Goal: Transaction & Acquisition: Book appointment/travel/reservation

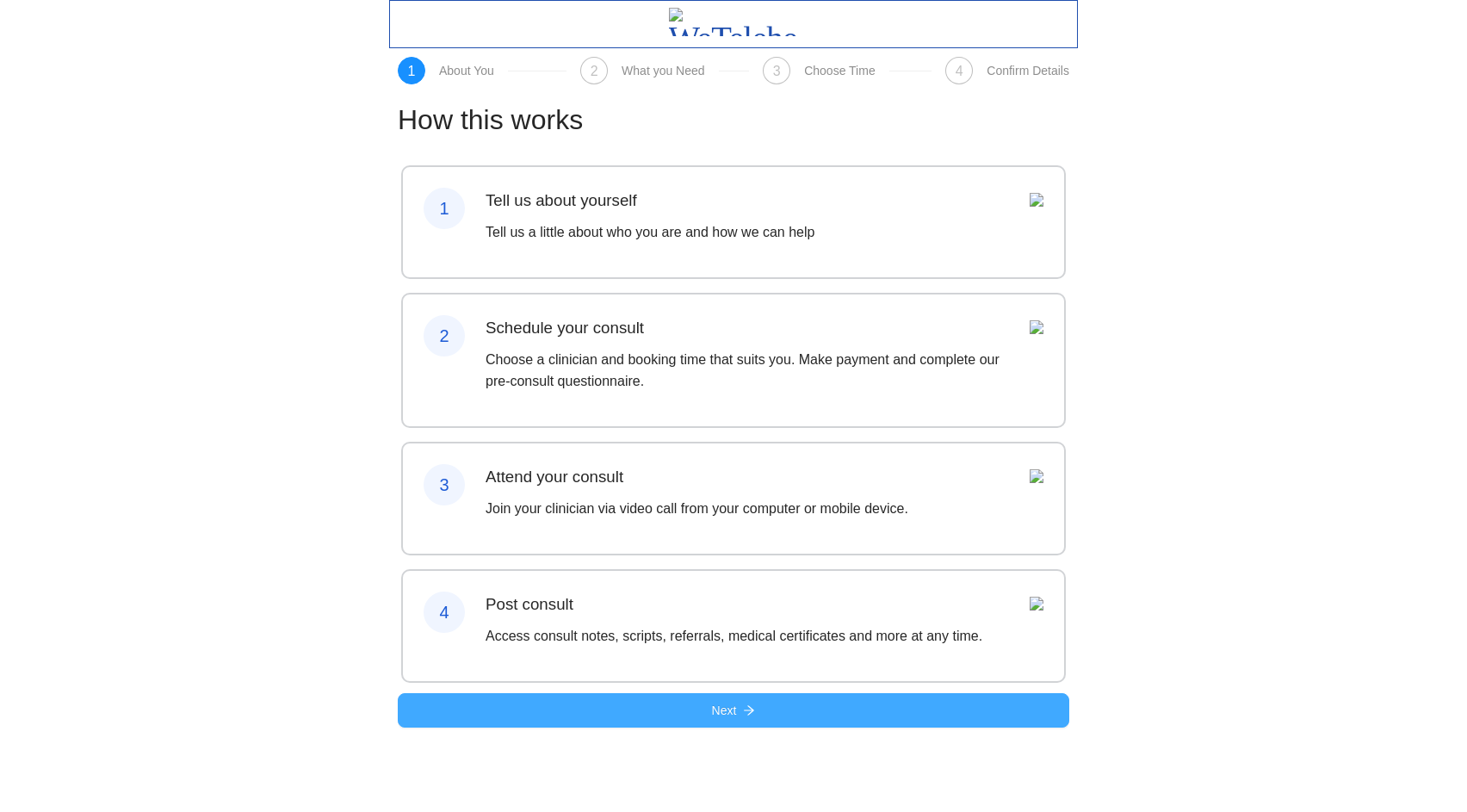
click at [746, 718] on span "arrow-right" at bounding box center [749, 712] width 12 height 14
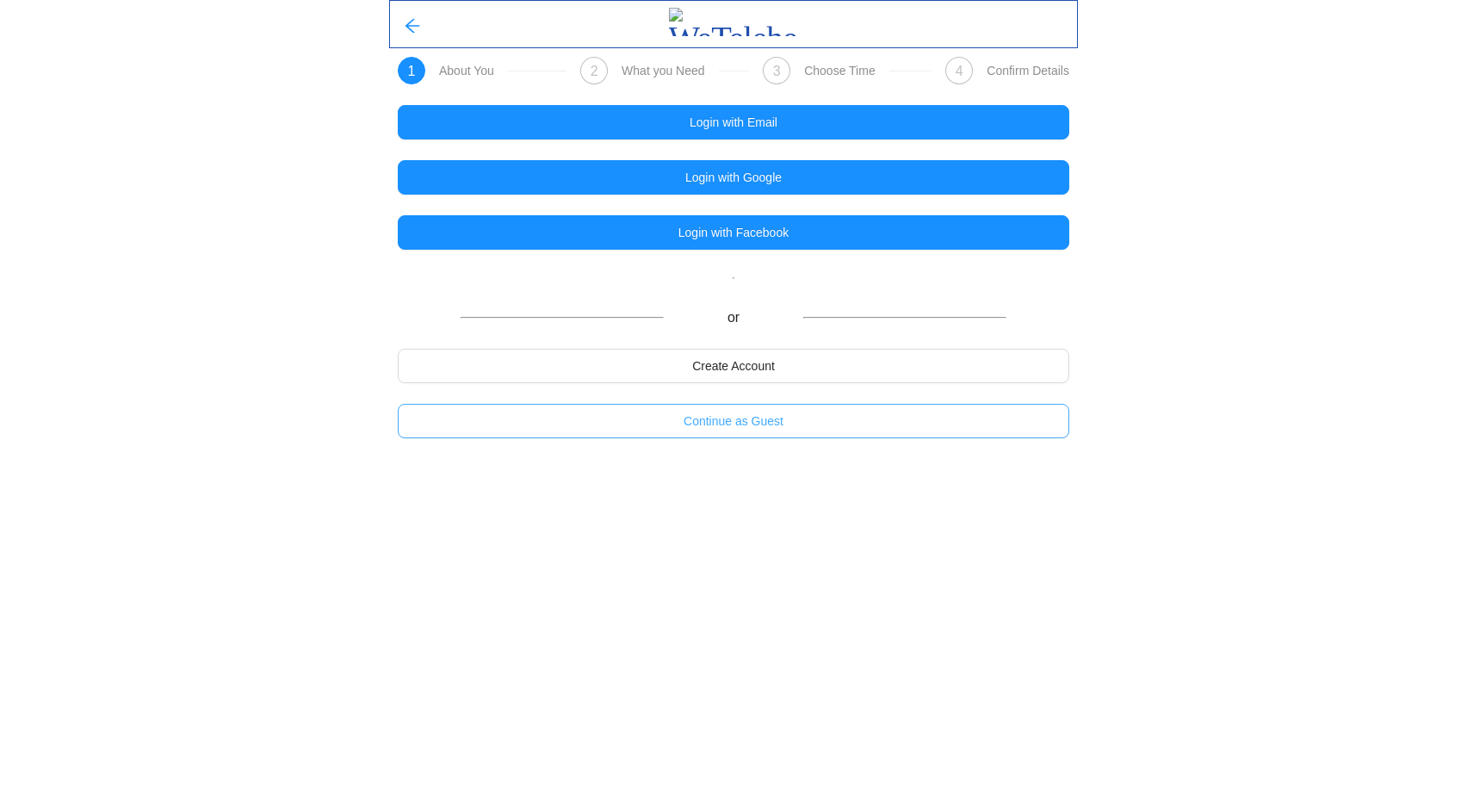
click at [732, 423] on span "Continue as Guest" at bounding box center [734, 421] width 100 height 19
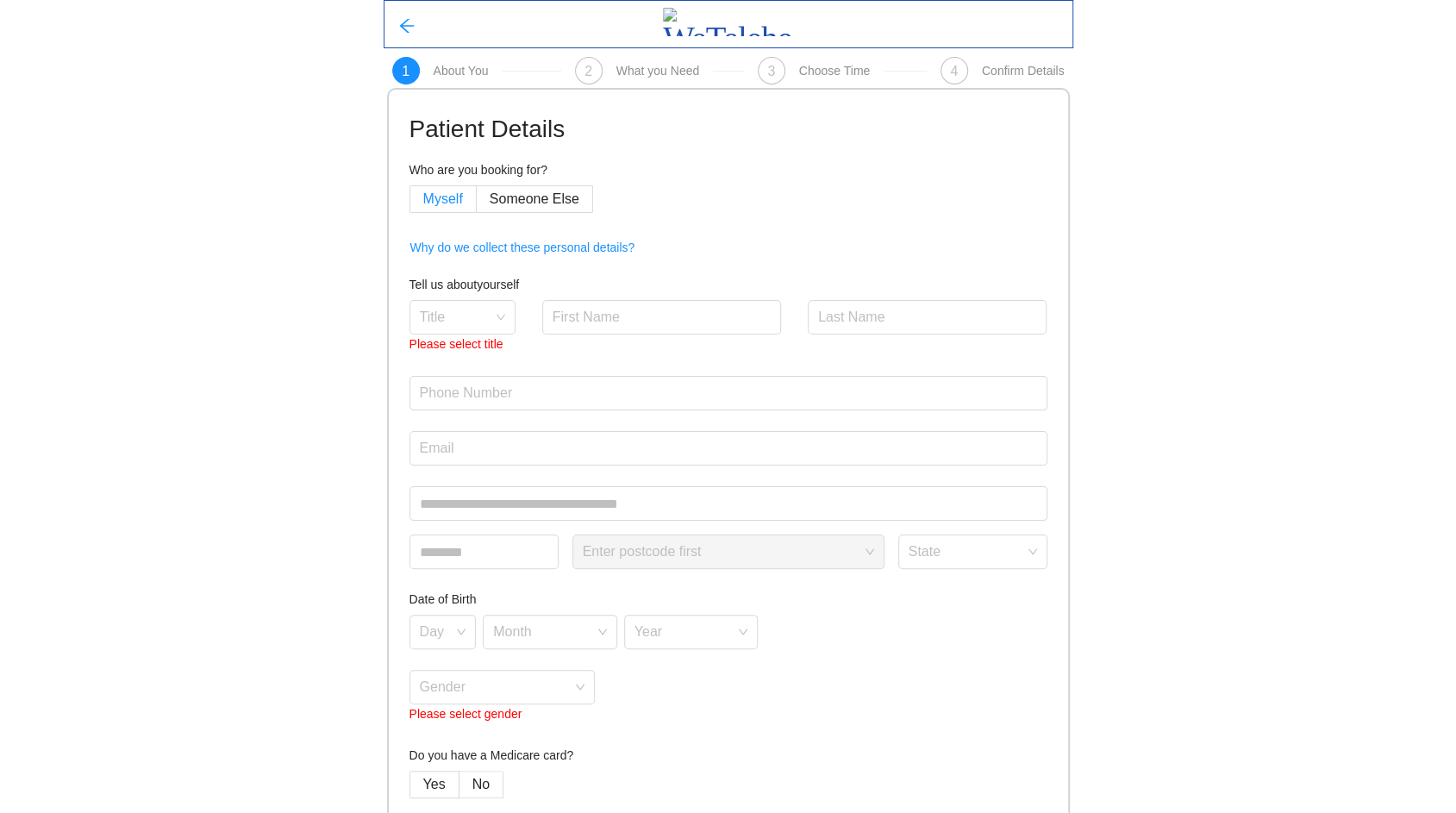
click at [432, 205] on span "Myself" at bounding box center [442, 198] width 39 height 15
click at [425, 193] on span "Myself" at bounding box center [442, 198] width 39 height 15
click at [456, 319] on input "search" at bounding box center [456, 314] width 73 height 26
click at [448, 403] on div "Ms" at bounding box center [461, 411] width 86 height 19
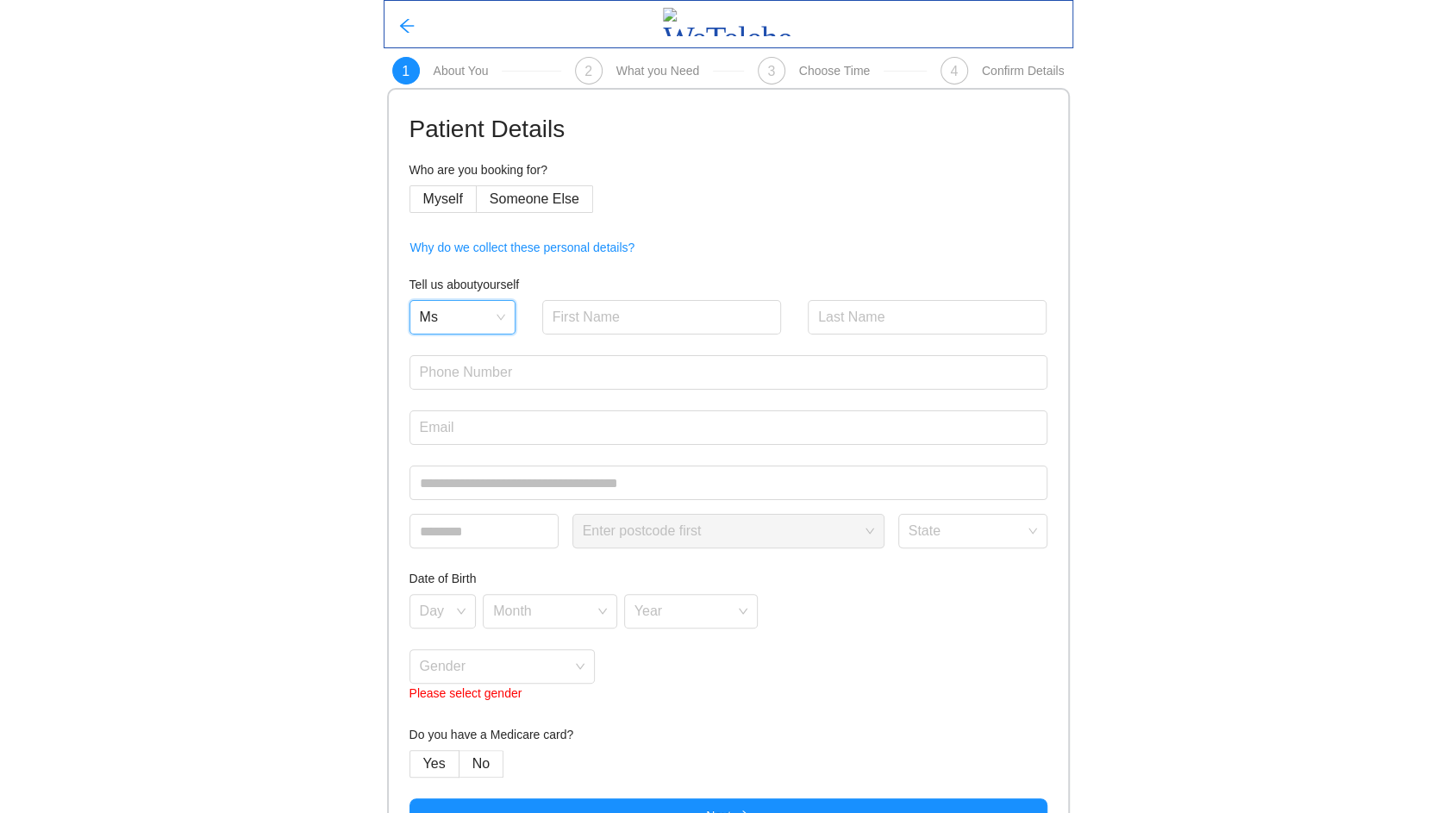
click at [463, 312] on span "Ms" at bounding box center [462, 317] width 86 height 26
click at [450, 357] on div "Mr" at bounding box center [461, 355] width 86 height 19
click at [599, 310] on input "text" at bounding box center [662, 316] width 239 height 34
type input "[PERSON_NAME]"
click at [846, 309] on input "text" at bounding box center [927, 316] width 239 height 34
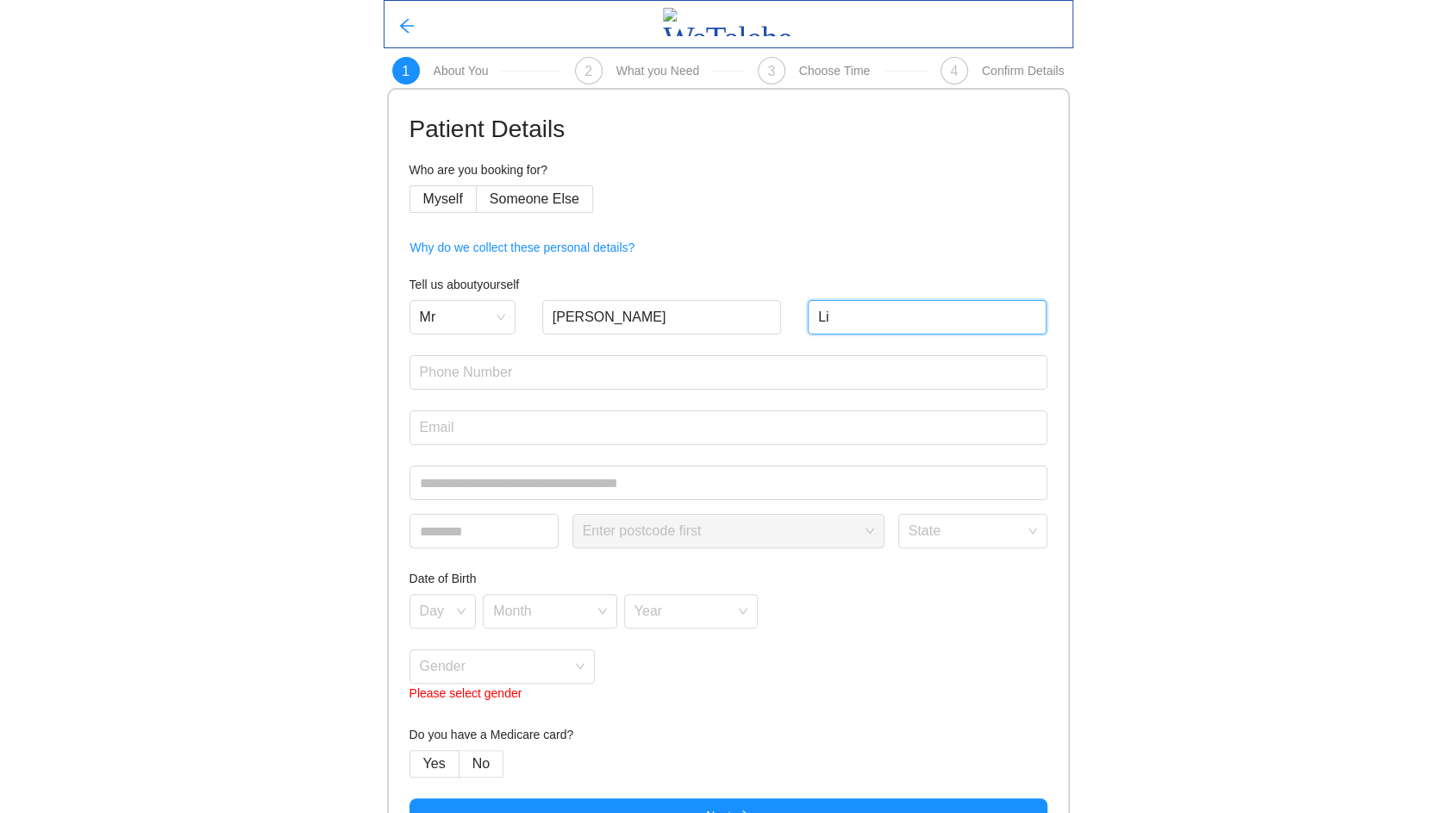
type input "Li"
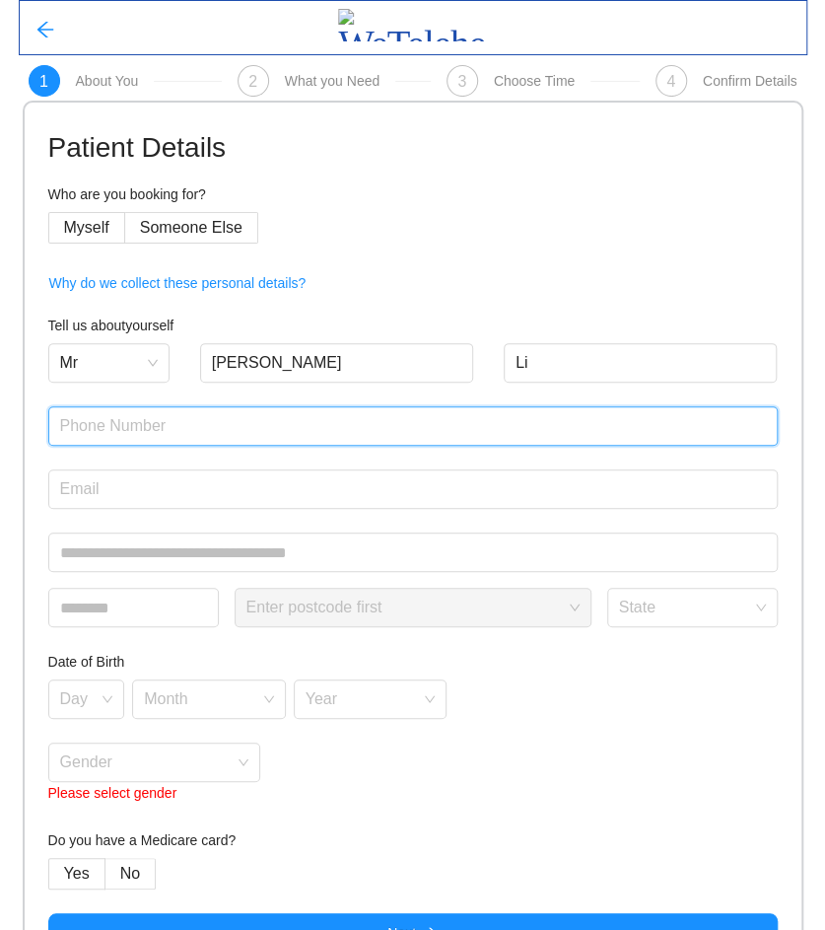
click at [251, 429] on input "text" at bounding box center [413, 425] width 730 height 39
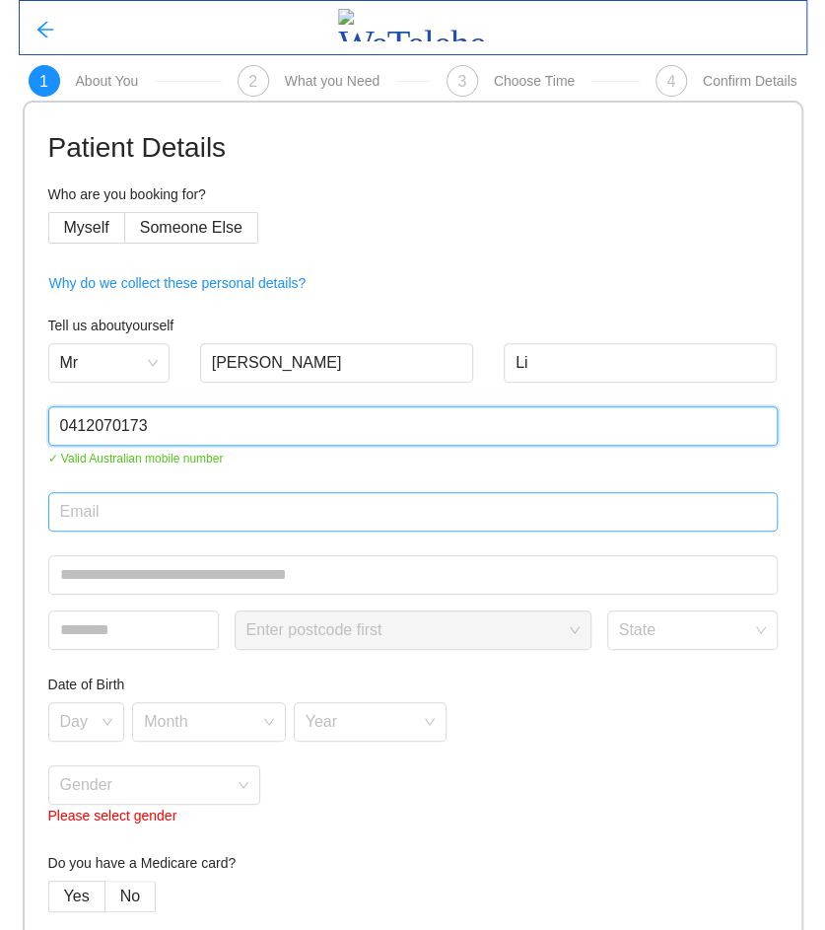
type input "0412070173"
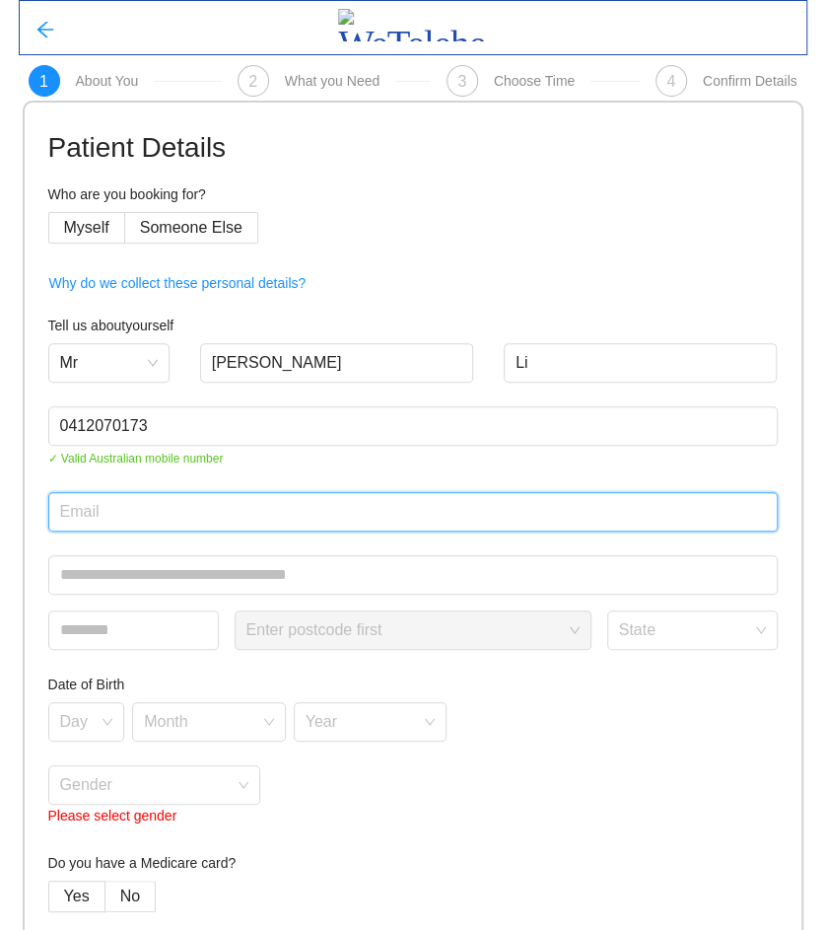
click at [142, 522] on input "email" at bounding box center [413, 511] width 730 height 39
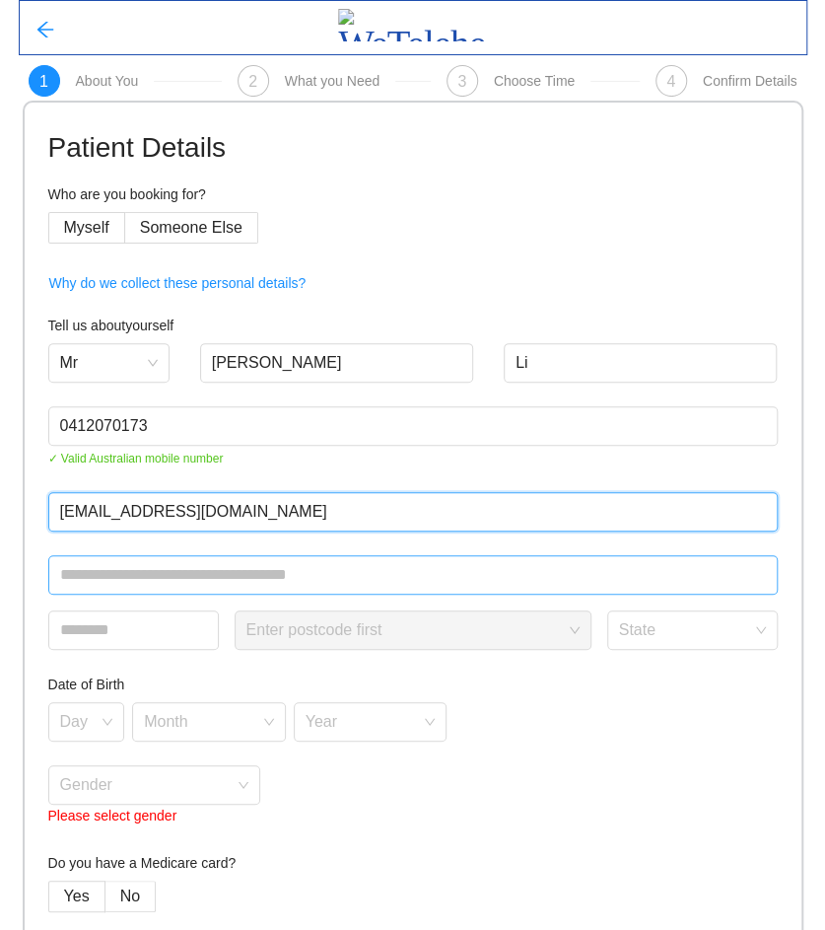
type input "[EMAIL_ADDRESS][DOMAIN_NAME]"
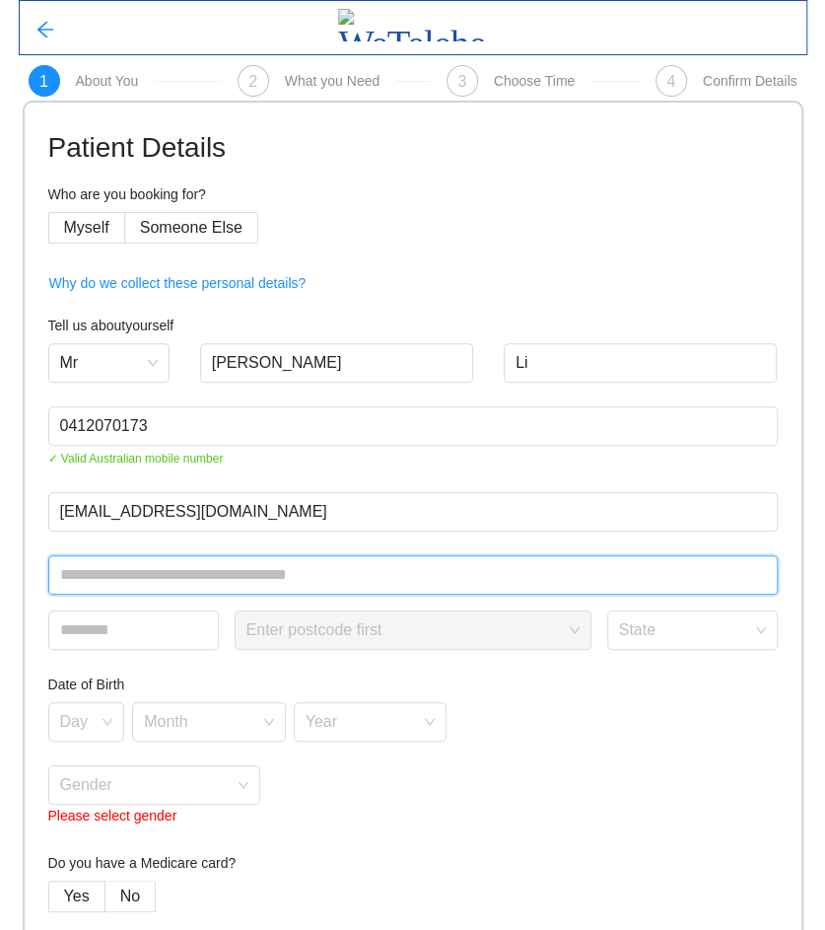
click at [240, 569] on input "text" at bounding box center [413, 574] width 730 height 39
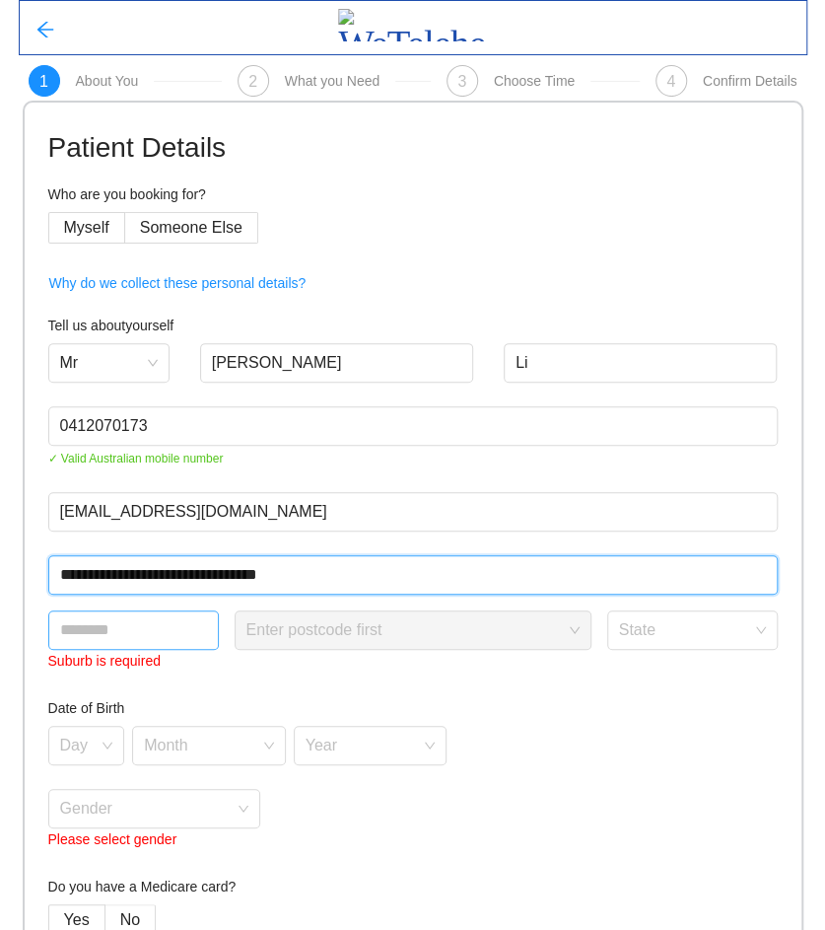
type input "**********"
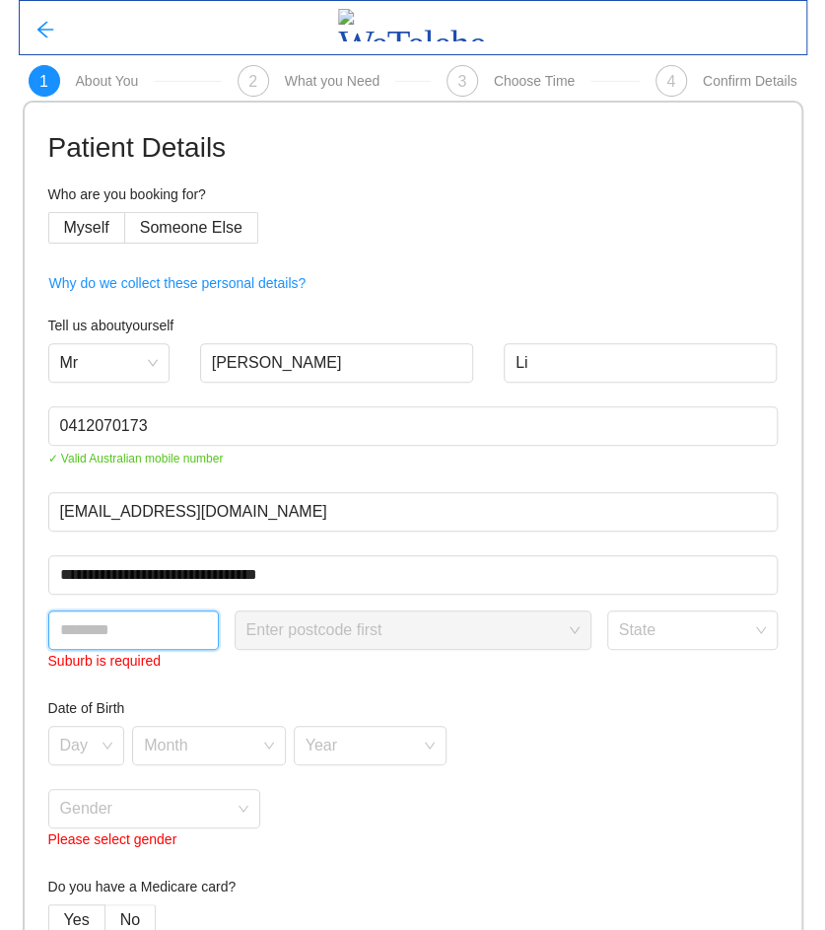
click at [164, 626] on input "text" at bounding box center [133, 629] width 171 height 39
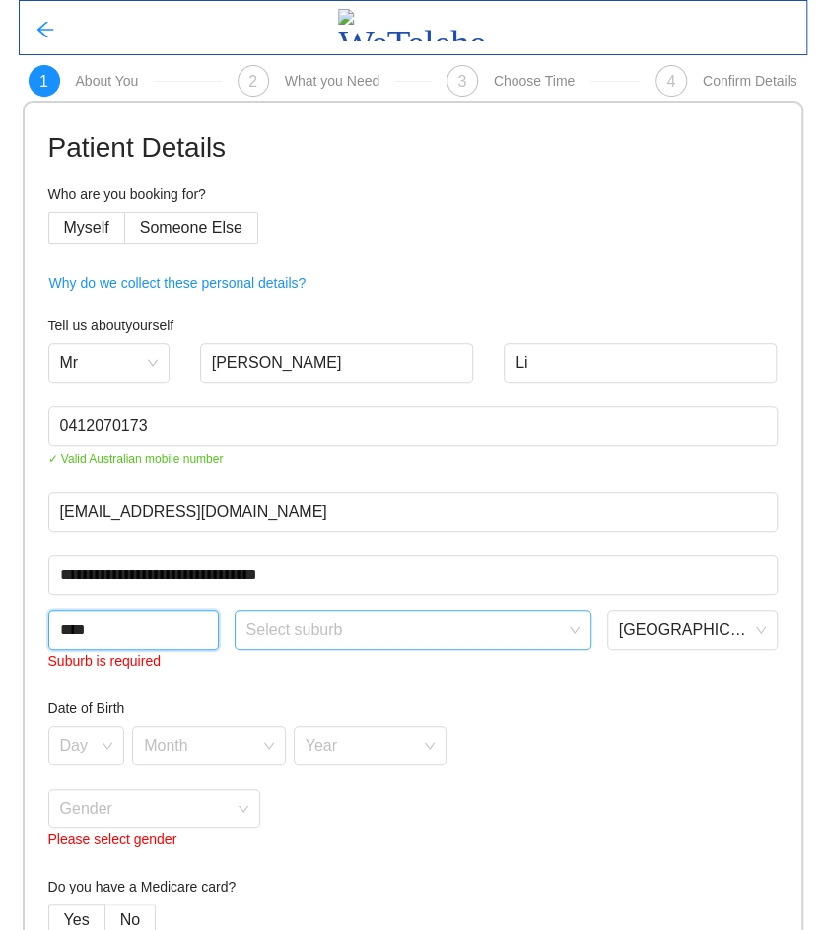
type input "****"
click at [475, 637] on input "search" at bounding box center [406, 626] width 319 height 30
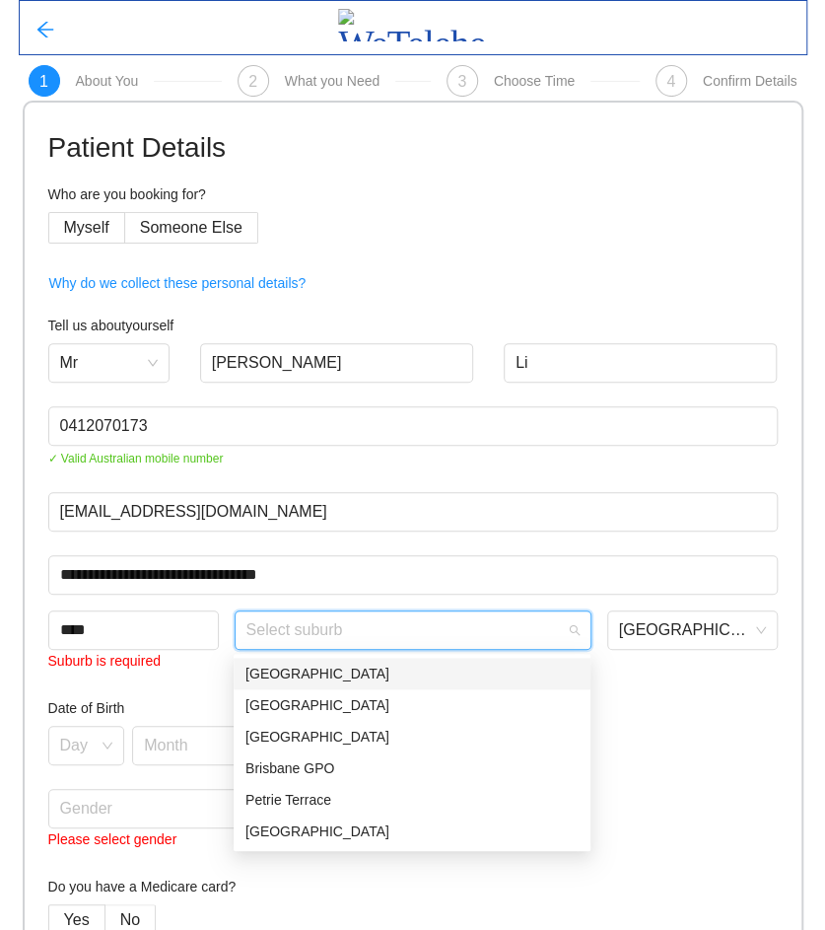
click at [276, 676] on div "[GEOGRAPHIC_DATA]" at bounding box center [412, 674] width 333 height 22
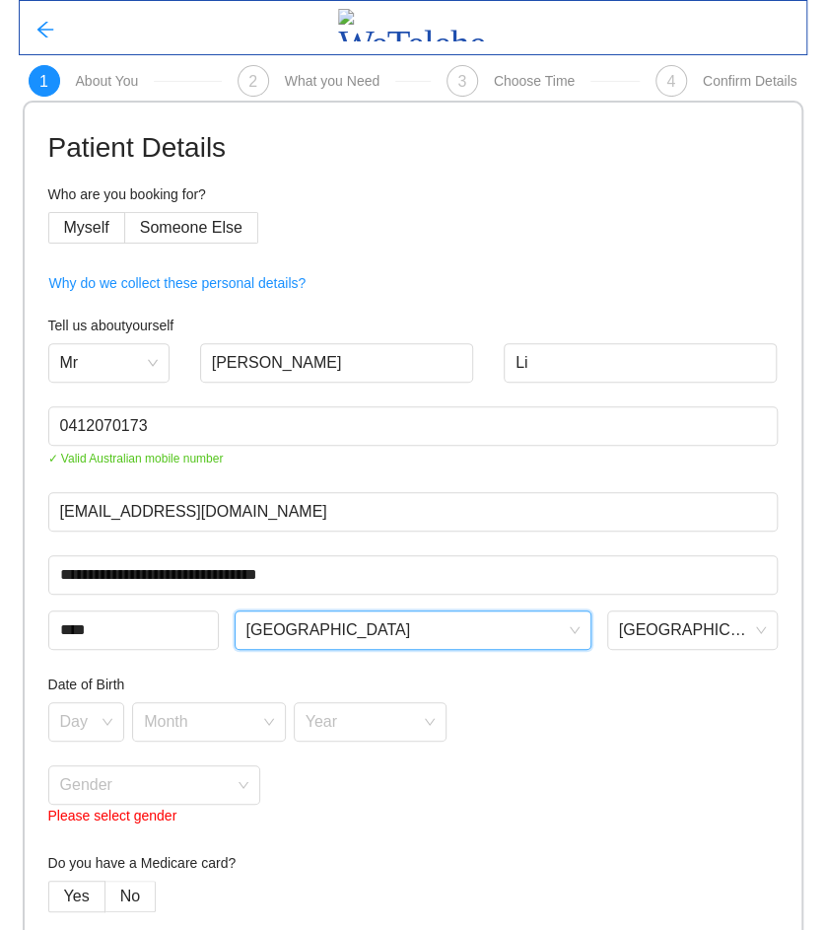
click at [692, 720] on div "Day Month Year" at bounding box center [413, 721] width 730 height 39
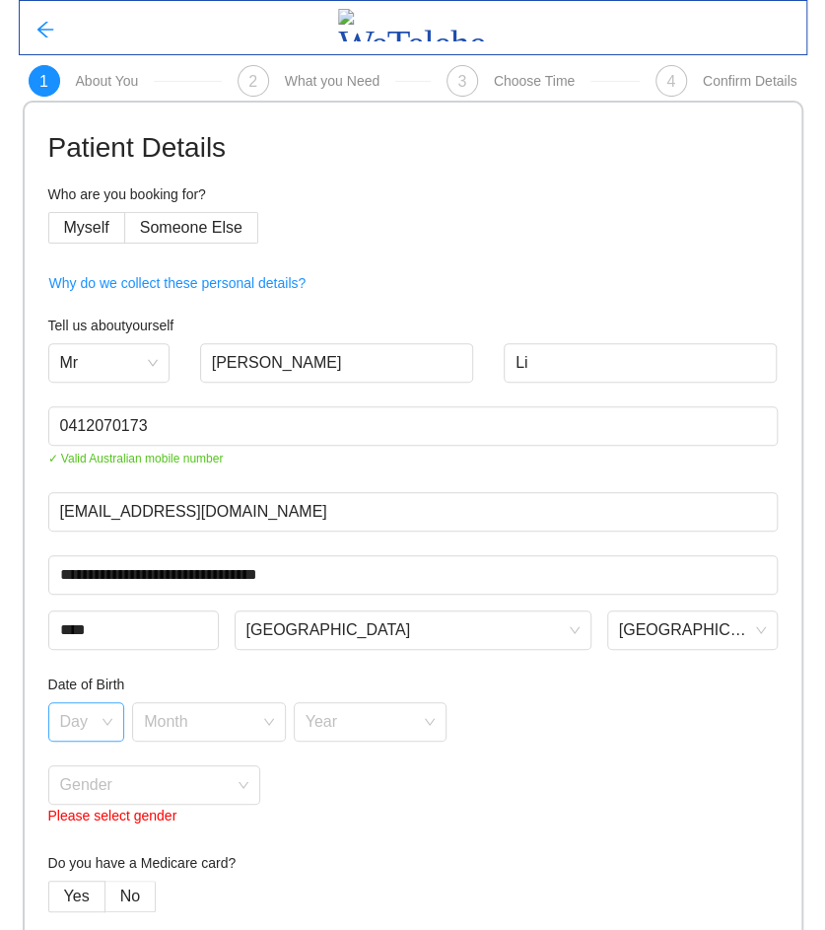
click at [112, 729] on div "Day" at bounding box center [86, 721] width 77 height 39
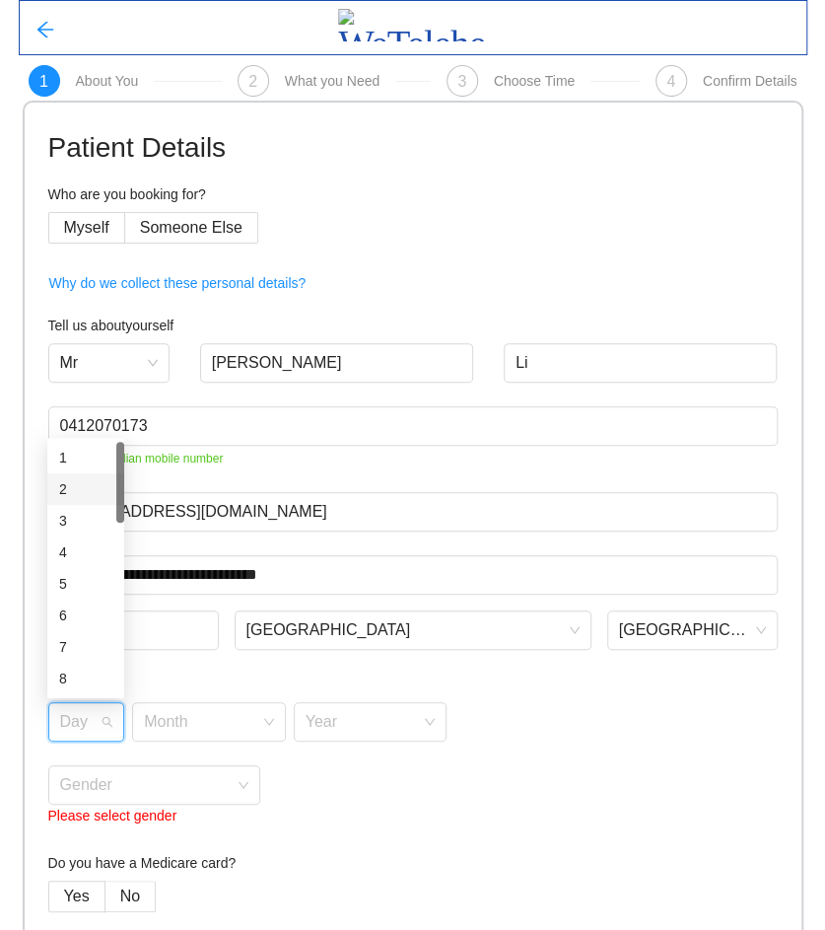
click at [68, 484] on div "2" at bounding box center [85, 489] width 53 height 22
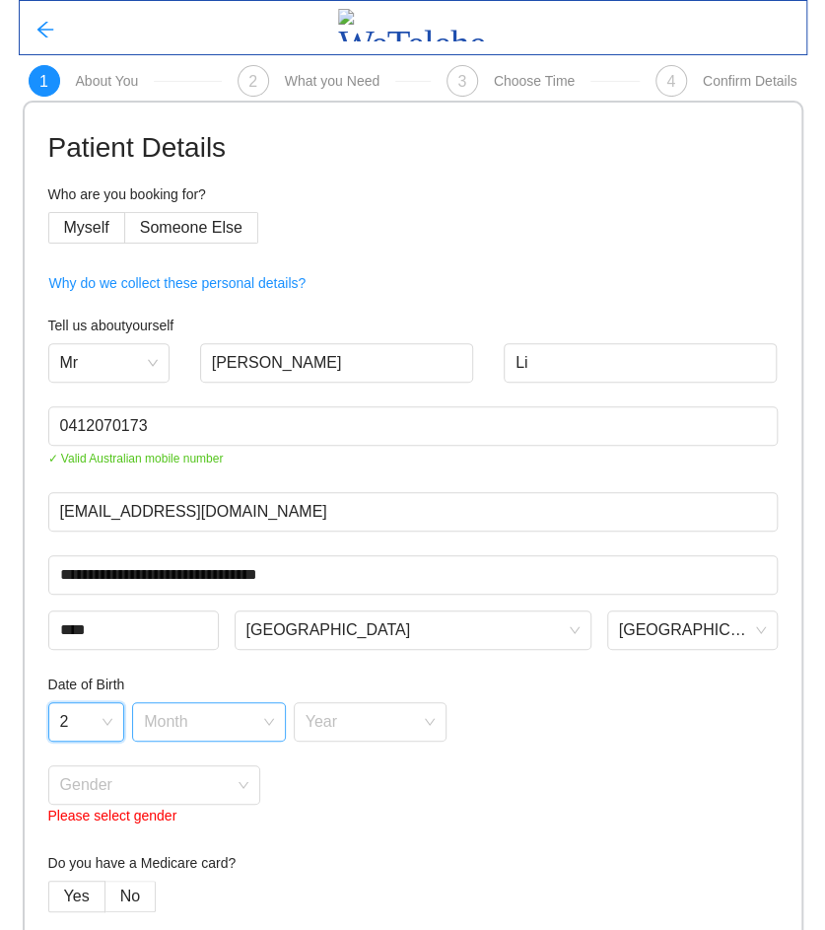
click at [195, 730] on input "search" at bounding box center [202, 718] width 116 height 30
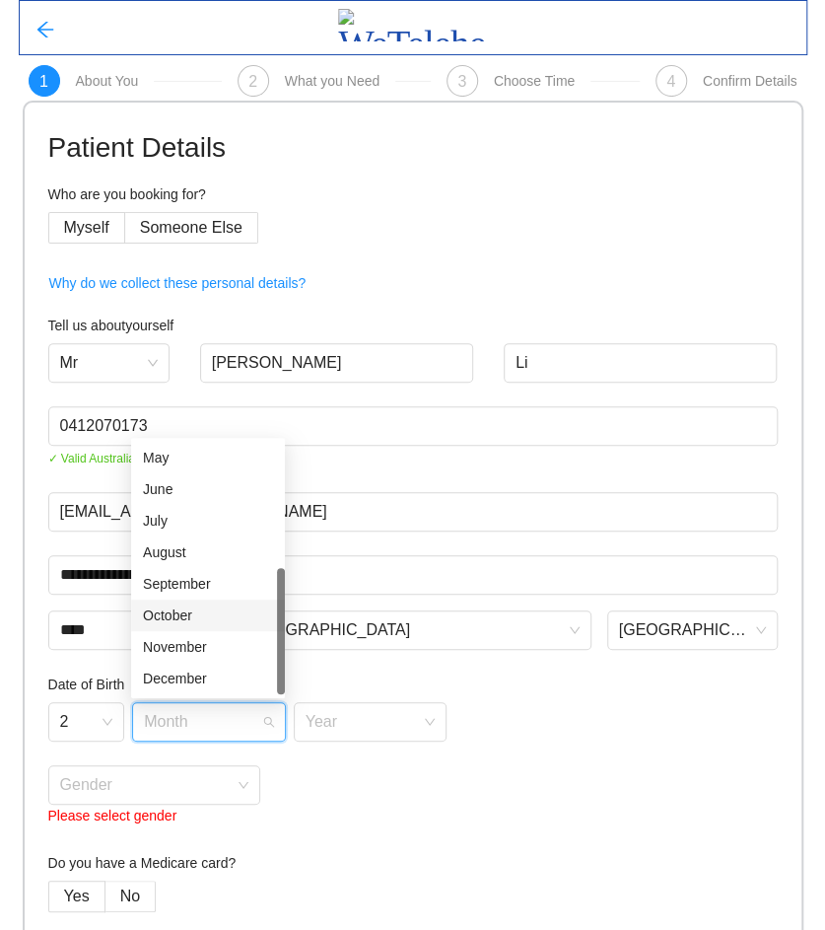
scroll to position [71, 0]
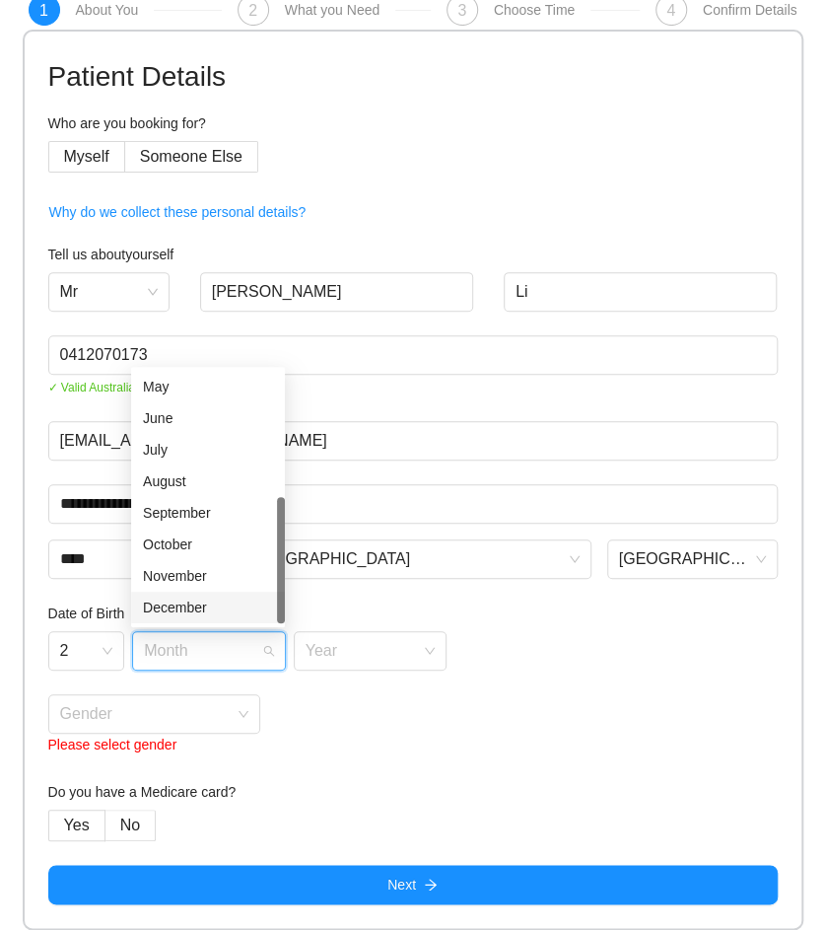
click at [193, 603] on div "December" at bounding box center [208, 608] width 130 height 22
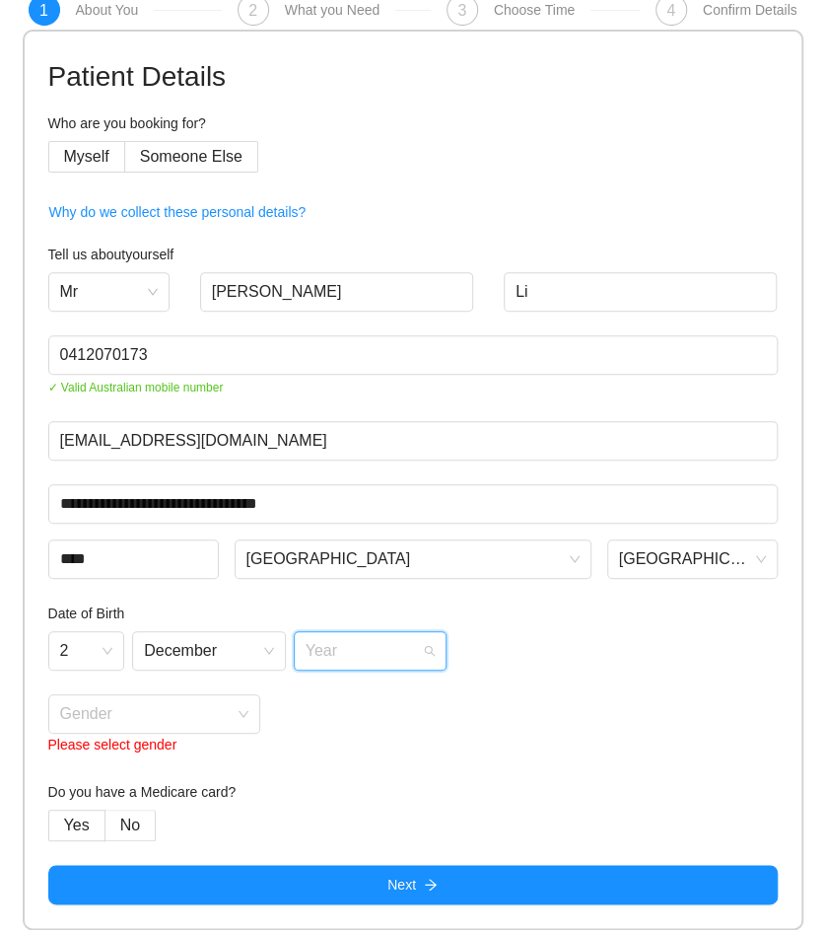
click at [364, 652] on input "search" at bounding box center [364, 647] width 116 height 30
type input "****"
click at [664, 696] on div "Gender Please select gender" at bounding box center [413, 725] width 730 height 63
click at [161, 727] on span at bounding box center [148, 713] width 176 height 37
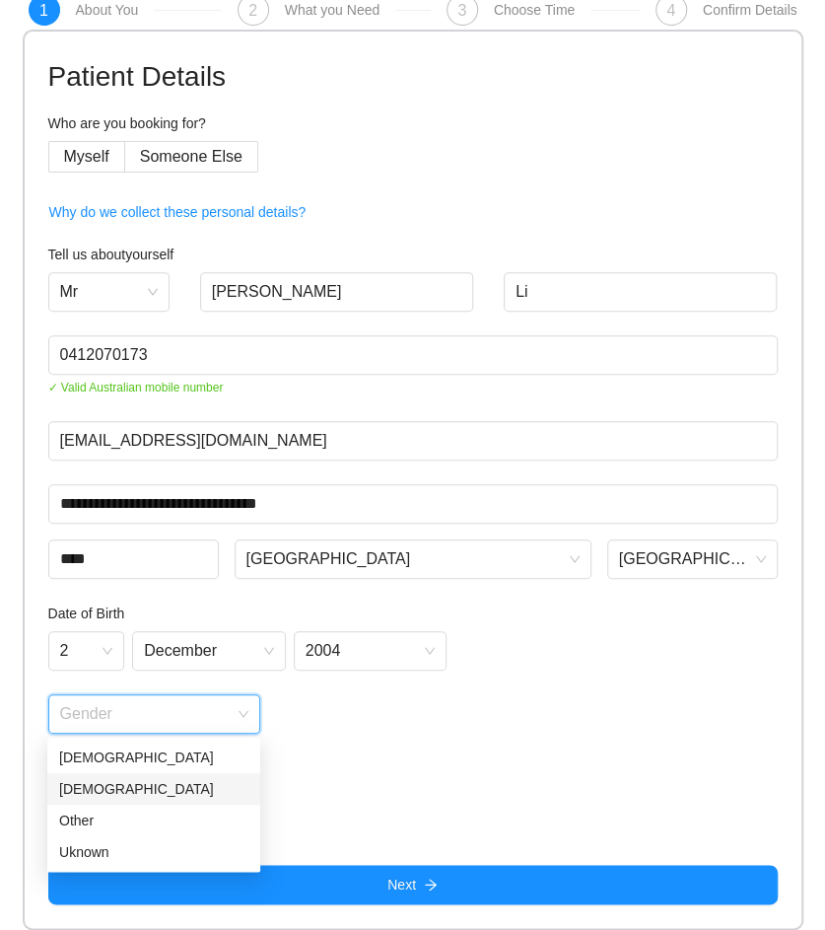
click at [123, 789] on div "[DEMOGRAPHIC_DATA]" at bounding box center [153, 789] width 189 height 22
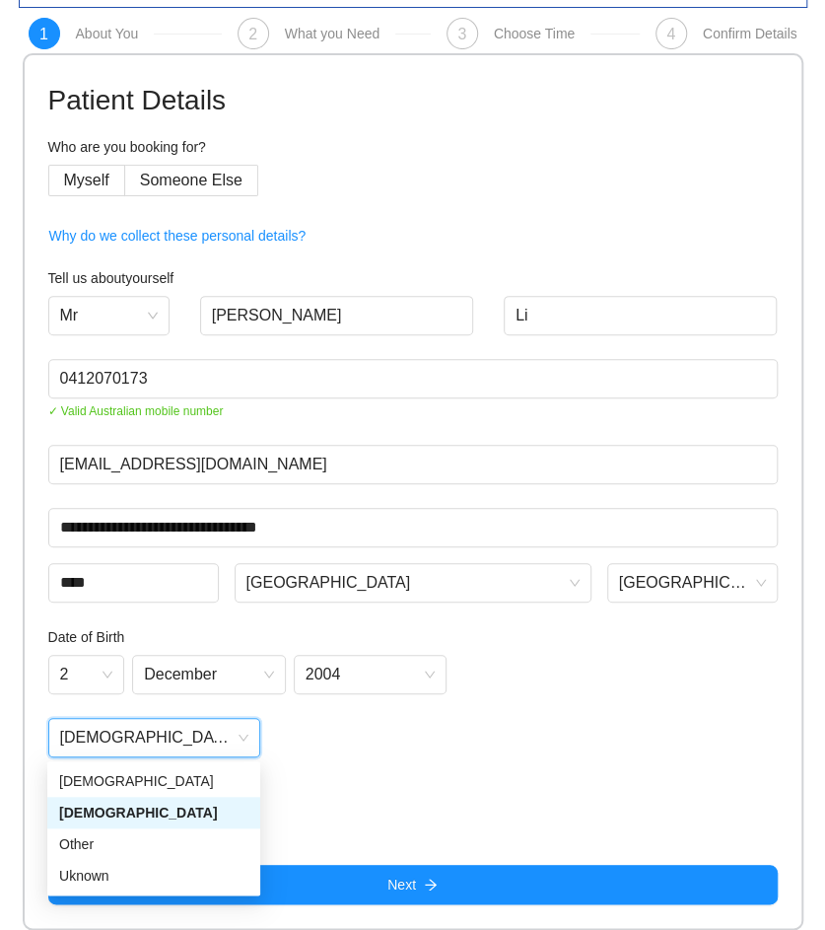
scroll to position [47, 0]
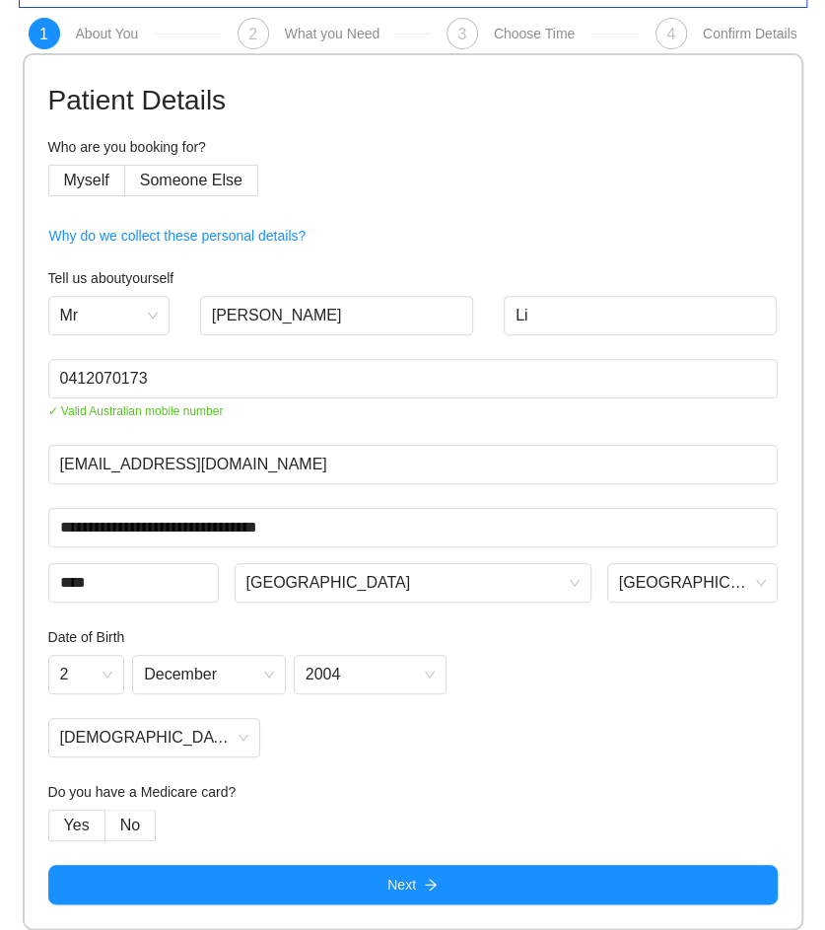
click at [486, 729] on div "[DEMOGRAPHIC_DATA]" at bounding box center [413, 737] width 730 height 39
click at [122, 828] on span "No" at bounding box center [130, 824] width 20 height 17
click at [131, 823] on span "No" at bounding box center [130, 824] width 20 height 17
click at [129, 824] on span "No" at bounding box center [130, 824] width 20 height 17
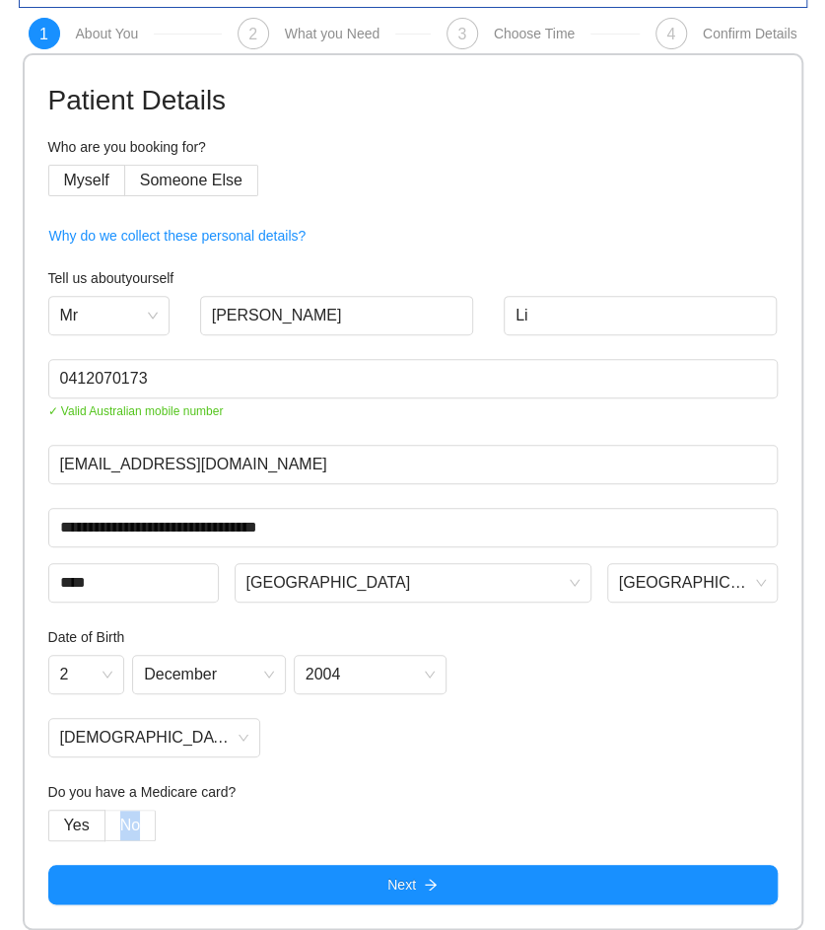
click at [129, 824] on span "No" at bounding box center [130, 824] width 20 height 17
click at [127, 824] on span "No" at bounding box center [130, 824] width 20 height 17
click at [374, 788] on h4 "Do you have a Medicare card?" at bounding box center [413, 792] width 730 height 22
click at [124, 816] on span "No" at bounding box center [130, 824] width 20 height 17
click at [122, 831] on span "No" at bounding box center [130, 824] width 20 height 17
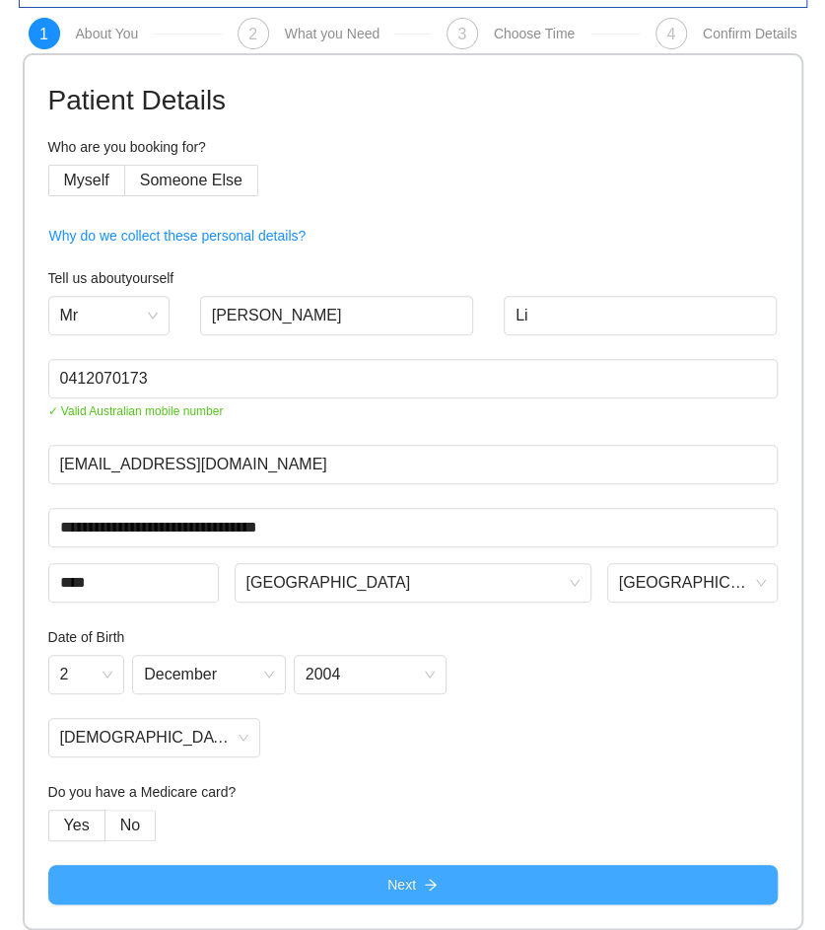
click at [350, 889] on button "Next" at bounding box center [413, 884] width 730 height 39
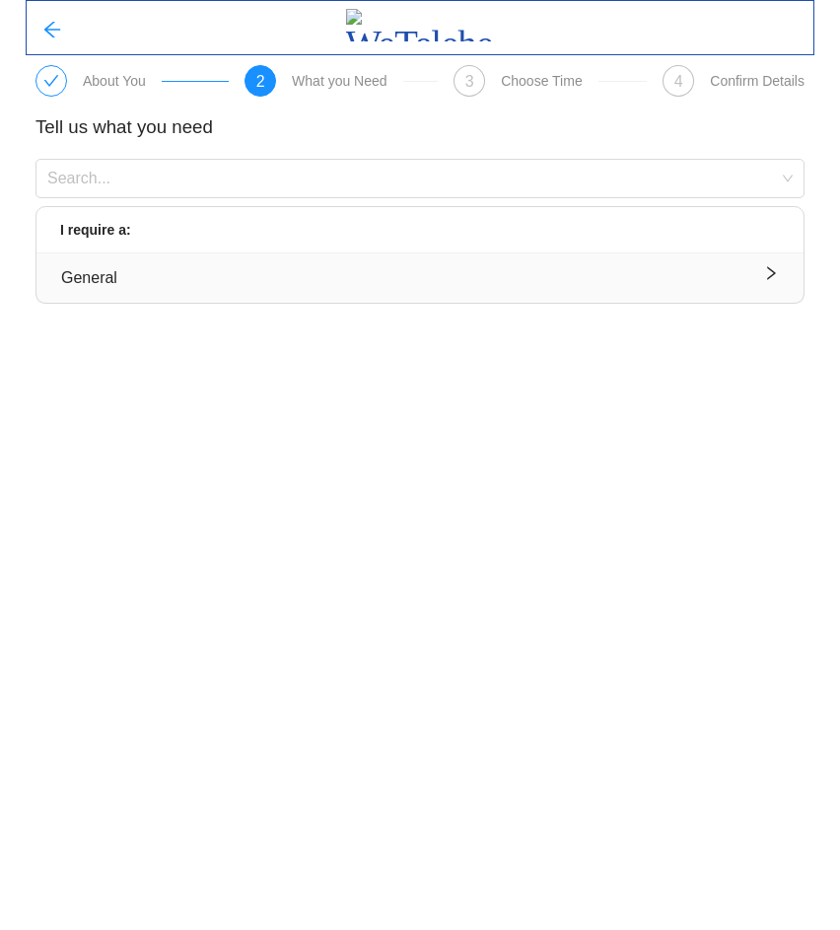
click at [185, 281] on div "General" at bounding box center [420, 277] width 718 height 25
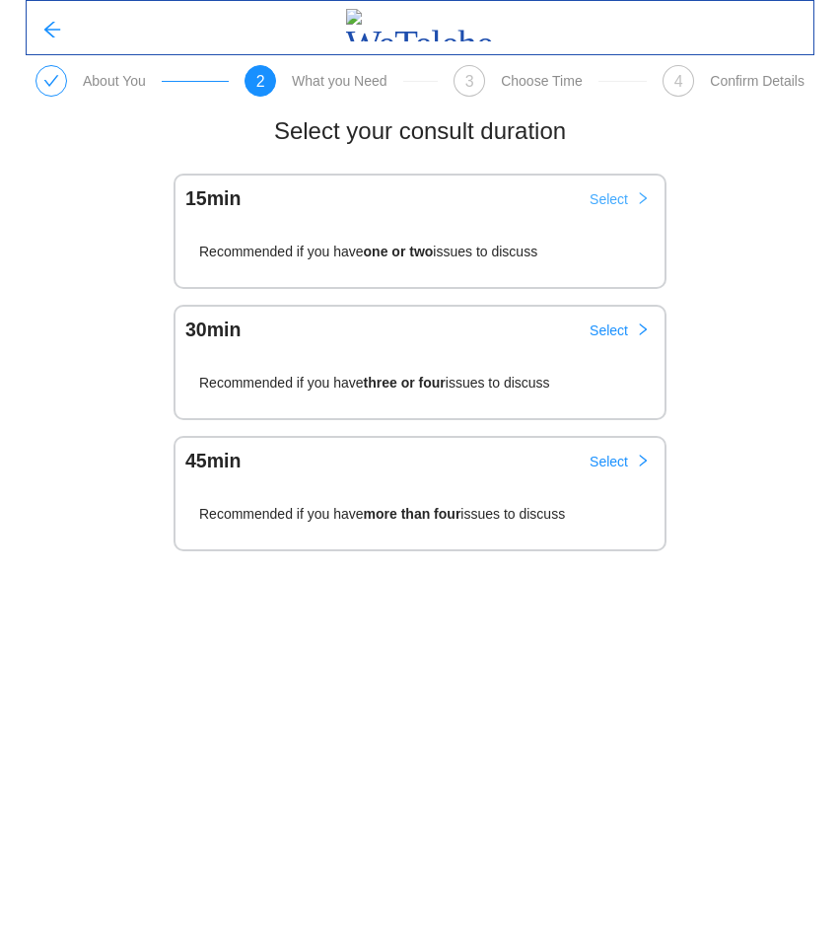
click at [602, 198] on span "Select" at bounding box center [609, 199] width 38 height 22
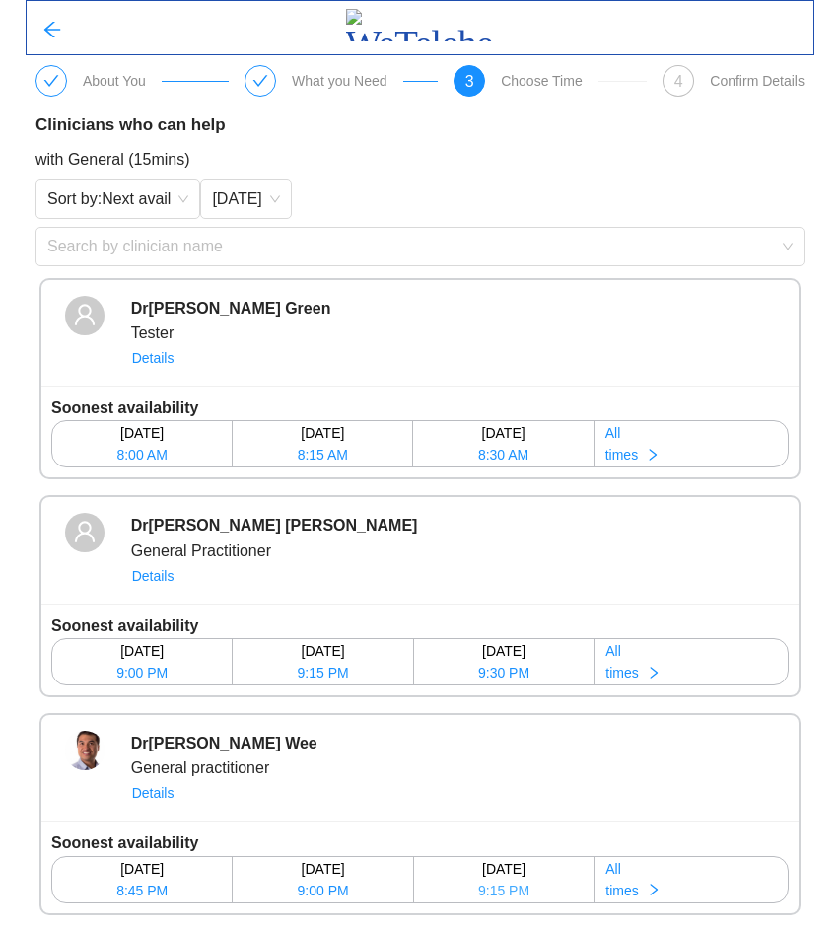
click at [524, 886] on span "9:15 PM" at bounding box center [503, 891] width 51 height 22
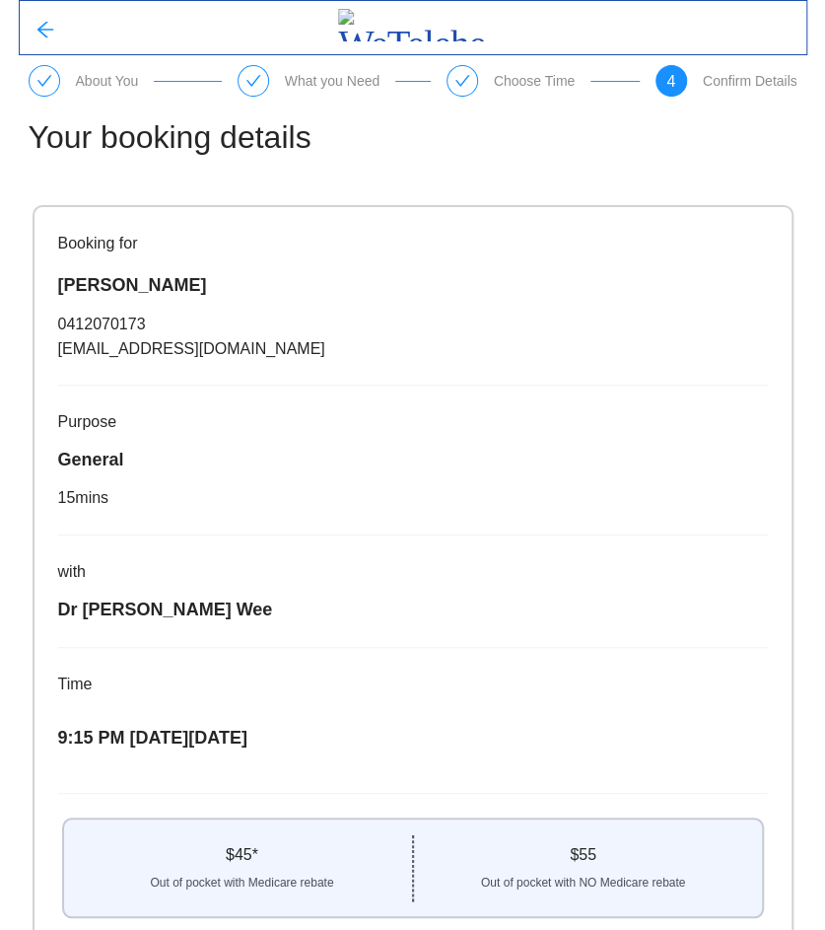
scroll to position [148, 0]
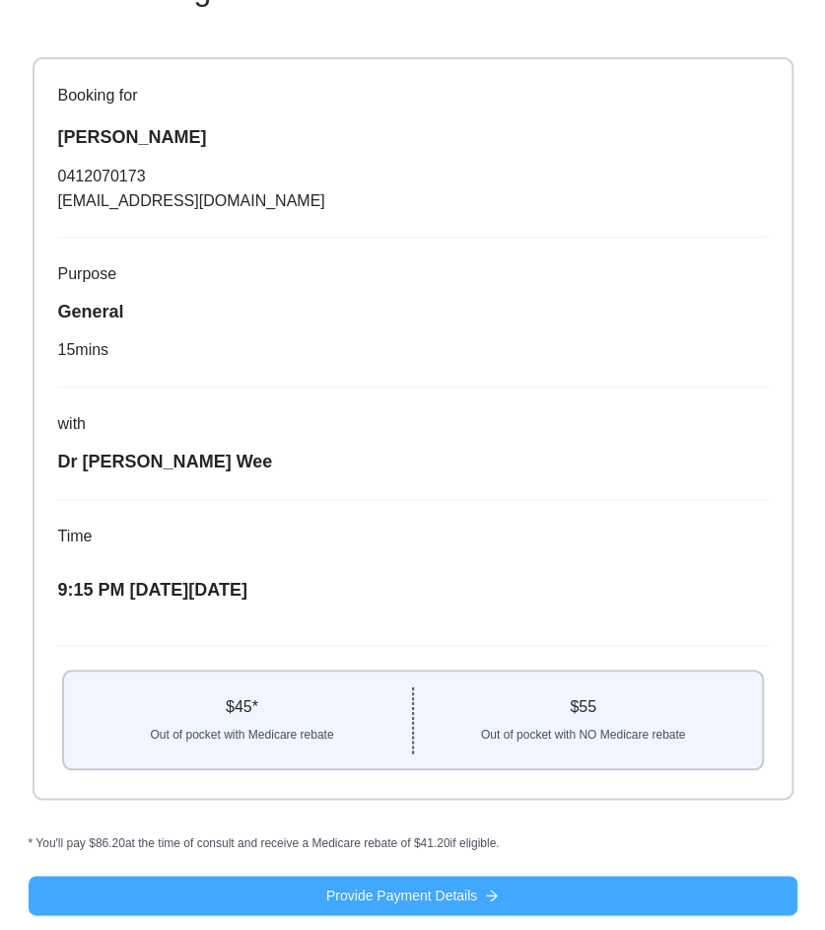
click at [479, 894] on button "Provide Payment Details" at bounding box center [413, 895] width 769 height 39
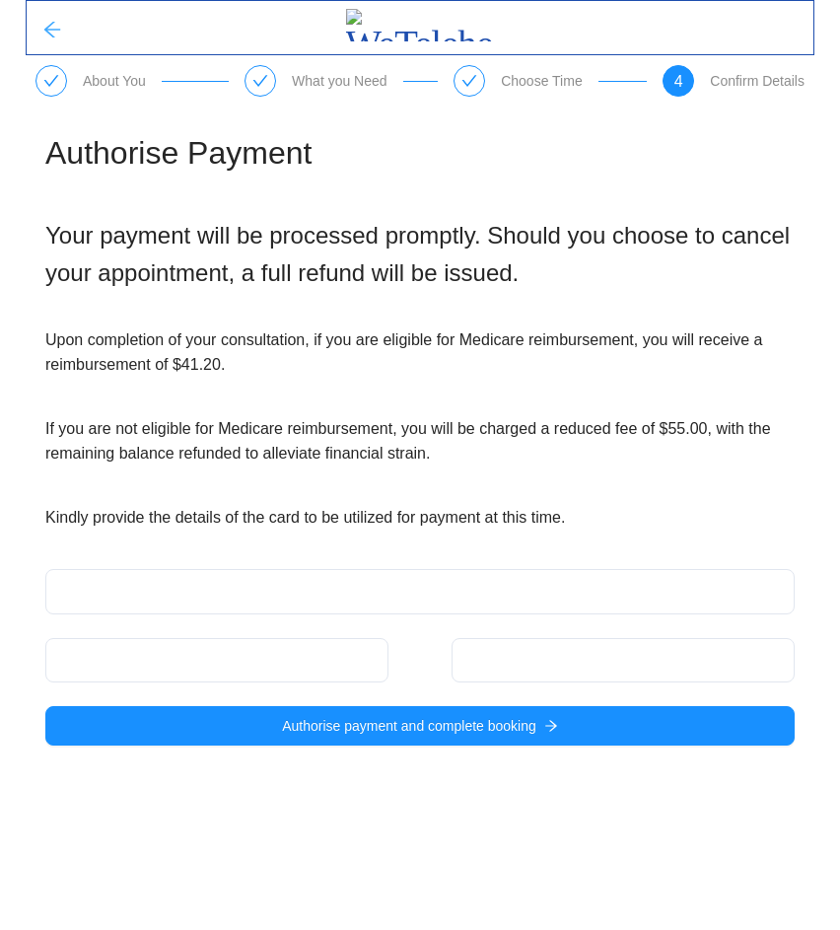
click at [46, 35] on icon "arrow-left" at bounding box center [52, 30] width 20 height 20
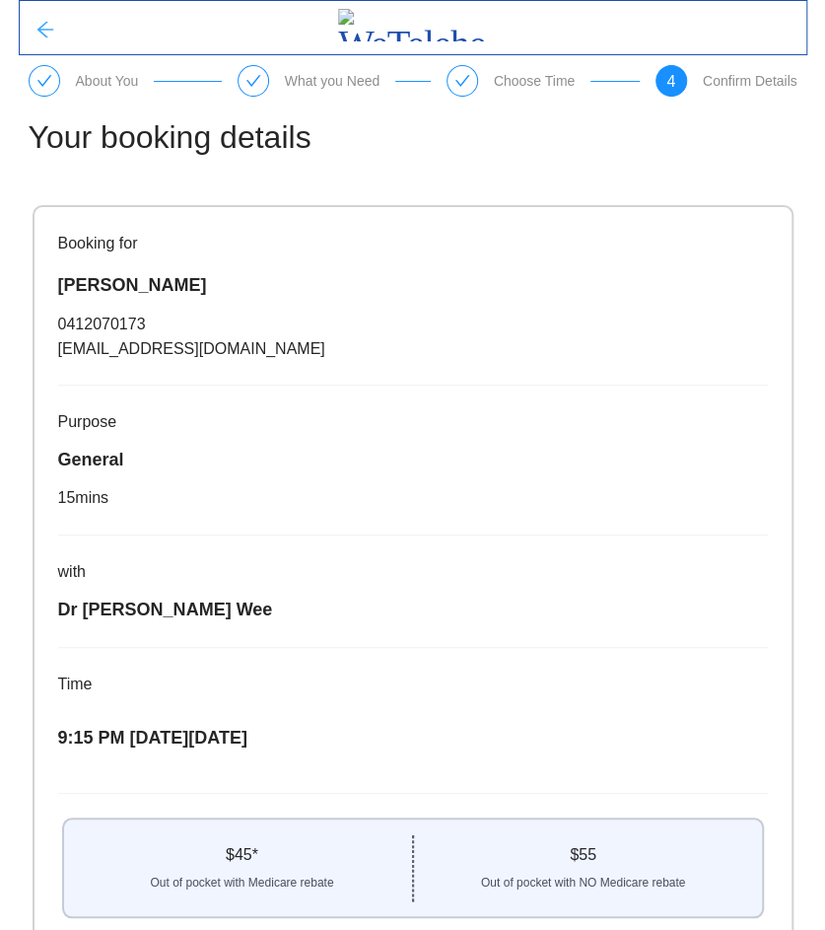
click at [44, 35] on icon "arrow-left" at bounding box center [45, 30] width 20 height 20
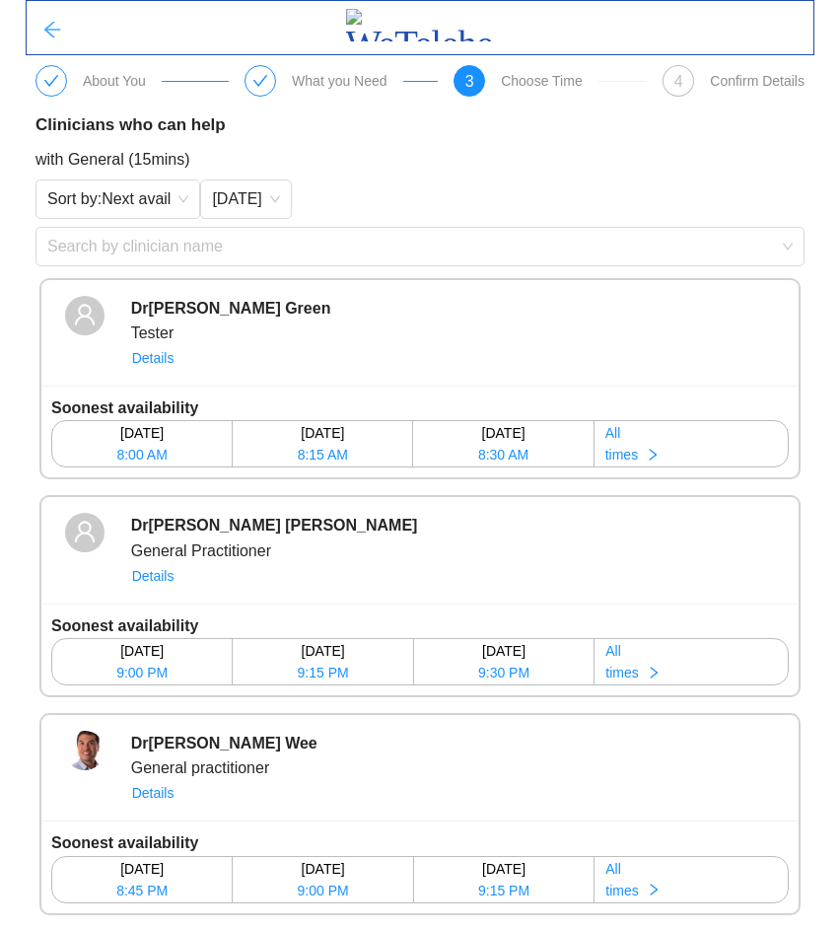
click at [44, 35] on icon "arrow-left" at bounding box center [52, 30] width 20 height 20
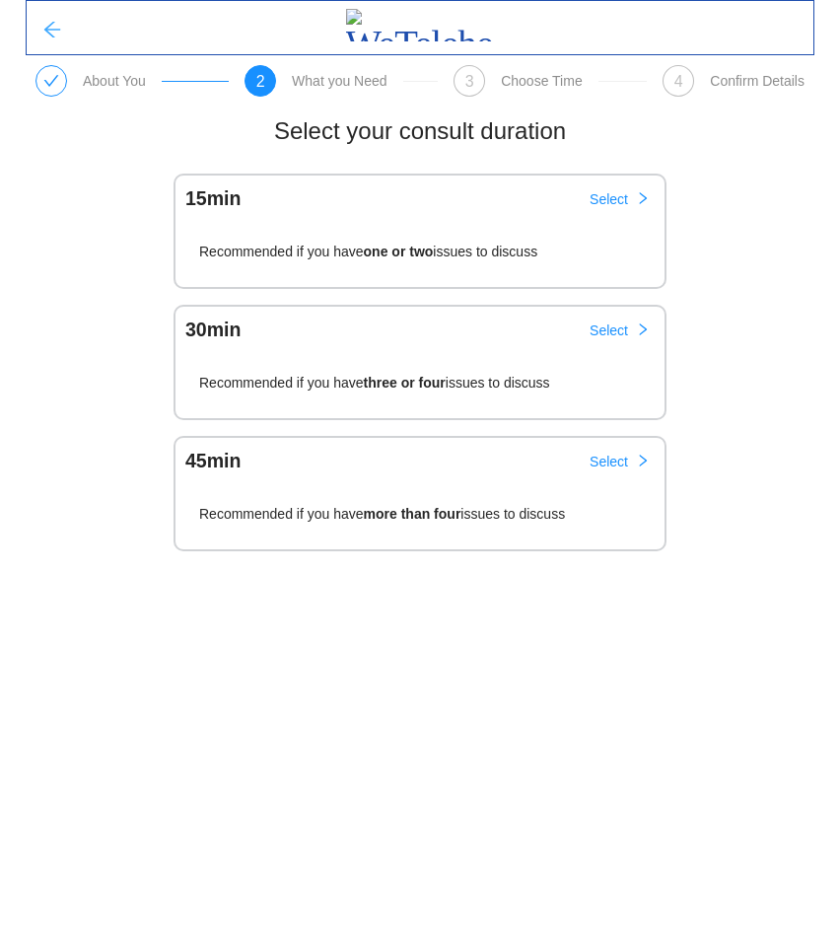
click at [44, 35] on icon "arrow-left" at bounding box center [52, 30] width 20 height 20
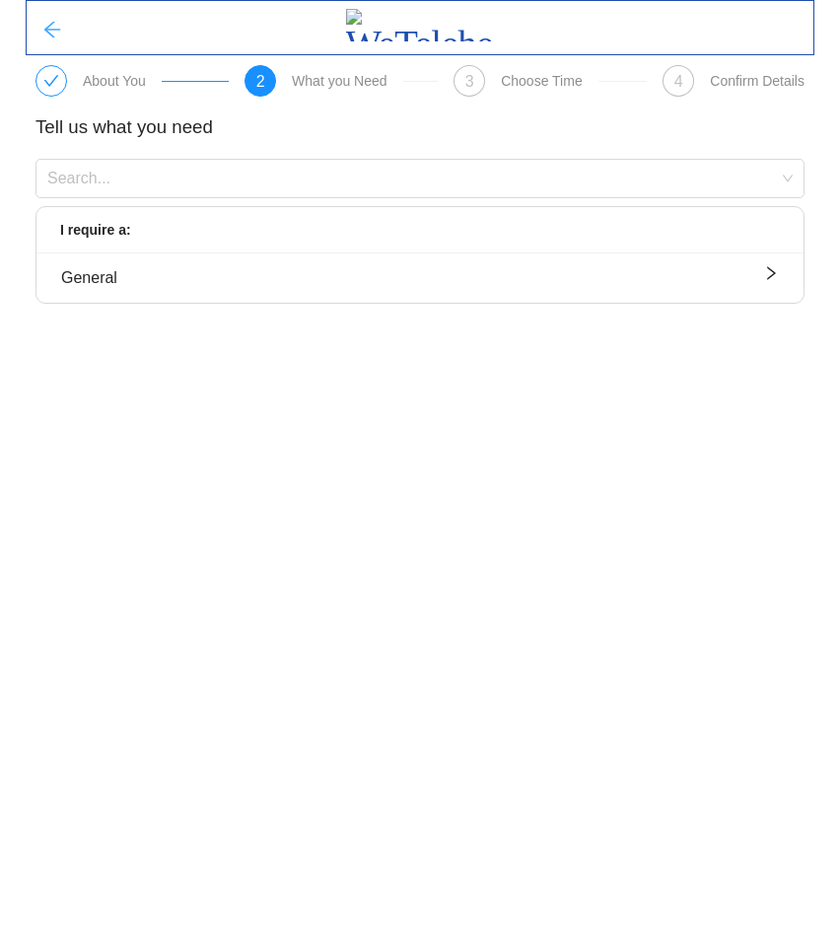
click at [52, 33] on icon "arrow-left" at bounding box center [52, 30] width 20 height 20
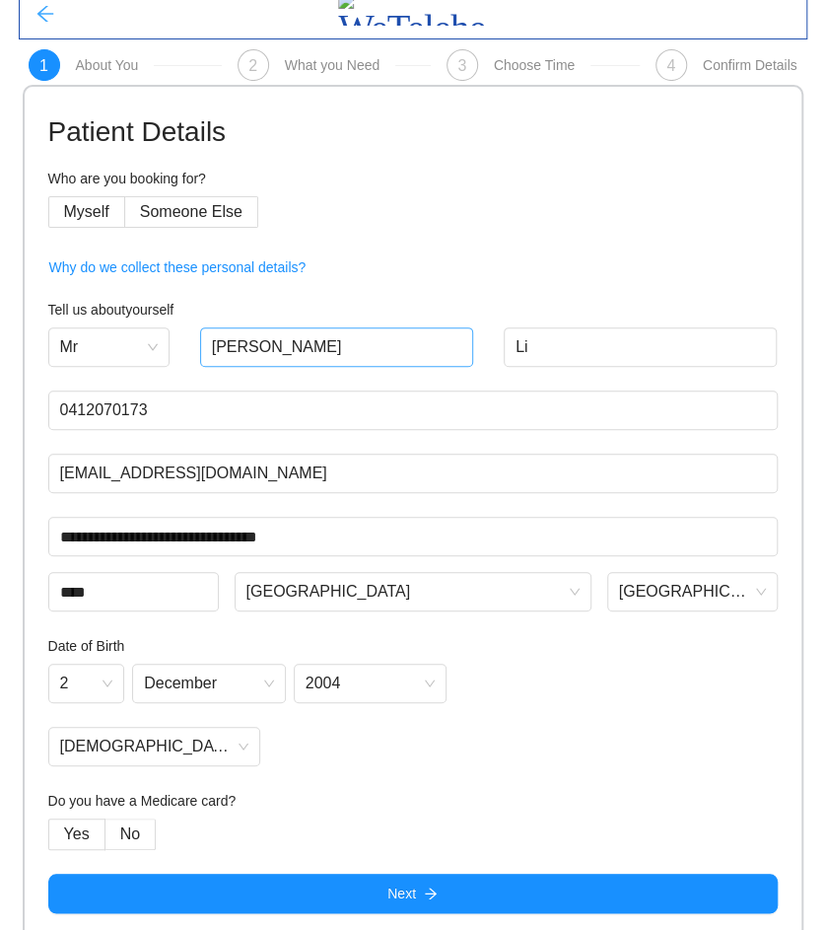
scroll to position [25, 0]
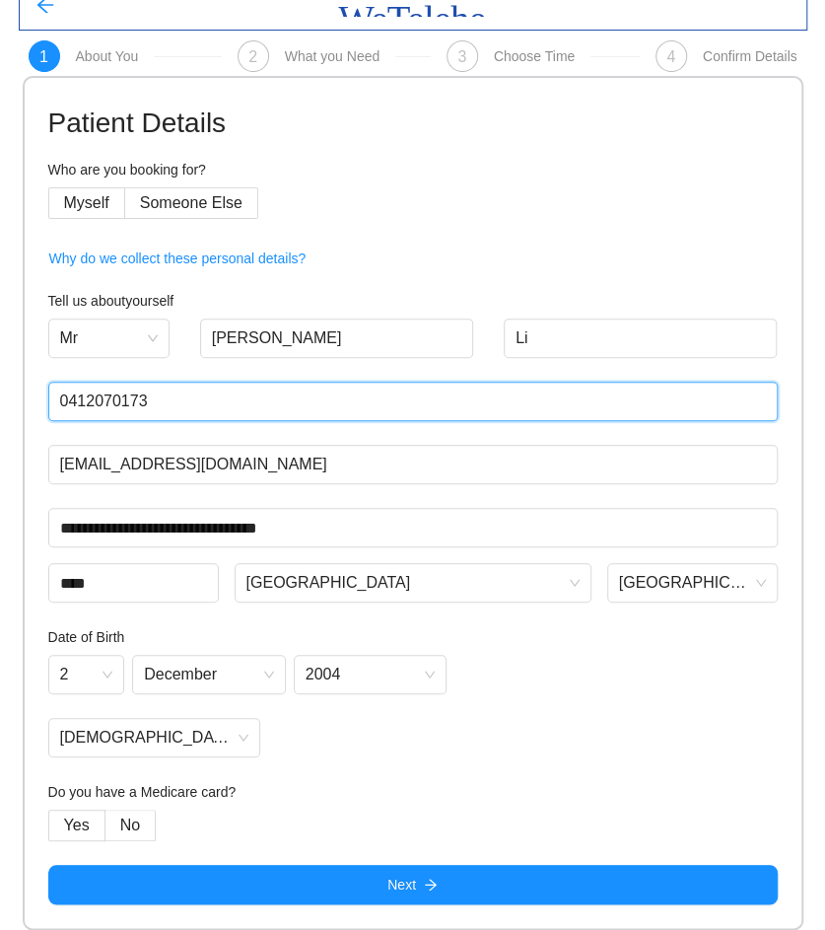
drag, startPoint x: 181, startPoint y: 402, endPoint x: -28, endPoint y: 392, distance: 209.3
click at [0, 392] on html "**********" at bounding box center [412, 440] width 825 height 930
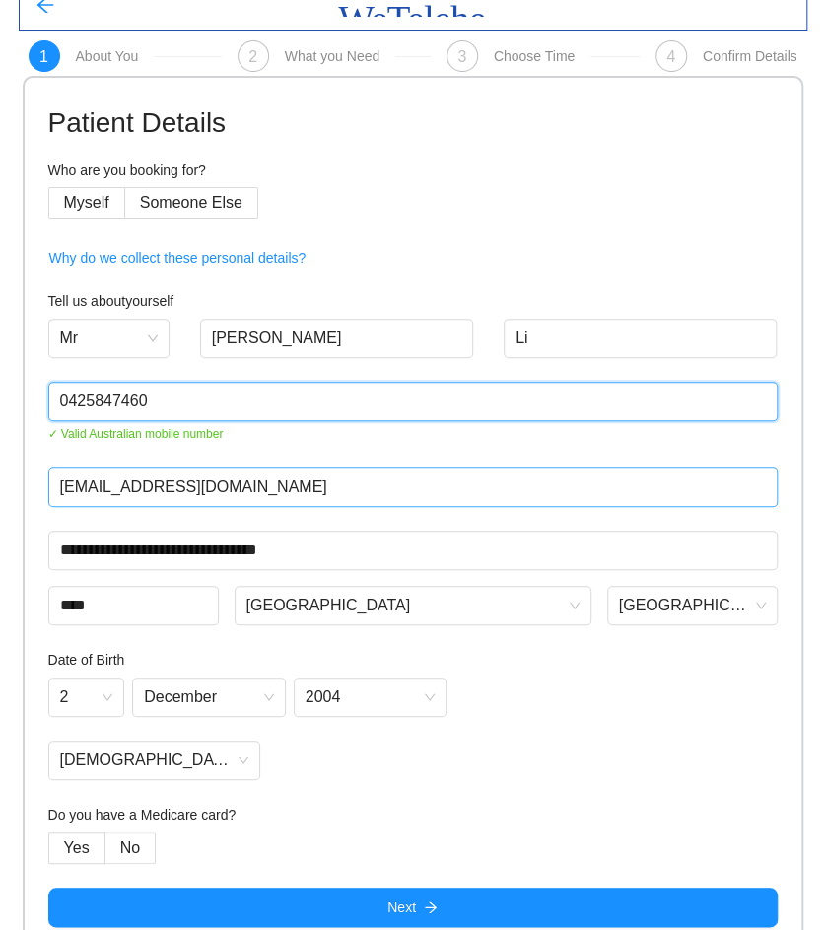
type input "0425847460"
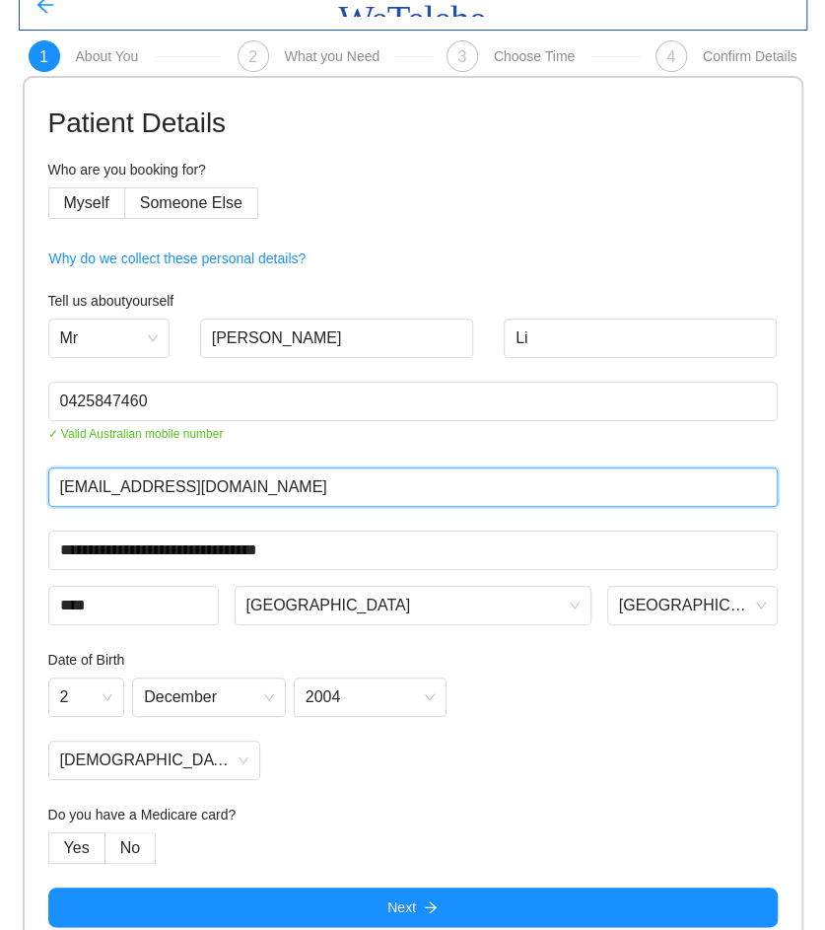
click at [105, 472] on input "[EMAIL_ADDRESS][DOMAIN_NAME]" at bounding box center [413, 486] width 730 height 39
drag, startPoint x: 253, startPoint y: 483, endPoint x: -26, endPoint y: 475, distance: 279.2
click at [0, 475] on html "**********" at bounding box center [412, 440] width 825 height 930
type input "[EMAIL_ADDRESS][DOMAIN_NAME]"
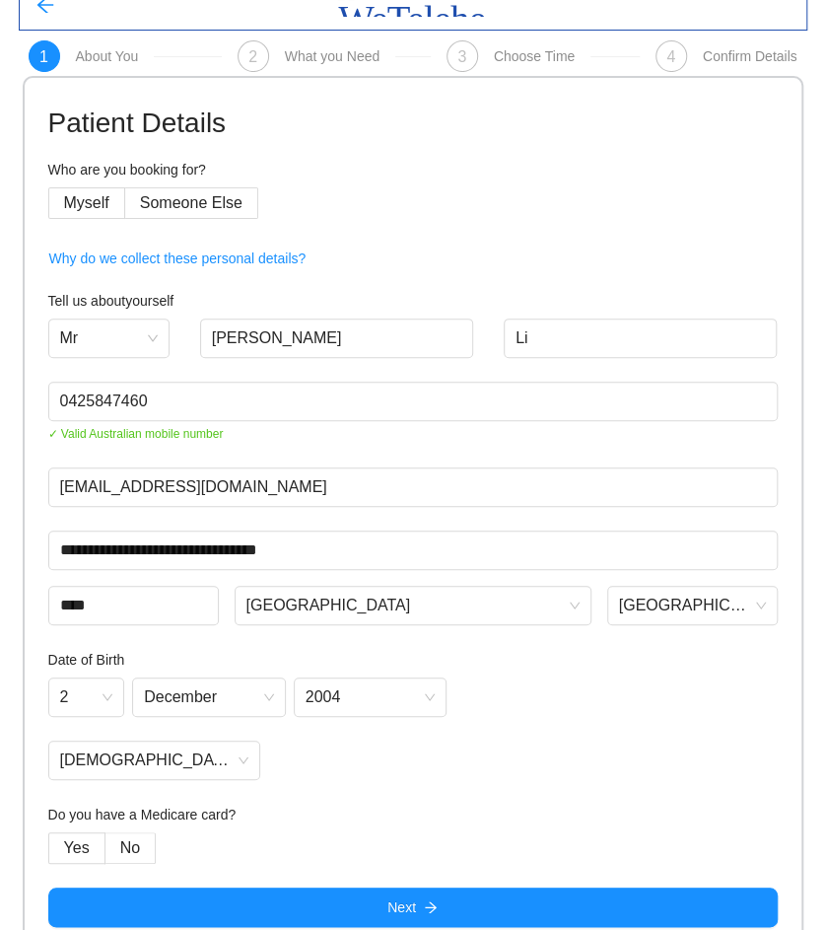
click at [362, 447] on form "**********" at bounding box center [413, 514] width 730 height 825
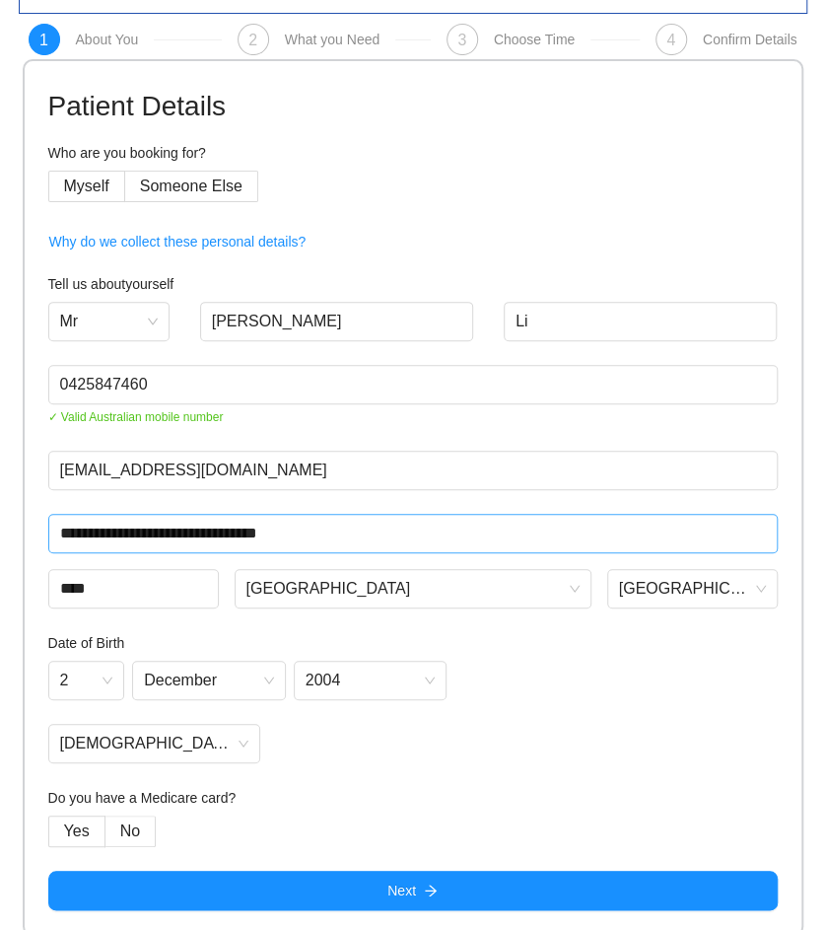
scroll to position [47, 0]
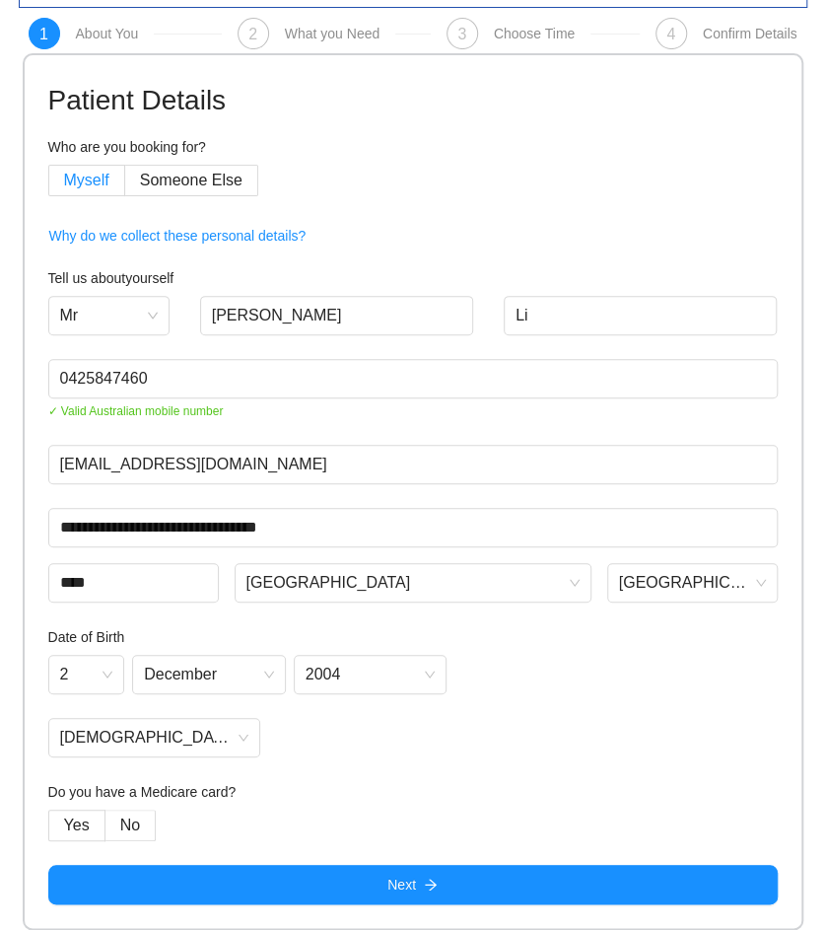
click at [85, 177] on span "Myself" at bounding box center [86, 180] width 45 height 17
click at [132, 815] on label "No" at bounding box center [131, 826] width 50 height 32
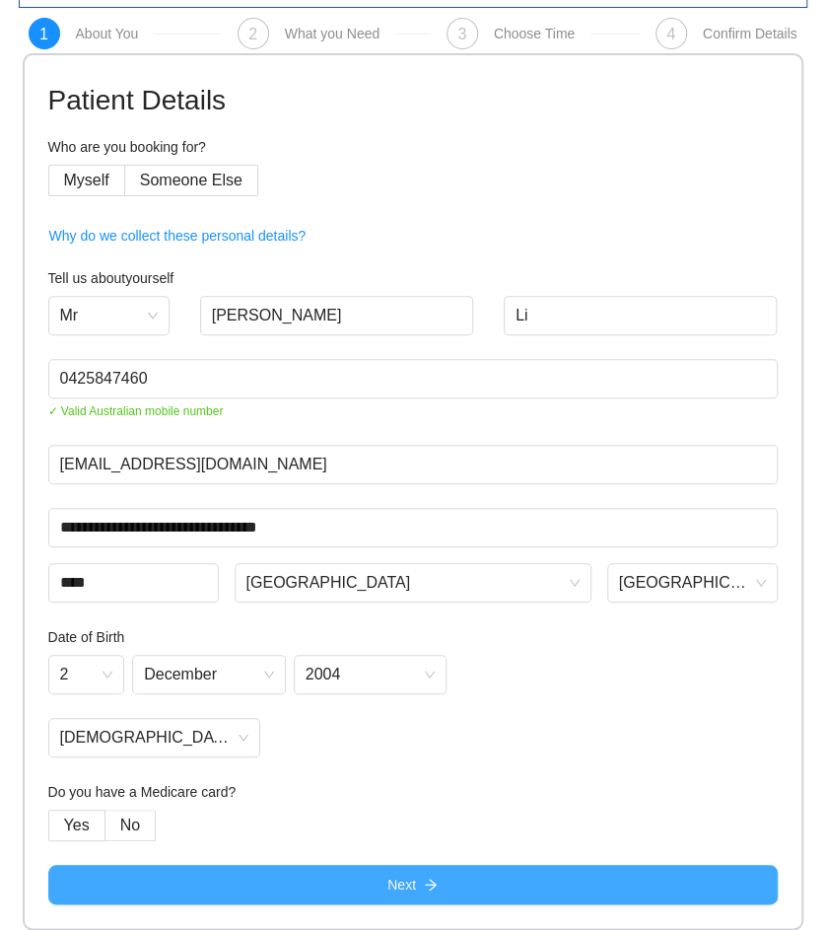
click at [285, 885] on button "Next" at bounding box center [413, 884] width 730 height 39
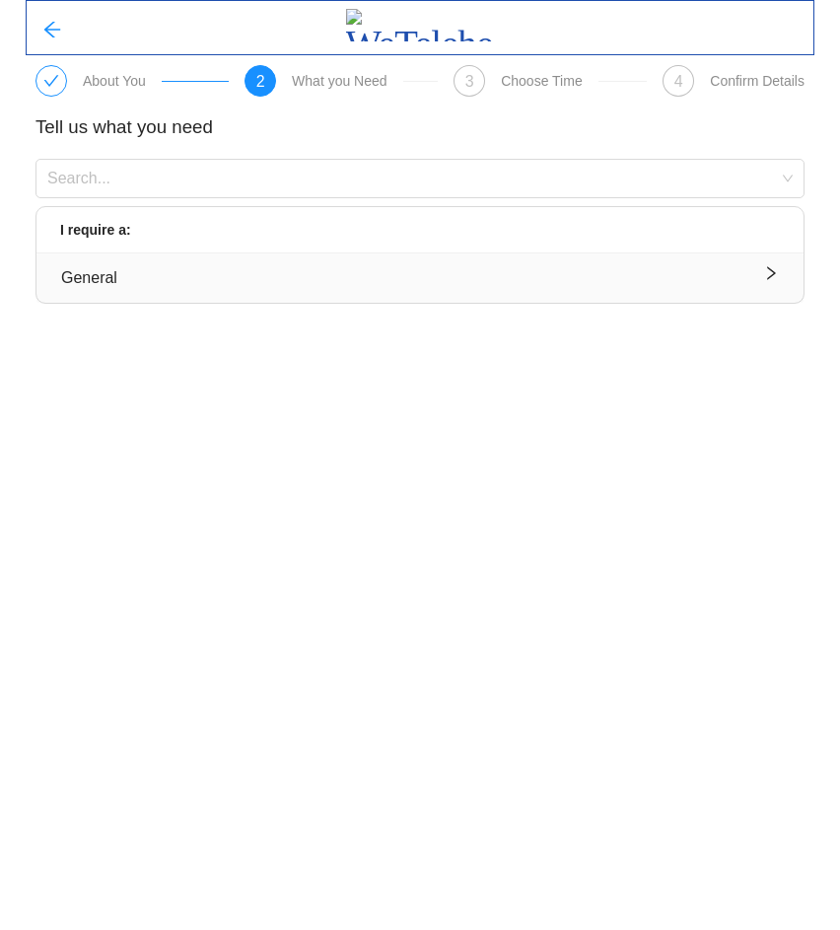
click at [264, 268] on div "General" at bounding box center [420, 277] width 718 height 25
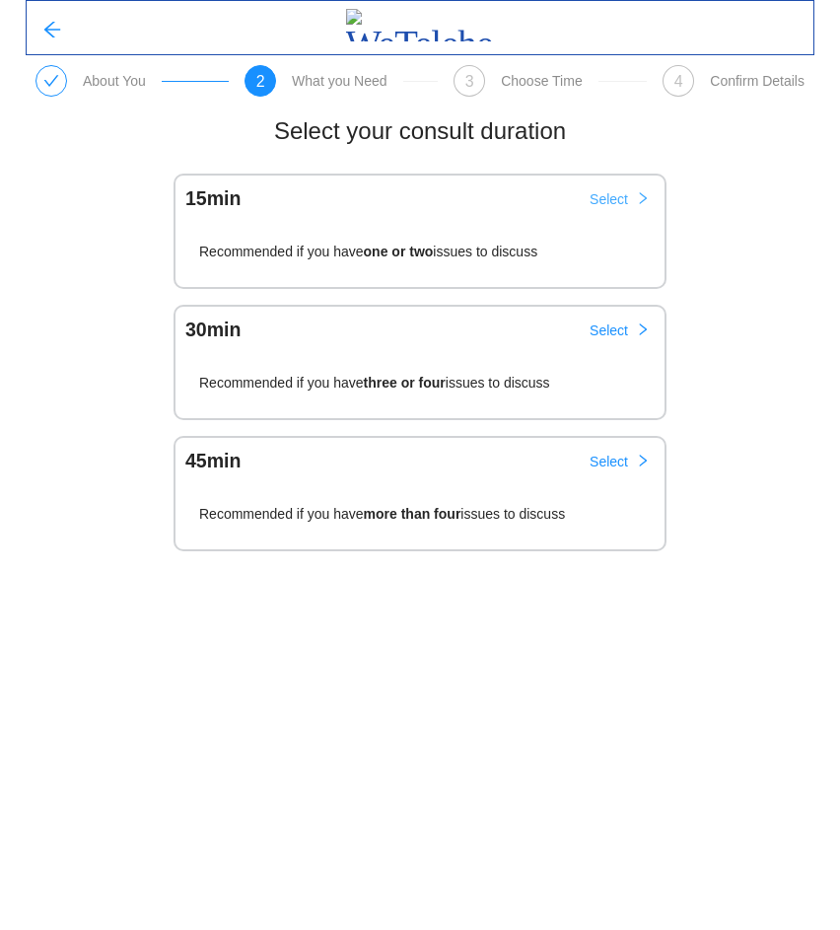
click at [599, 195] on span "Select" at bounding box center [609, 199] width 38 height 22
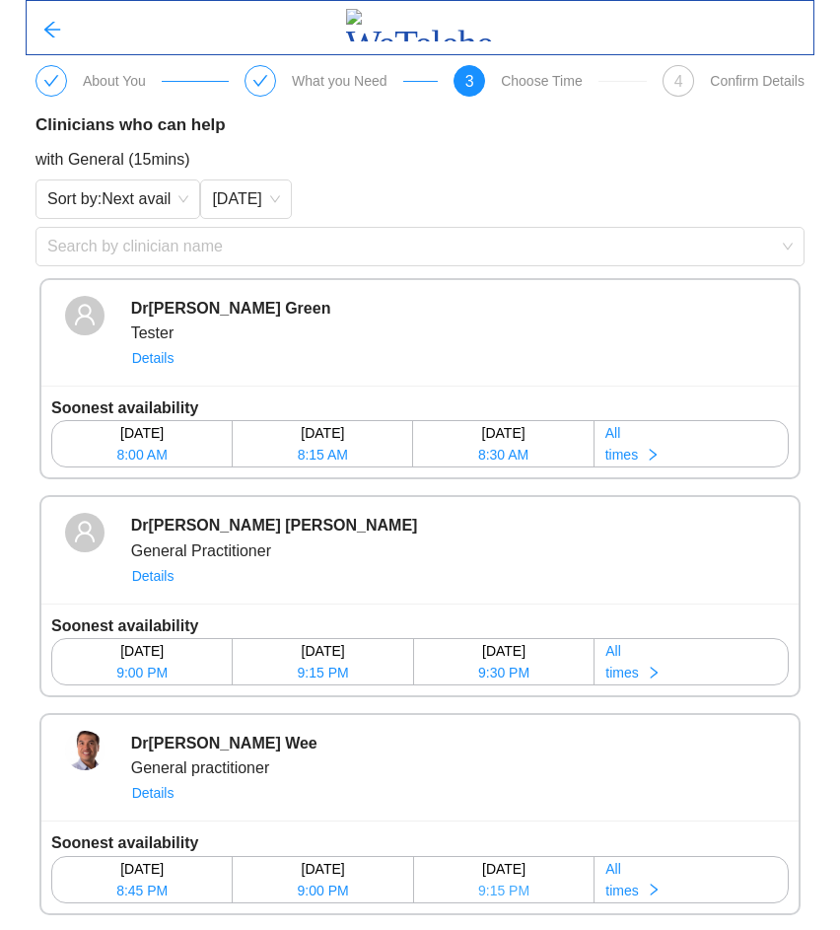
click at [517, 882] on span "9:15 PM" at bounding box center [503, 891] width 51 height 22
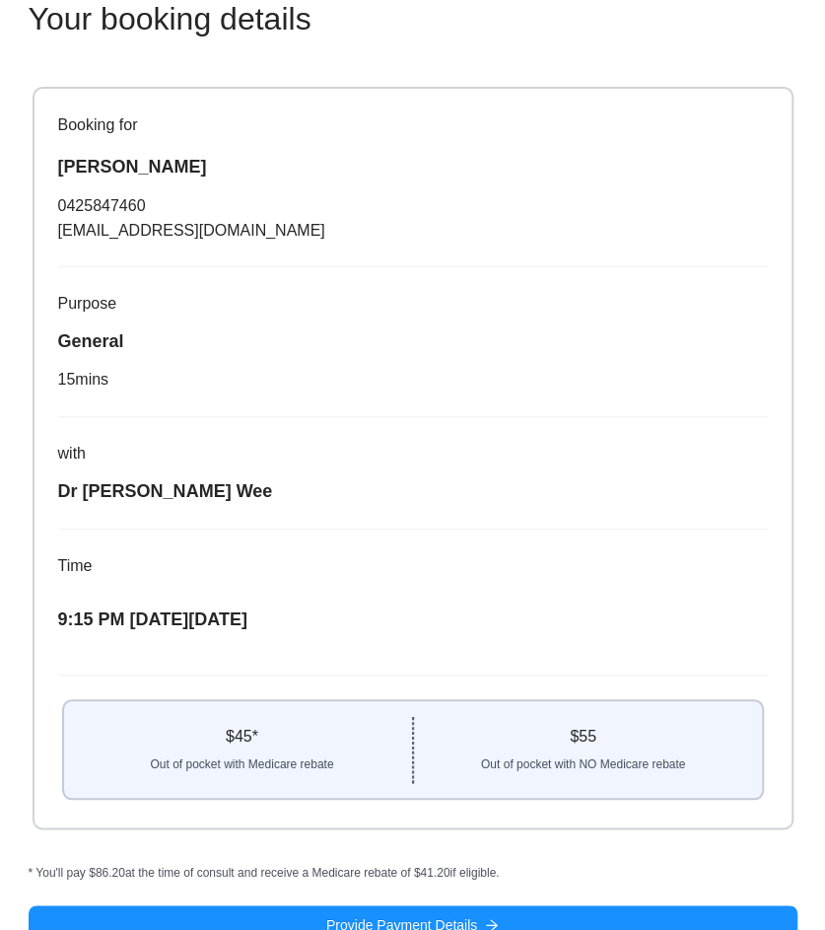
scroll to position [148, 0]
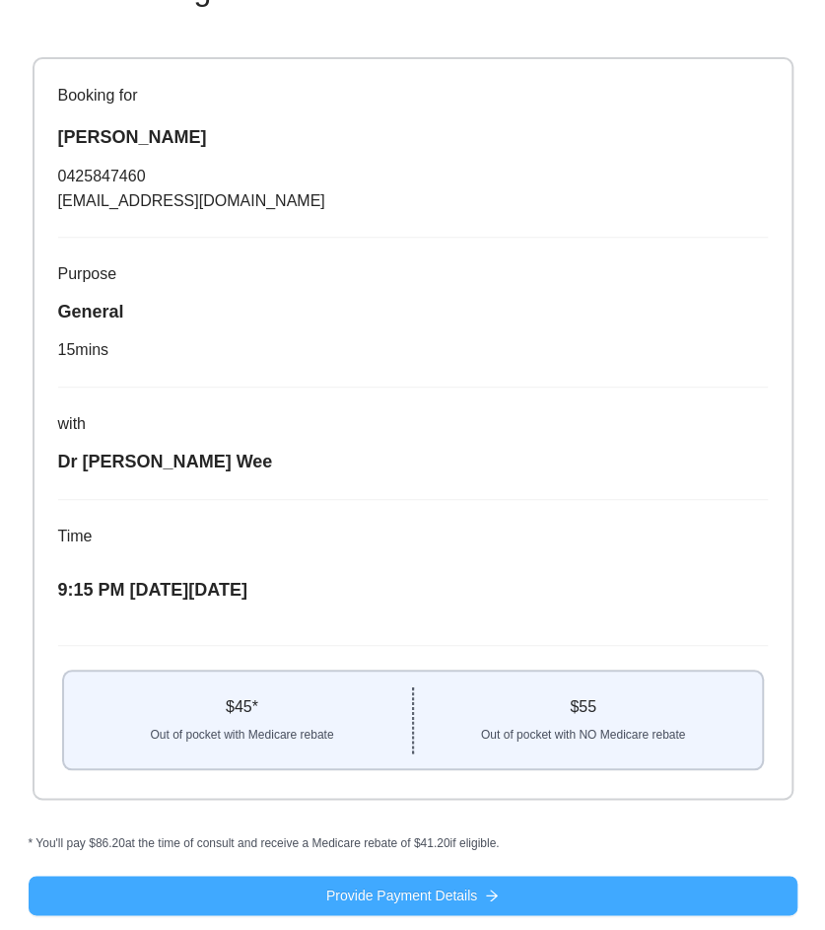
click at [435, 892] on span "Provide Payment Details" at bounding box center [401, 896] width 151 height 22
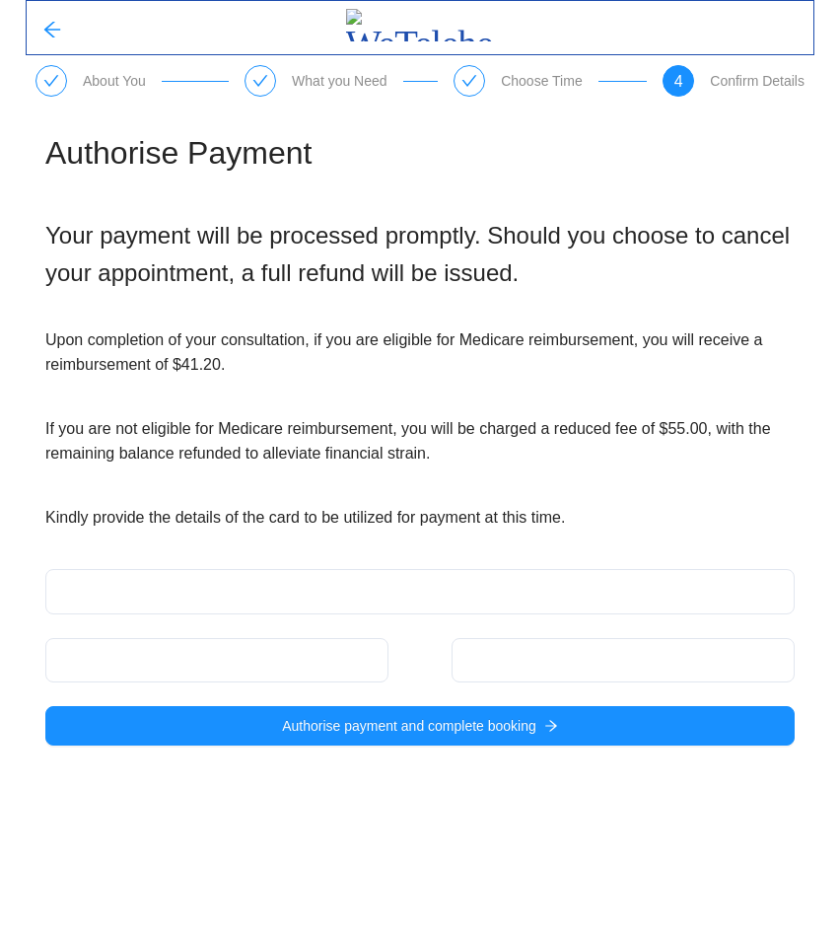
click at [113, 642] on div at bounding box center [216, 660] width 343 height 44
click at [513, 648] on div at bounding box center [623, 660] width 343 height 44
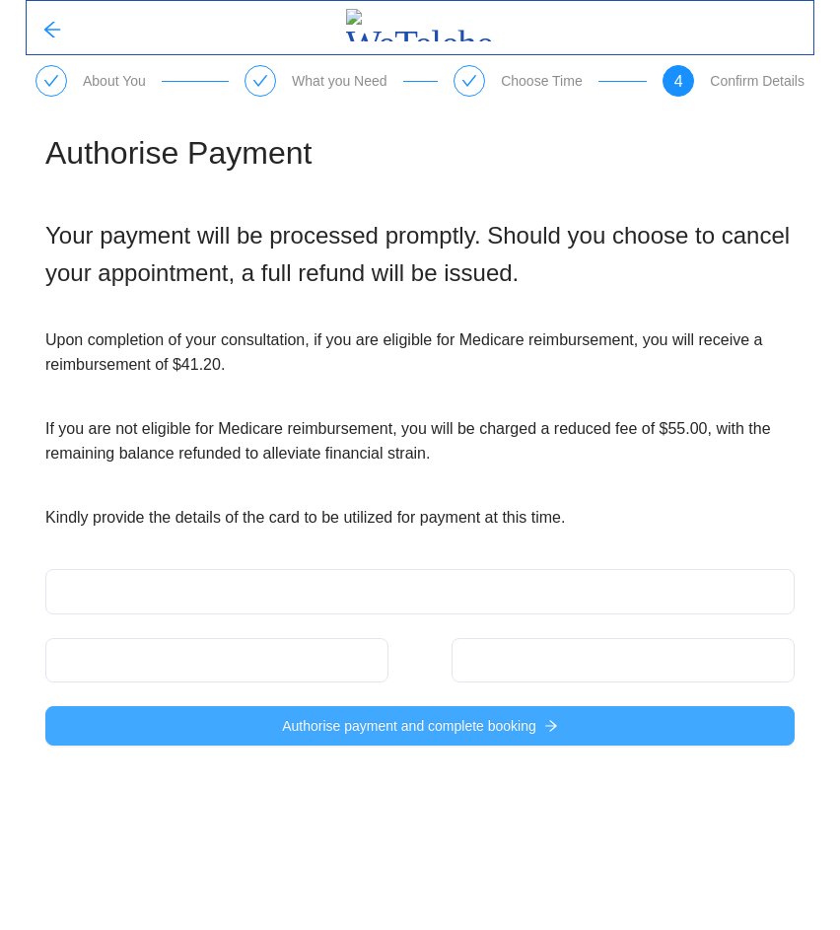
click at [296, 723] on span "Authorise payment and complete booking" at bounding box center [409, 726] width 254 height 22
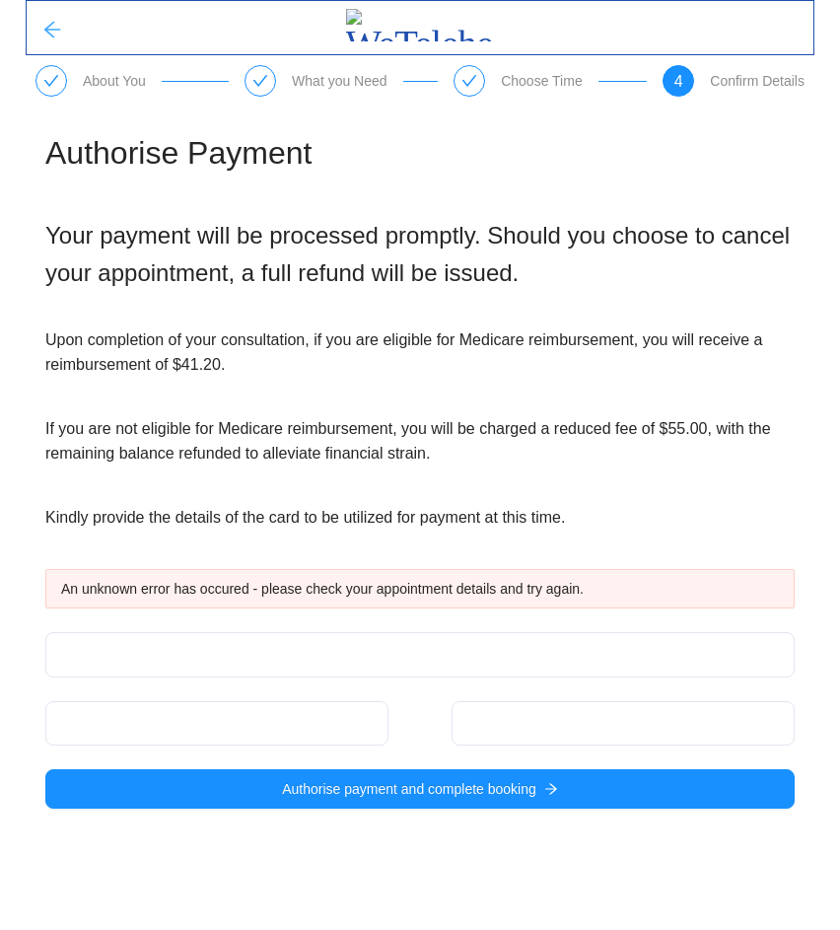
click at [45, 35] on icon "arrow-left" at bounding box center [52, 30] width 20 height 20
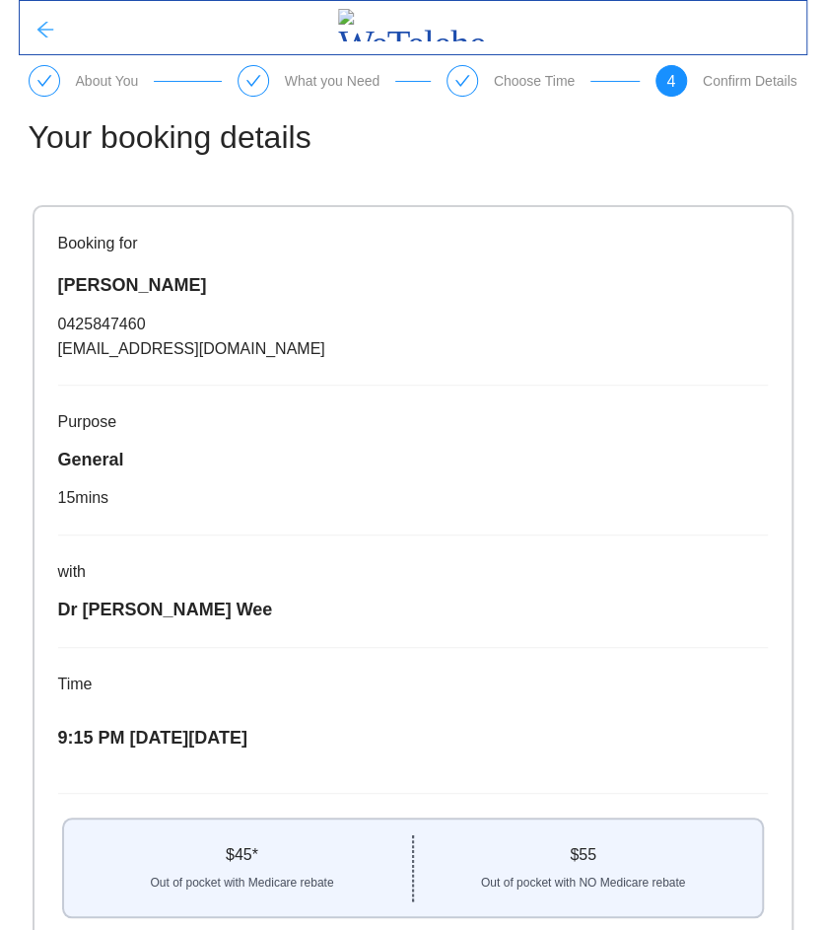
click at [42, 30] on icon "arrow-left" at bounding box center [44, 30] width 16 height 16
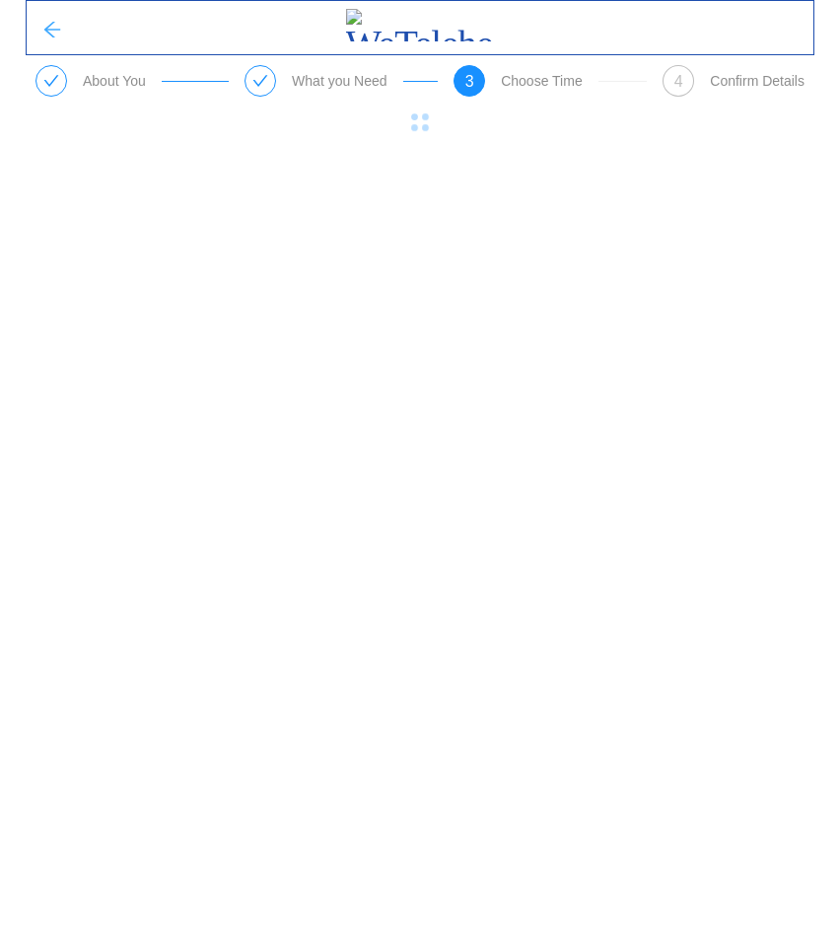
click at [42, 30] on icon "arrow-left" at bounding box center [52, 30] width 20 height 20
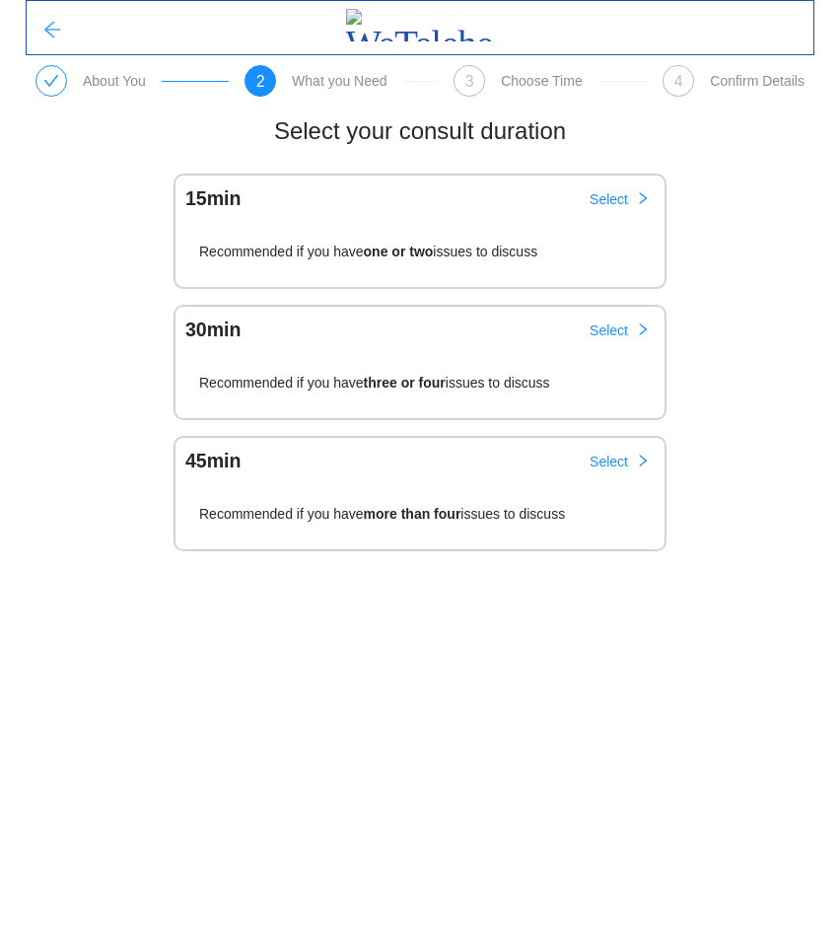
click at [60, 33] on icon "arrow-left" at bounding box center [52, 30] width 20 height 20
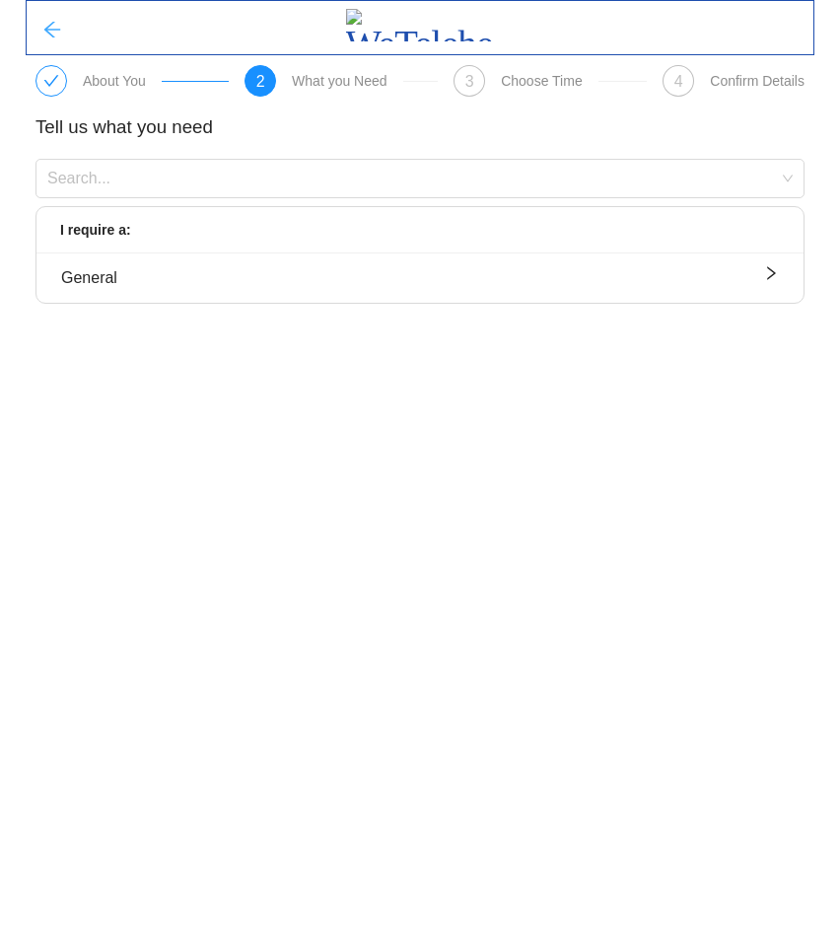
click at [42, 37] on icon "arrow-left" at bounding box center [52, 30] width 20 height 20
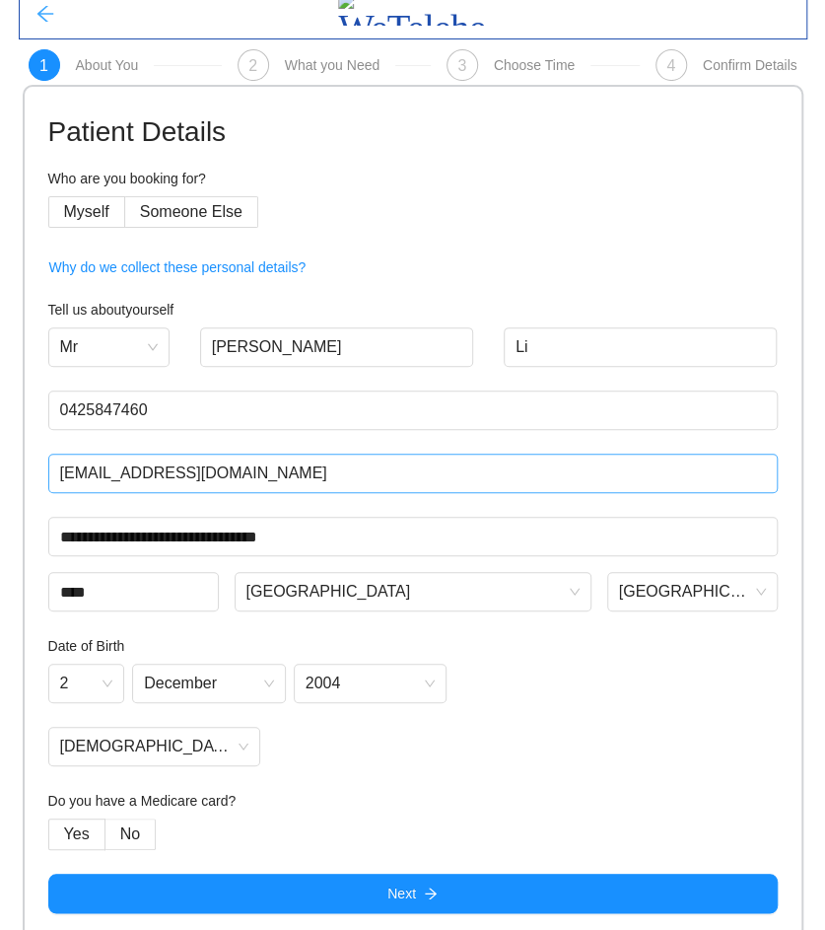
scroll to position [25, 0]
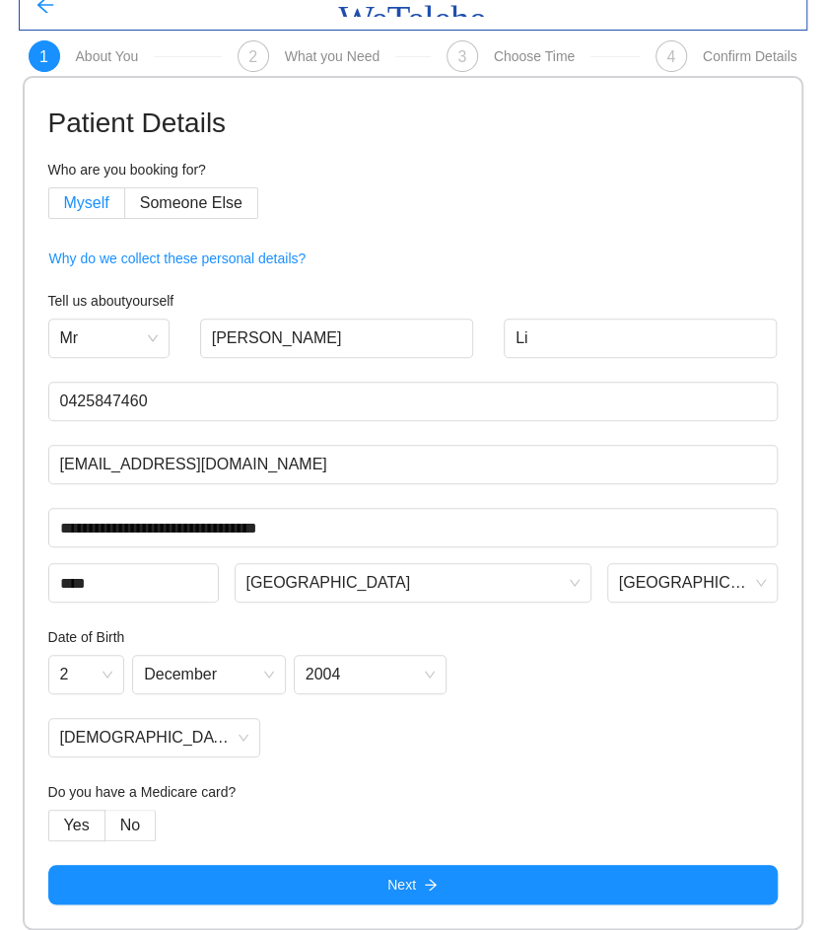
click at [76, 201] on span "Myself" at bounding box center [86, 202] width 45 height 17
click at [127, 821] on span "No" at bounding box center [130, 824] width 20 height 17
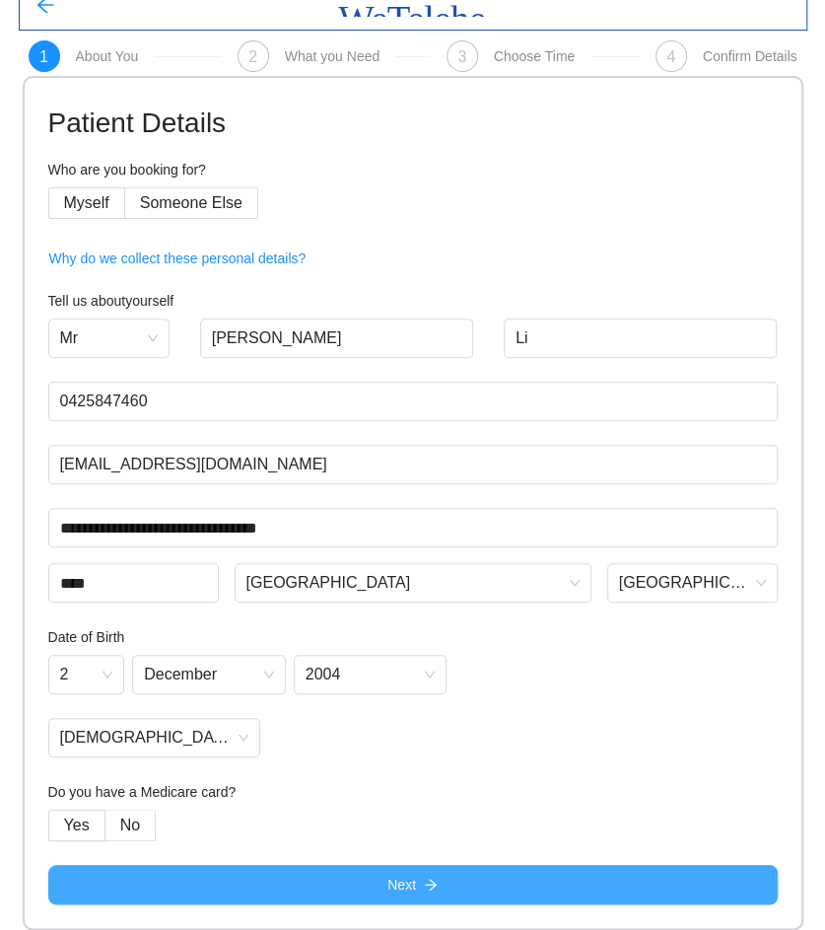
click at [239, 886] on button "Next" at bounding box center [413, 884] width 730 height 39
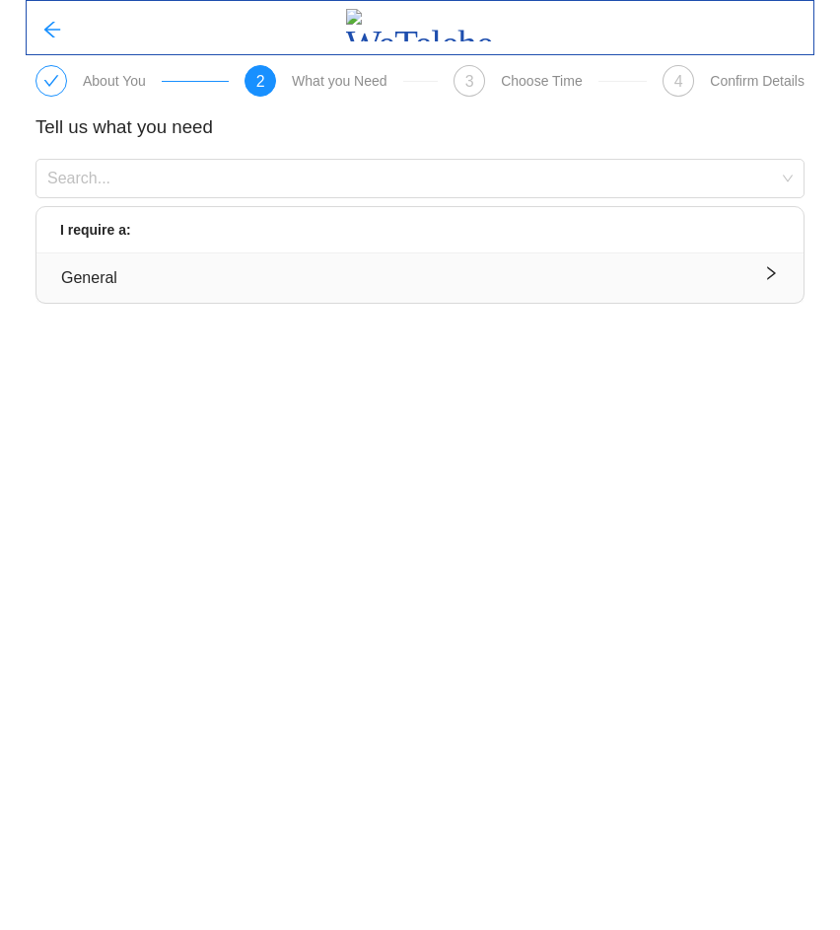
click at [218, 261] on button "General" at bounding box center [419, 277] width 767 height 49
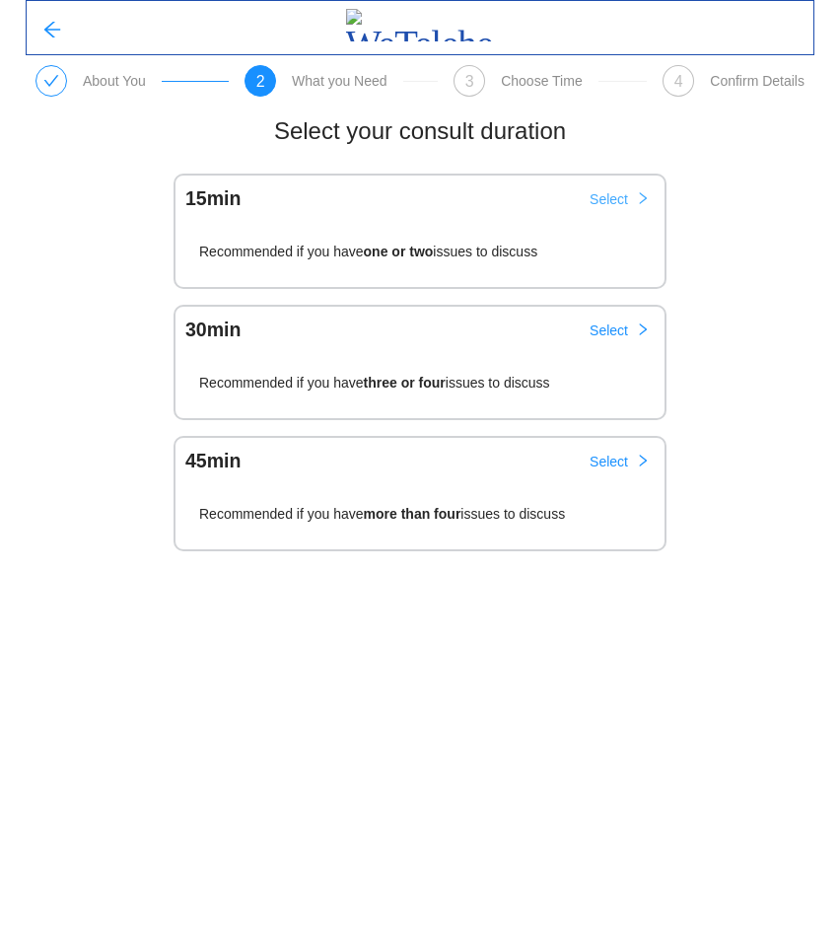
click at [622, 204] on span "Select" at bounding box center [609, 199] width 38 height 22
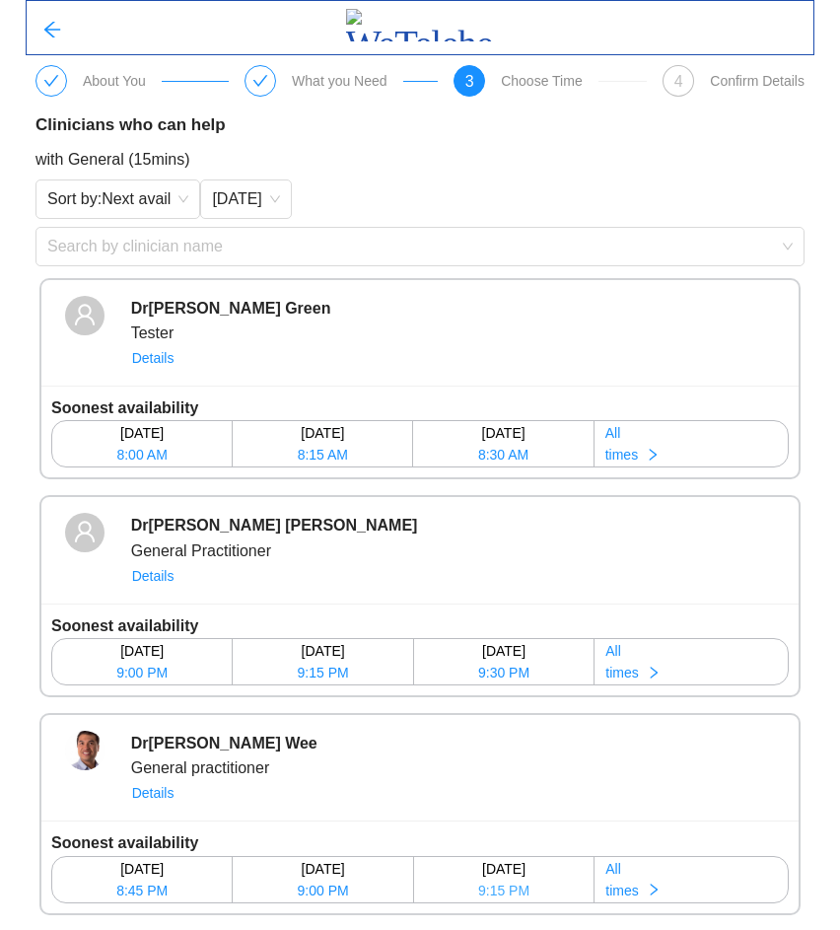
click at [526, 888] on span "9:15 PM" at bounding box center [503, 891] width 51 height 22
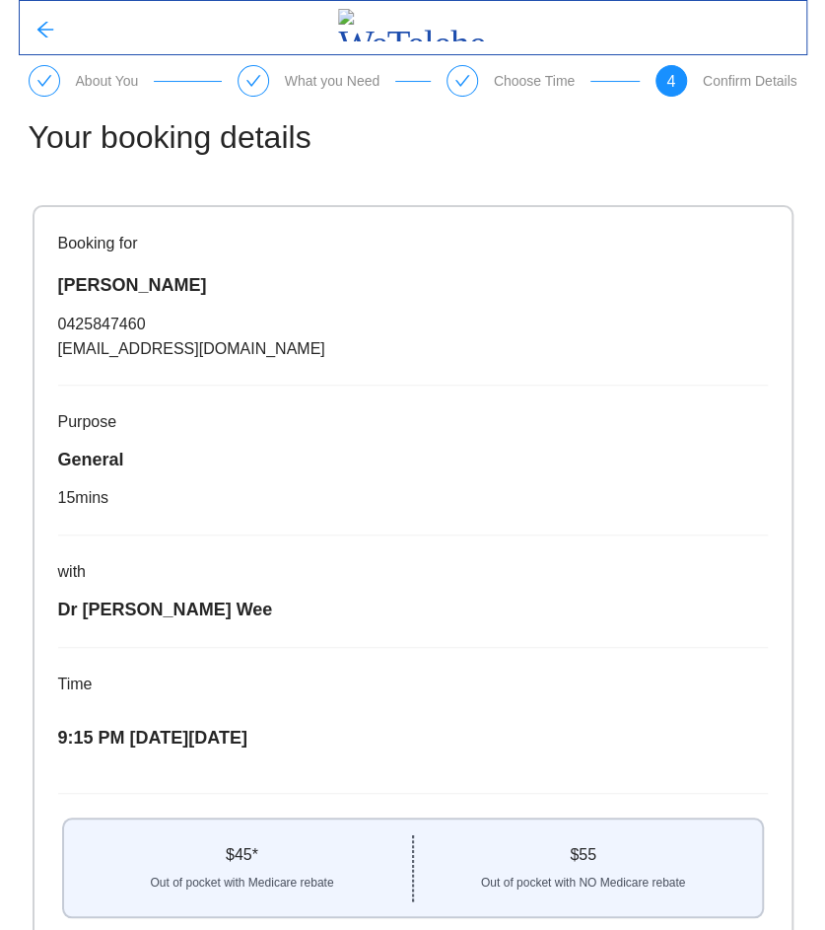
scroll to position [148, 0]
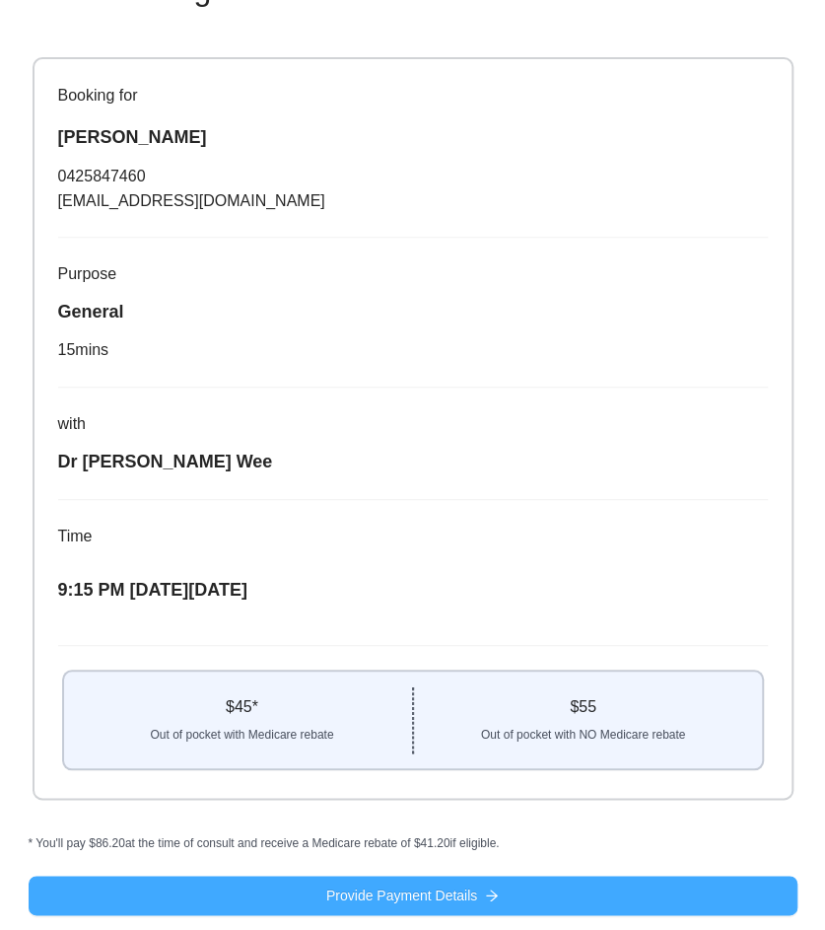
click at [459, 894] on span "Provide Payment Details" at bounding box center [401, 896] width 151 height 22
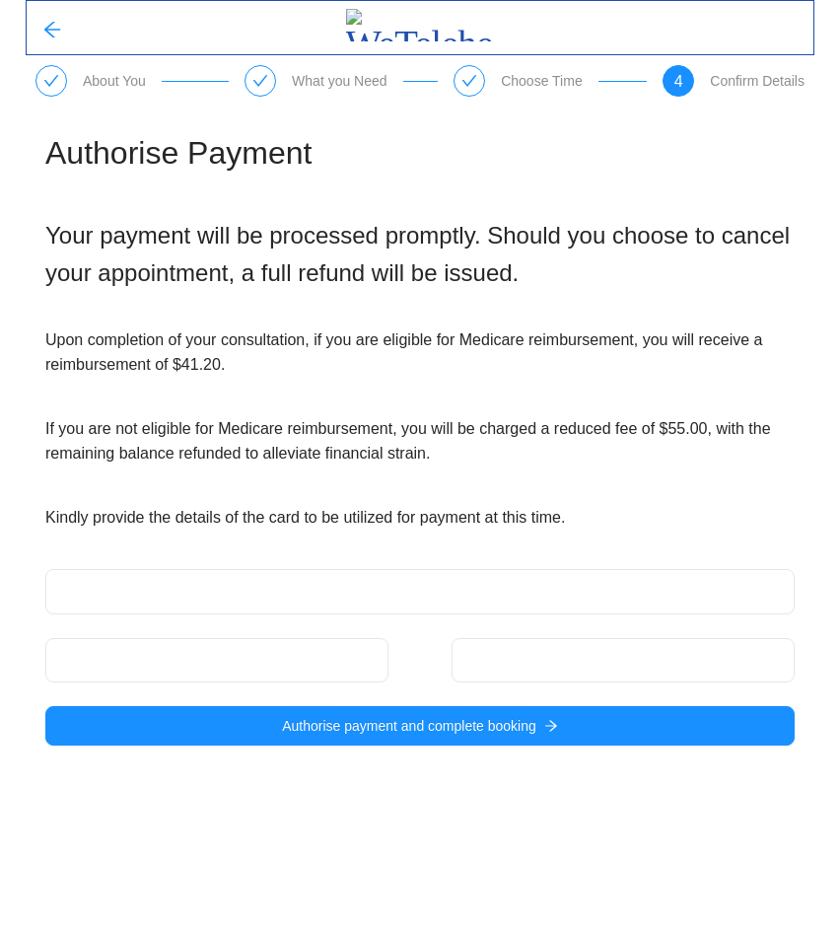
click at [252, 602] on div at bounding box center [419, 591] width 749 height 44
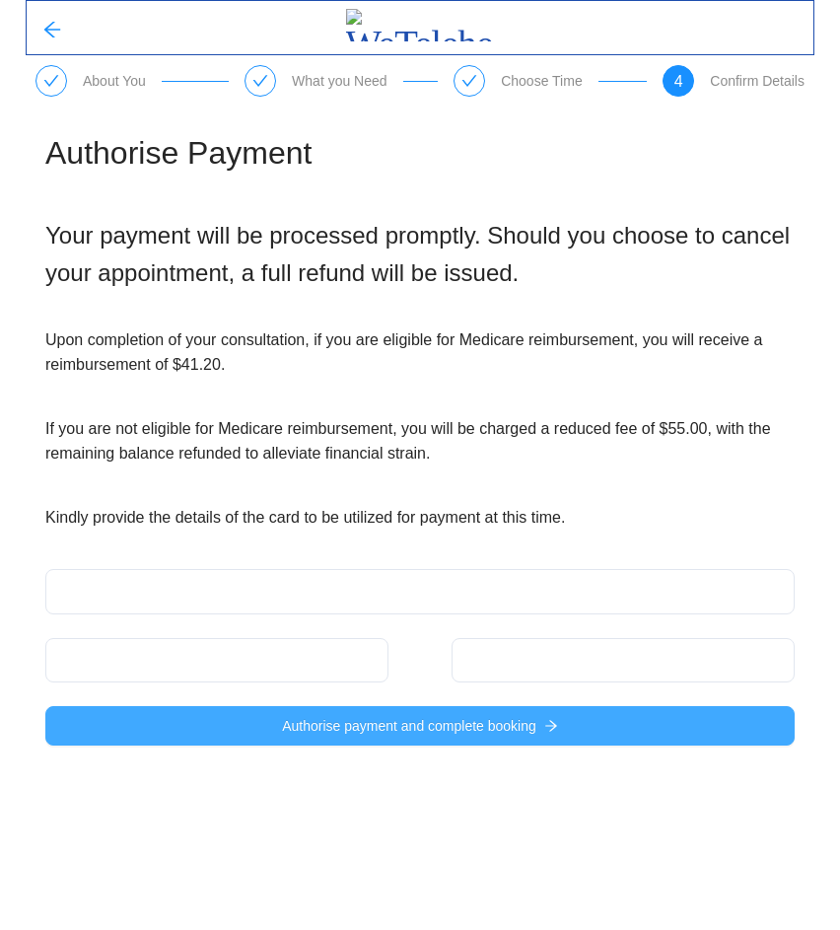
click at [308, 711] on button "Authorise payment and complete booking" at bounding box center [419, 725] width 749 height 39
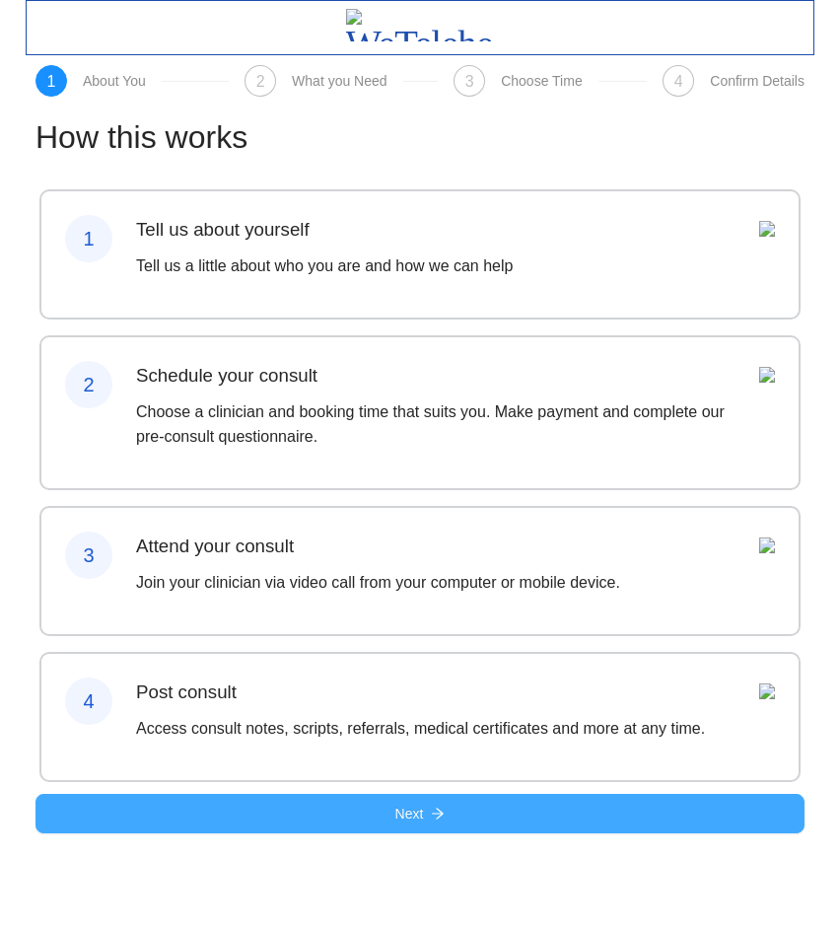
click at [354, 833] on button "Next" at bounding box center [419, 813] width 769 height 39
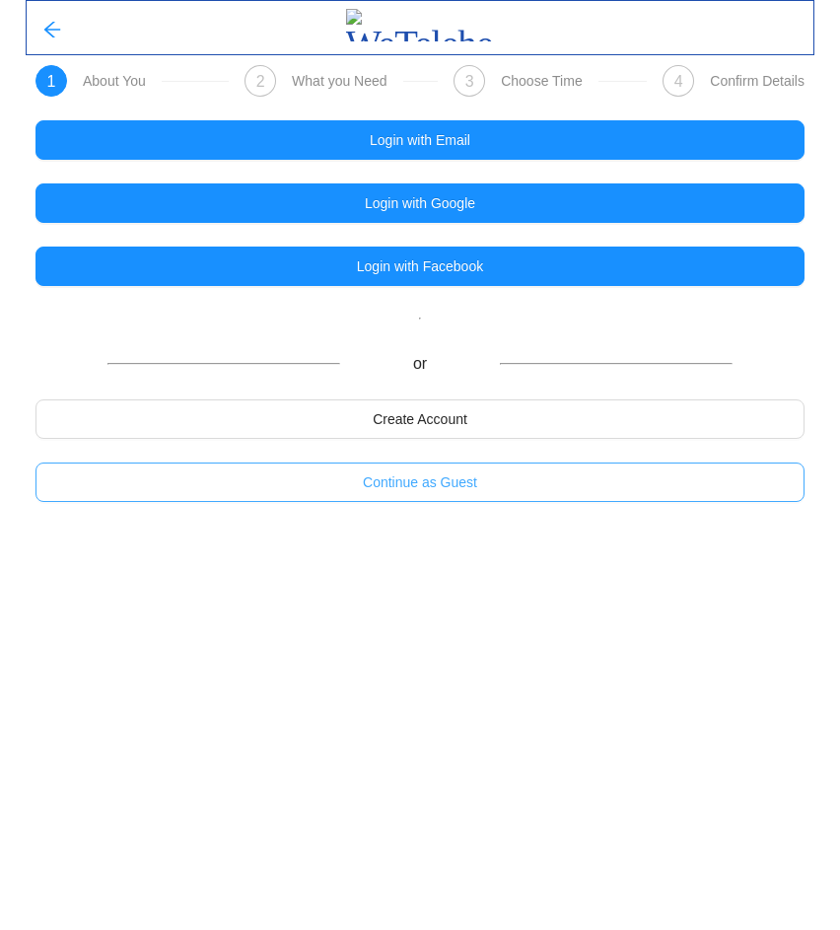
click at [342, 489] on button "Continue as Guest" at bounding box center [419, 481] width 769 height 39
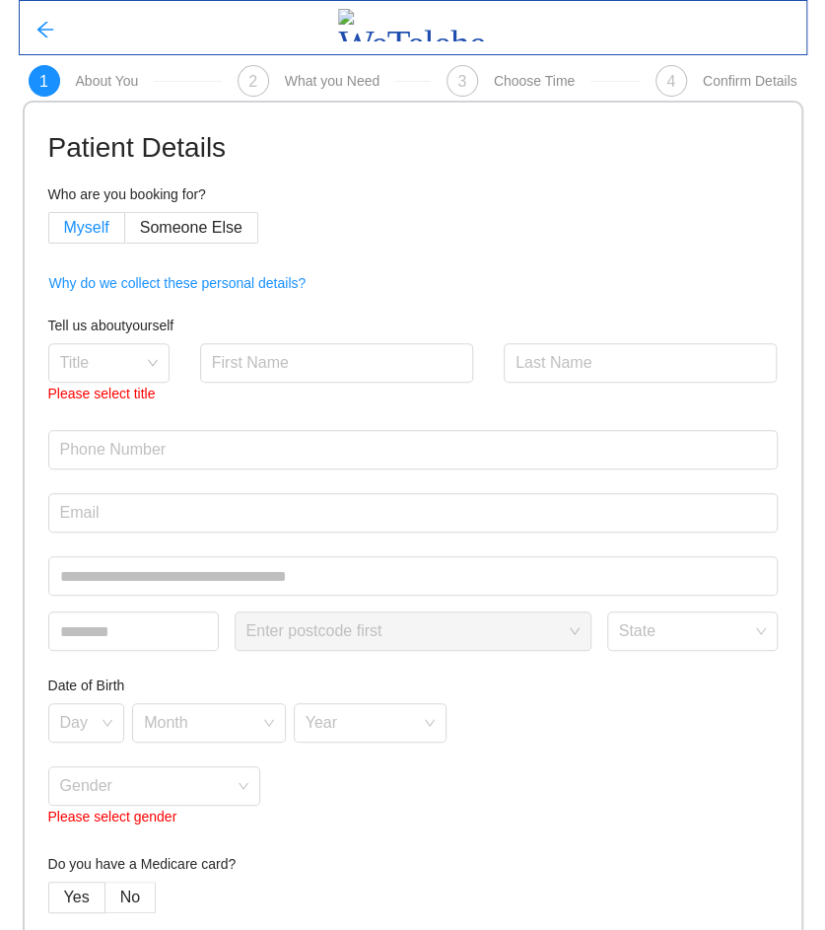
click at [89, 242] on label "Myself" at bounding box center [86, 228] width 77 height 32
click at [122, 377] on span at bounding box center [102, 362] width 84 height 37
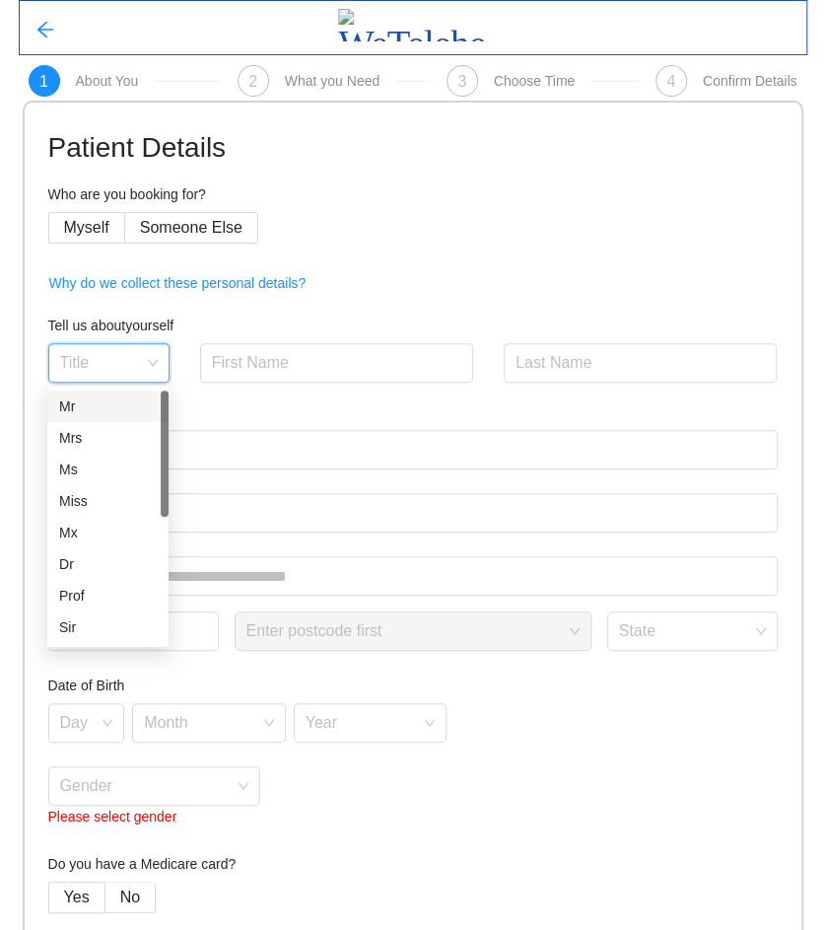
click at [79, 409] on div "Mr" at bounding box center [108, 406] width 98 height 22
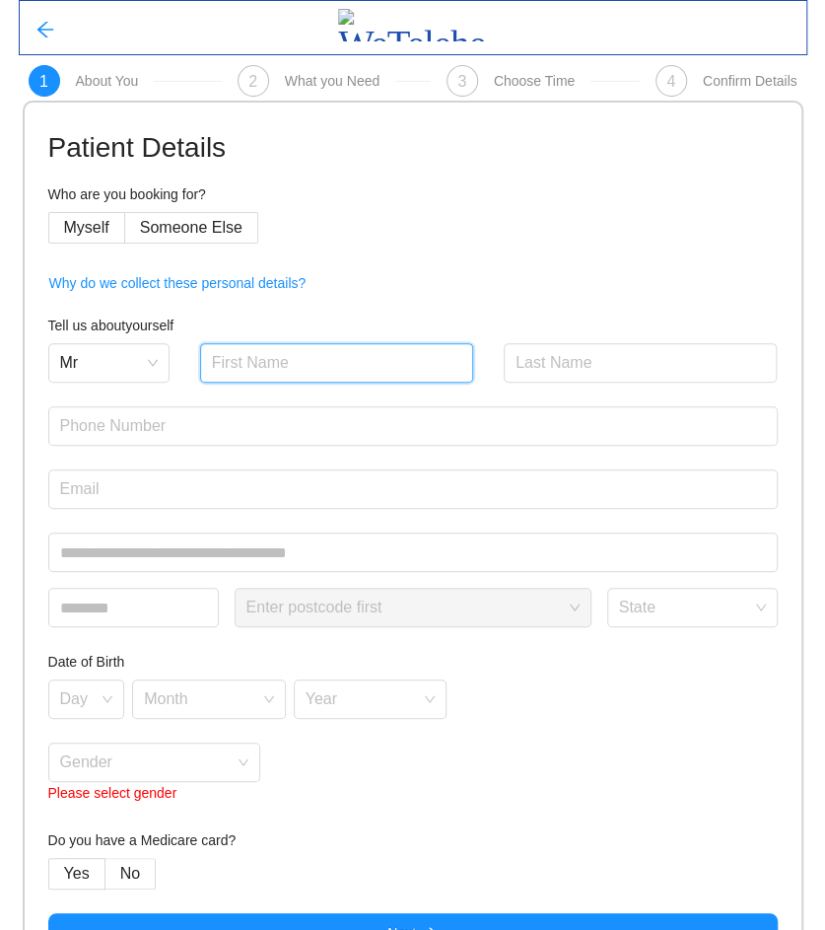
click at [263, 355] on input "text" at bounding box center [337, 362] width 274 height 39
click at [277, 351] on input "text" at bounding box center [337, 362] width 274 height 39
type input "[PERSON_NAME]"
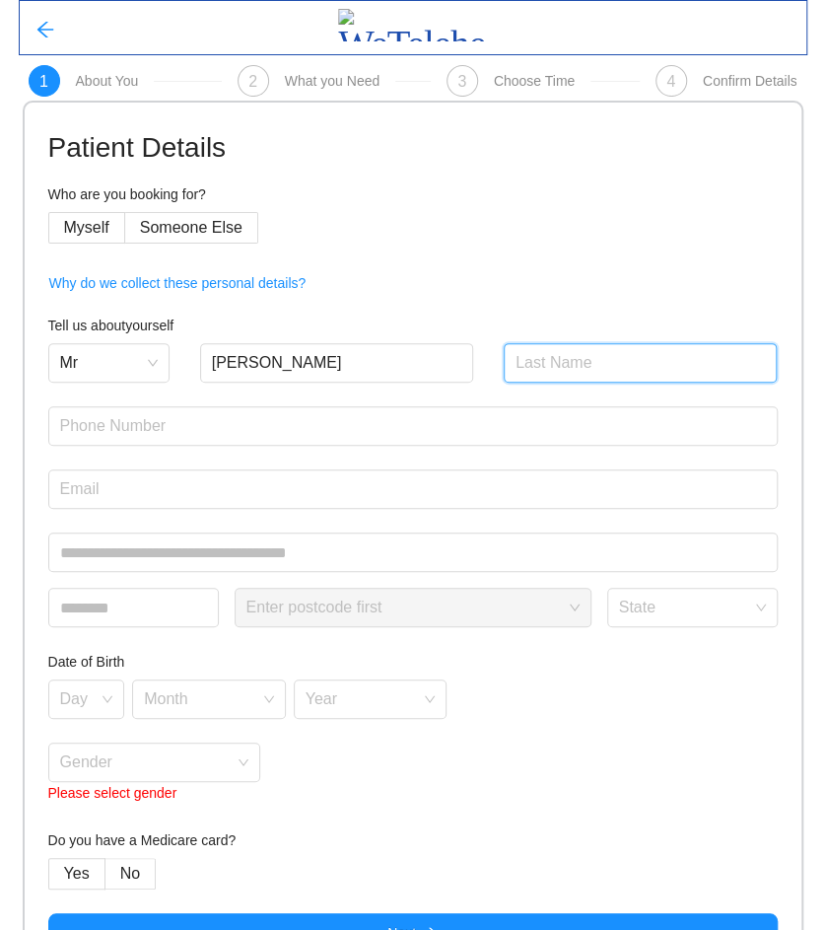
click at [614, 352] on input "text" at bounding box center [641, 362] width 274 height 39
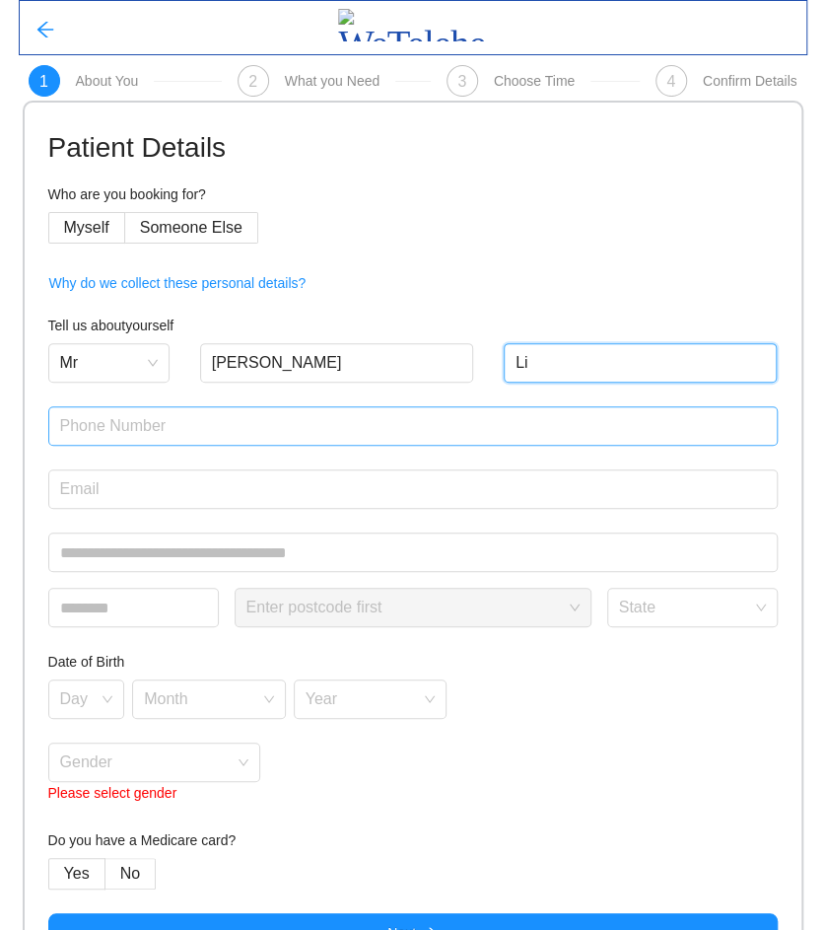
type input "Li"
click at [242, 424] on input "text" at bounding box center [413, 425] width 730 height 39
type input "0425847460"
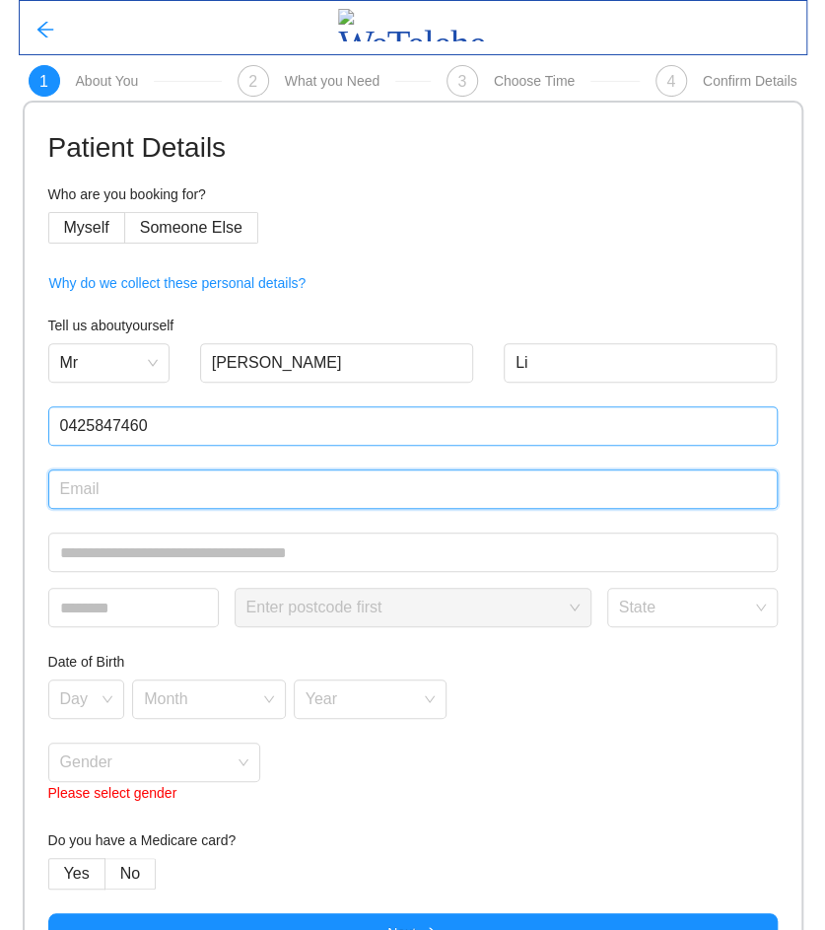
type input "[EMAIL_ADDRESS][DOMAIN_NAME]"
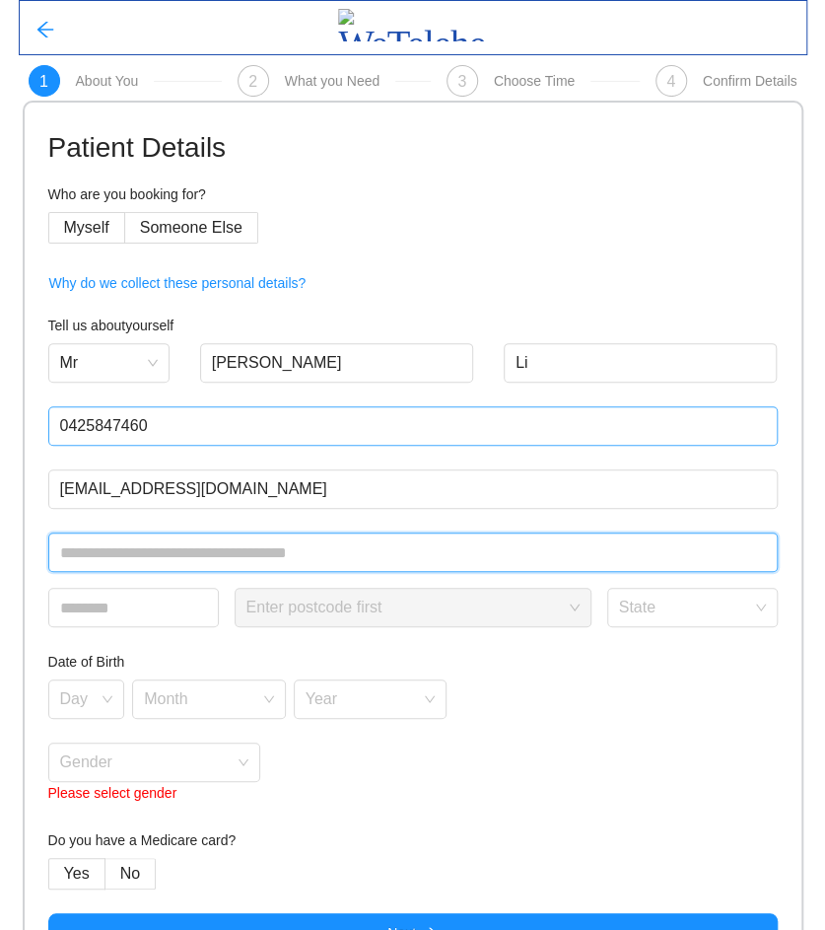
type input "**********"
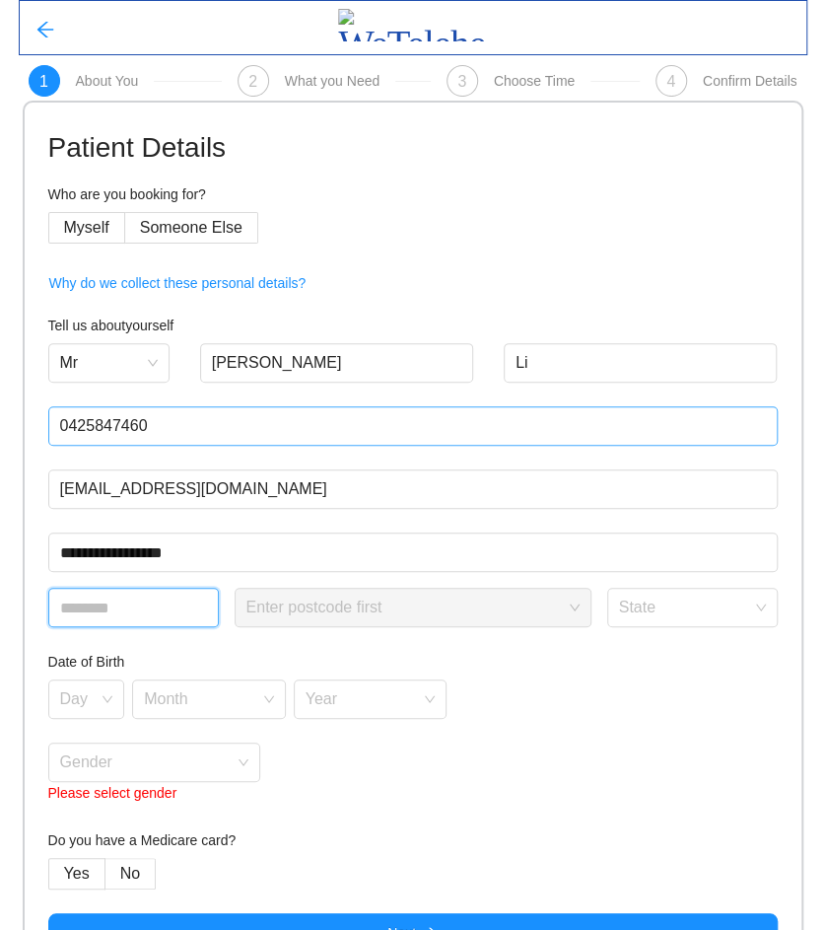
type input "****"
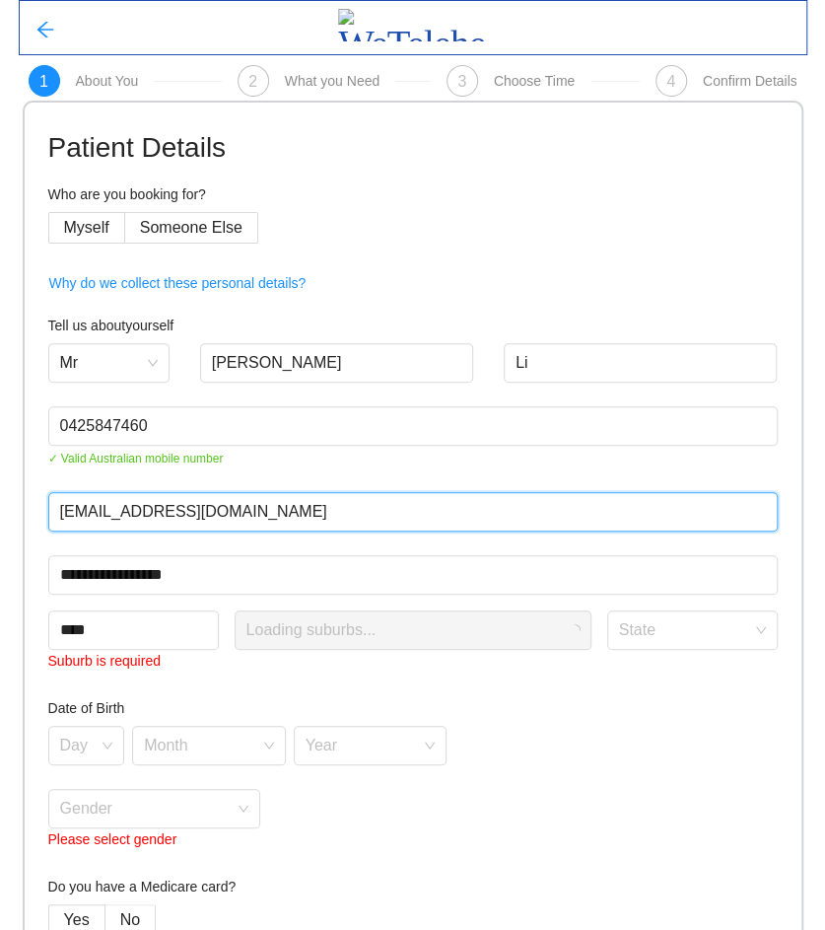
drag, startPoint x: 272, startPoint y: 510, endPoint x: -66, endPoint y: 508, distance: 338.2
click at [0, 508] on html "**********" at bounding box center [412, 465] width 825 height 930
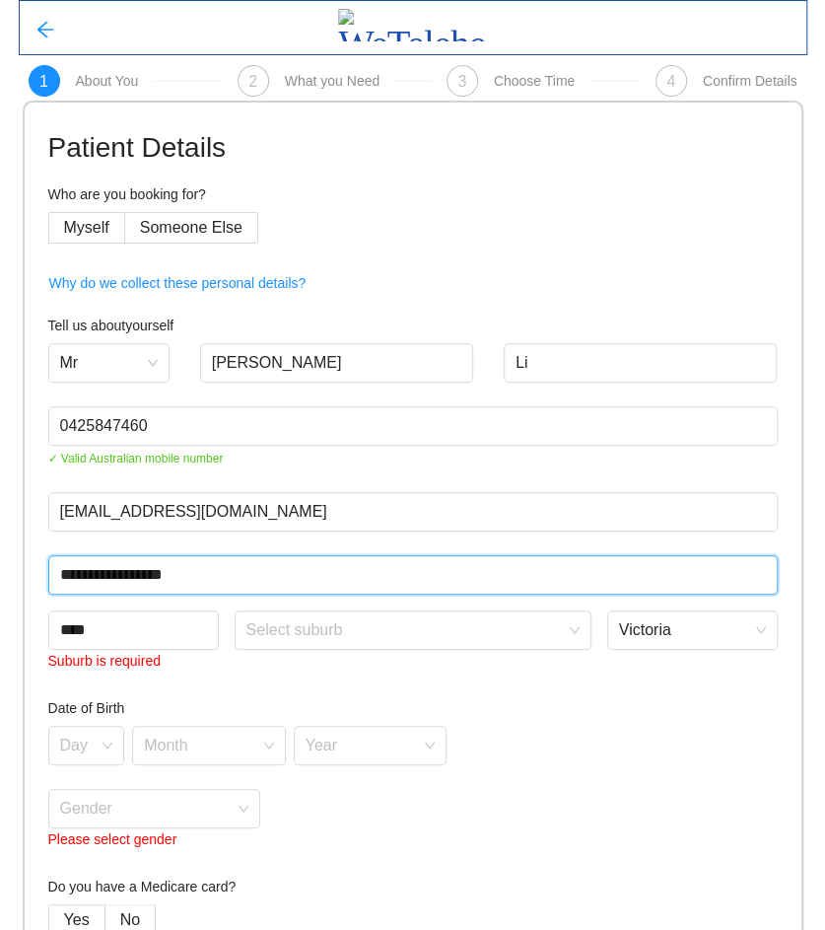
drag, startPoint x: 49, startPoint y: 569, endPoint x: 106, endPoint y: 564, distance: 57.4
click at [50, 569] on input "**********" at bounding box center [413, 574] width 730 height 39
drag, startPoint x: 229, startPoint y: 576, endPoint x: -88, endPoint y: 565, distance: 316.7
click at [0, 565] on html "**********" at bounding box center [412, 465] width 825 height 930
type input "**********"
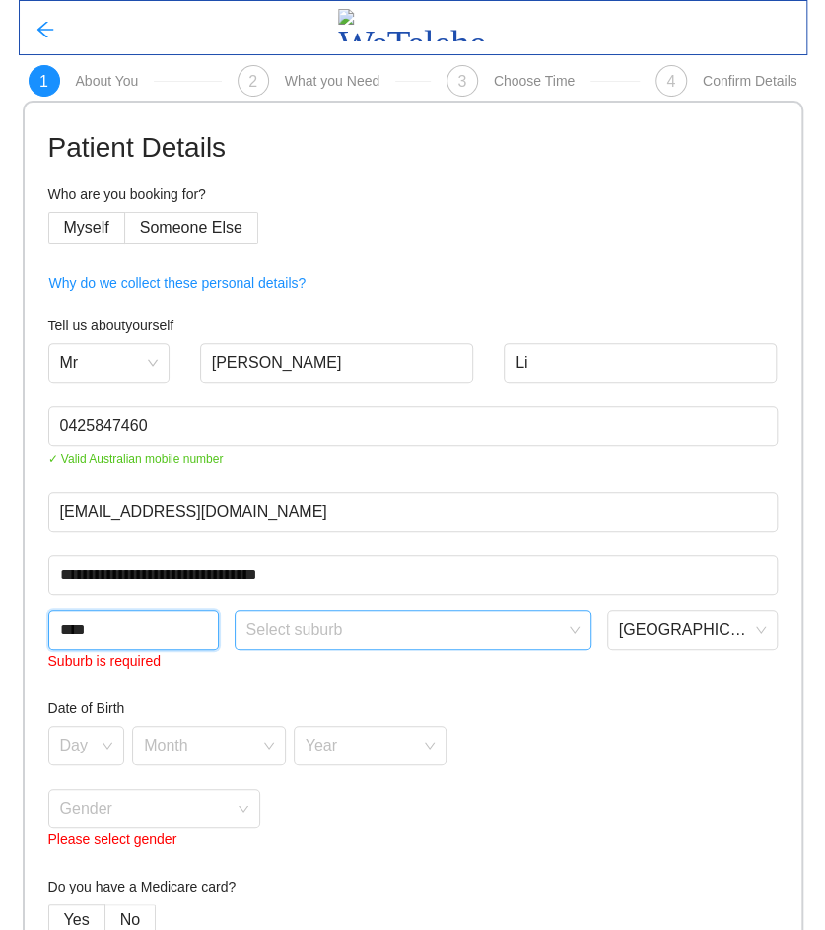
click at [368, 646] on span at bounding box center [406, 629] width 319 height 37
type input "****"
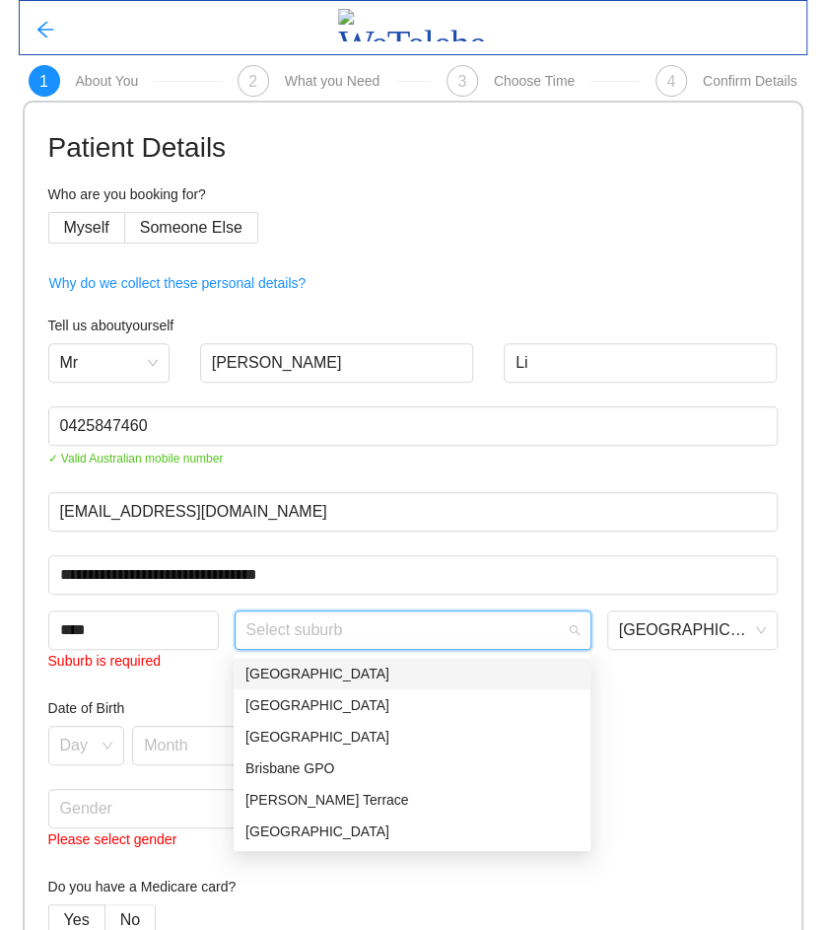
click at [312, 673] on div "[GEOGRAPHIC_DATA]" at bounding box center [412, 674] width 333 height 22
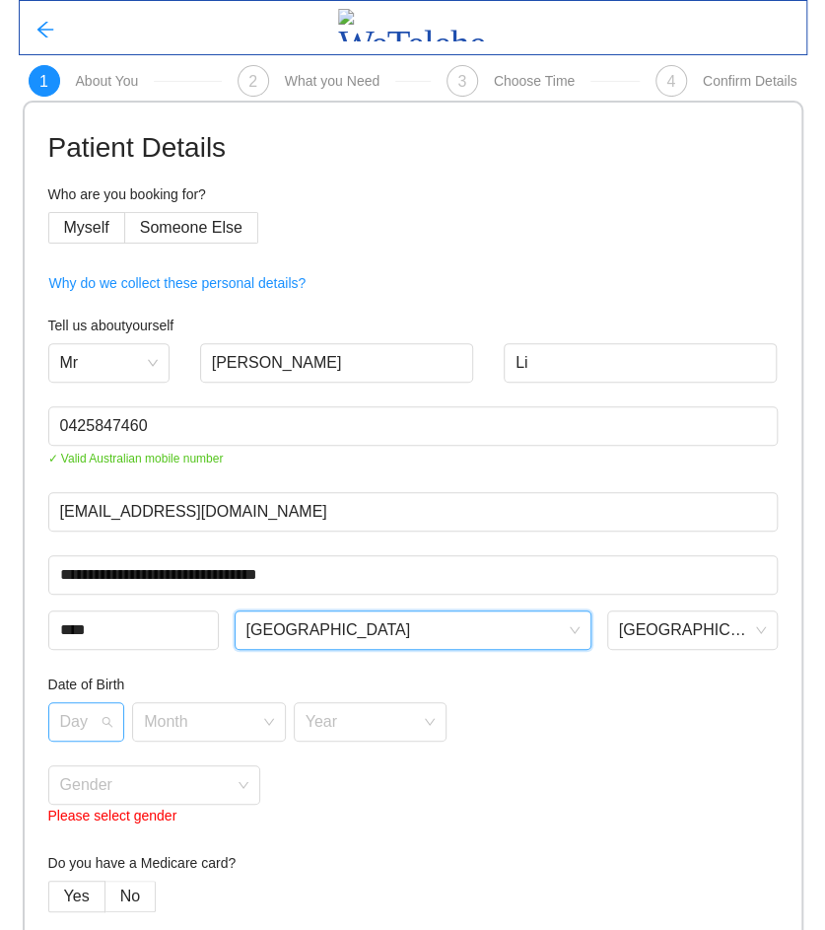
click at [70, 722] on input "search" at bounding box center [79, 718] width 39 height 30
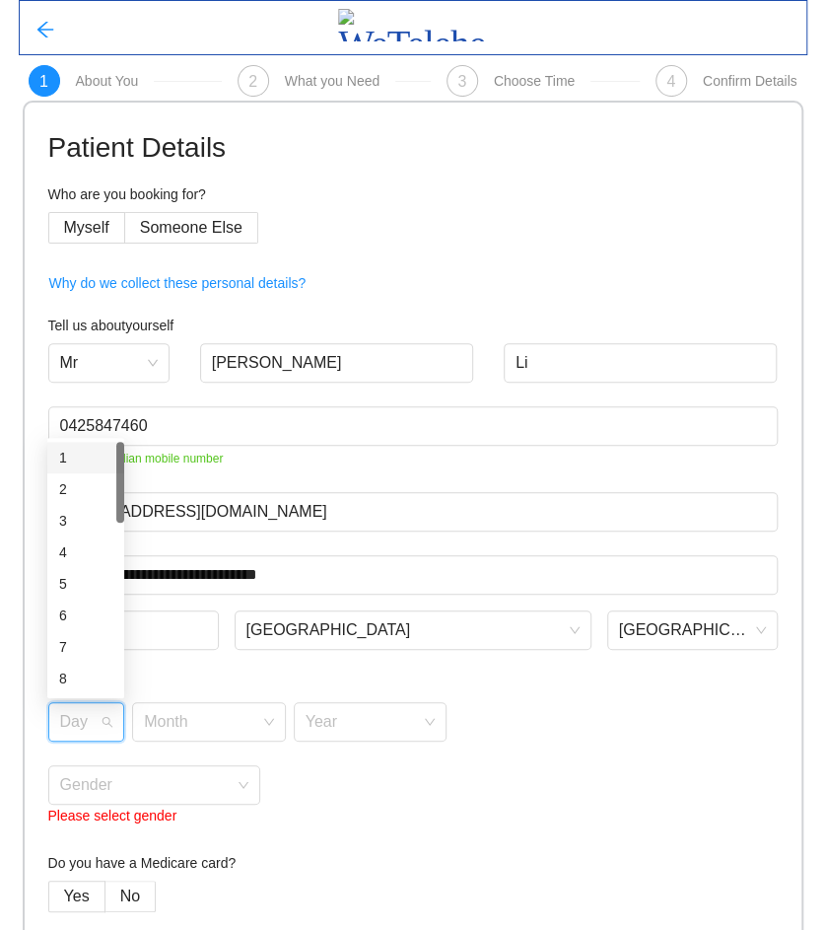
type input "*"
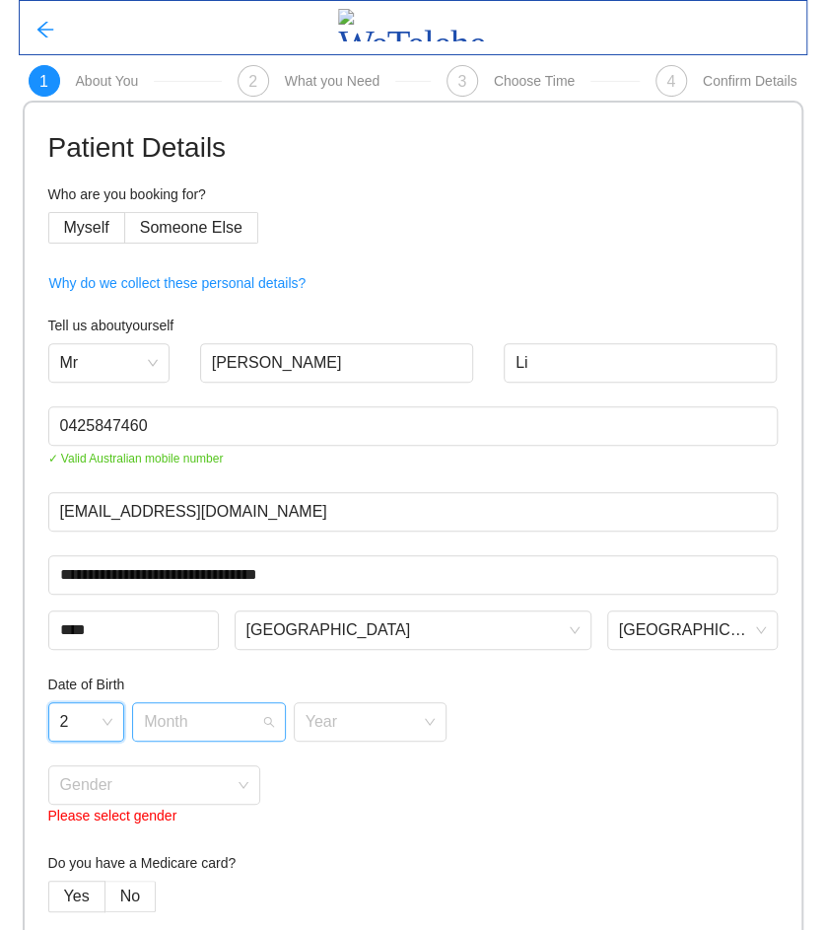
click at [261, 733] on div "Month" at bounding box center [209, 721] width 154 height 39
type input "**"
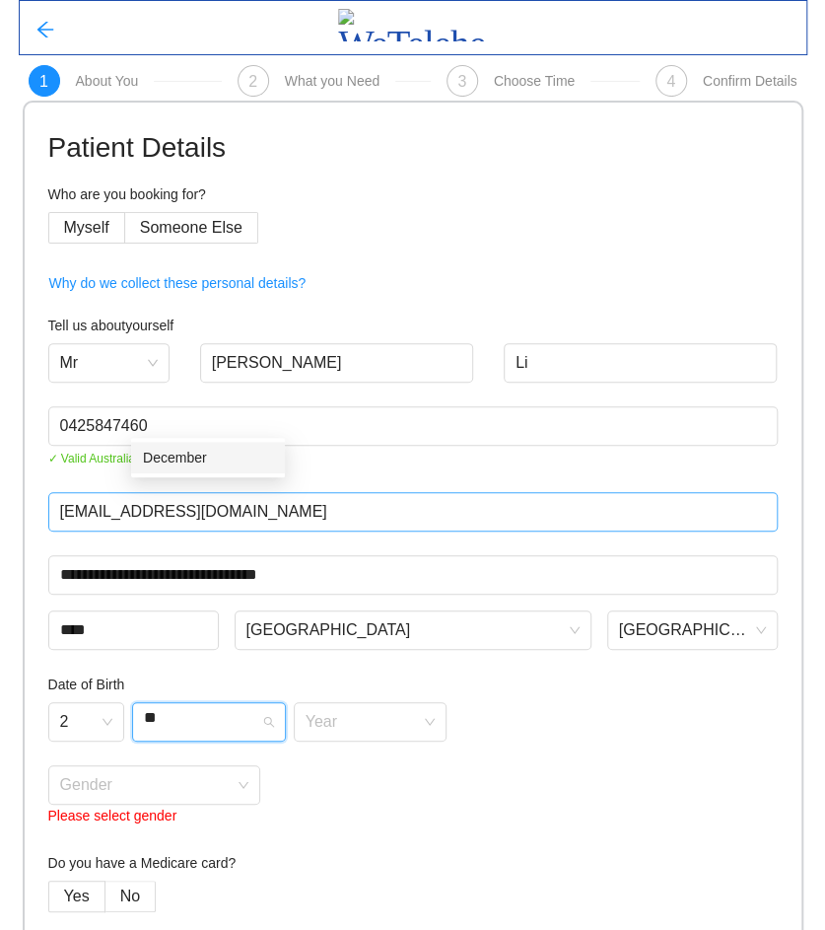
drag, startPoint x: 199, startPoint y: 461, endPoint x: 216, endPoint y: 494, distance: 37.5
click at [199, 460] on div "December" at bounding box center [208, 458] width 130 height 22
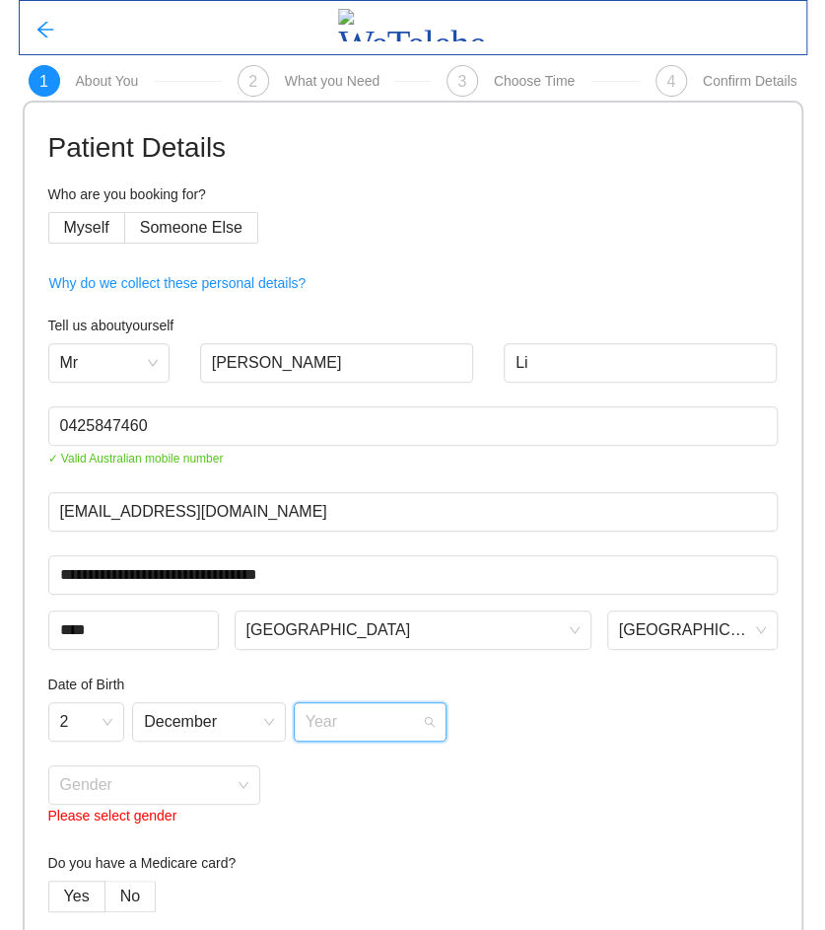
click at [353, 726] on input "search" at bounding box center [364, 718] width 116 height 30
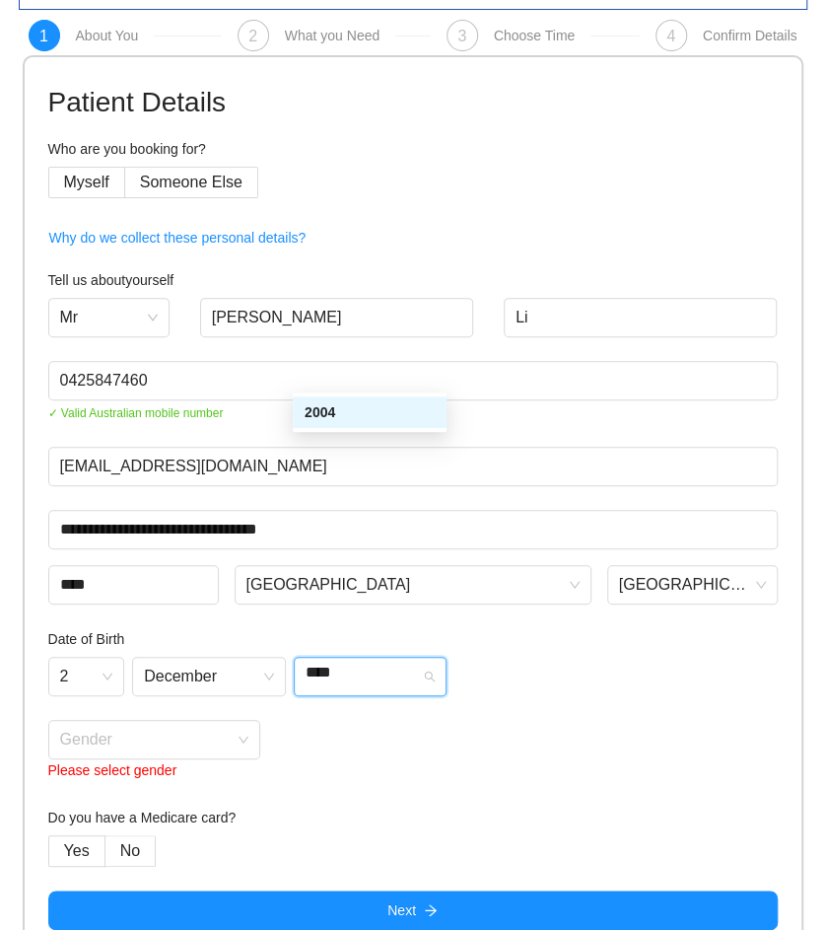
scroll to position [71, 0]
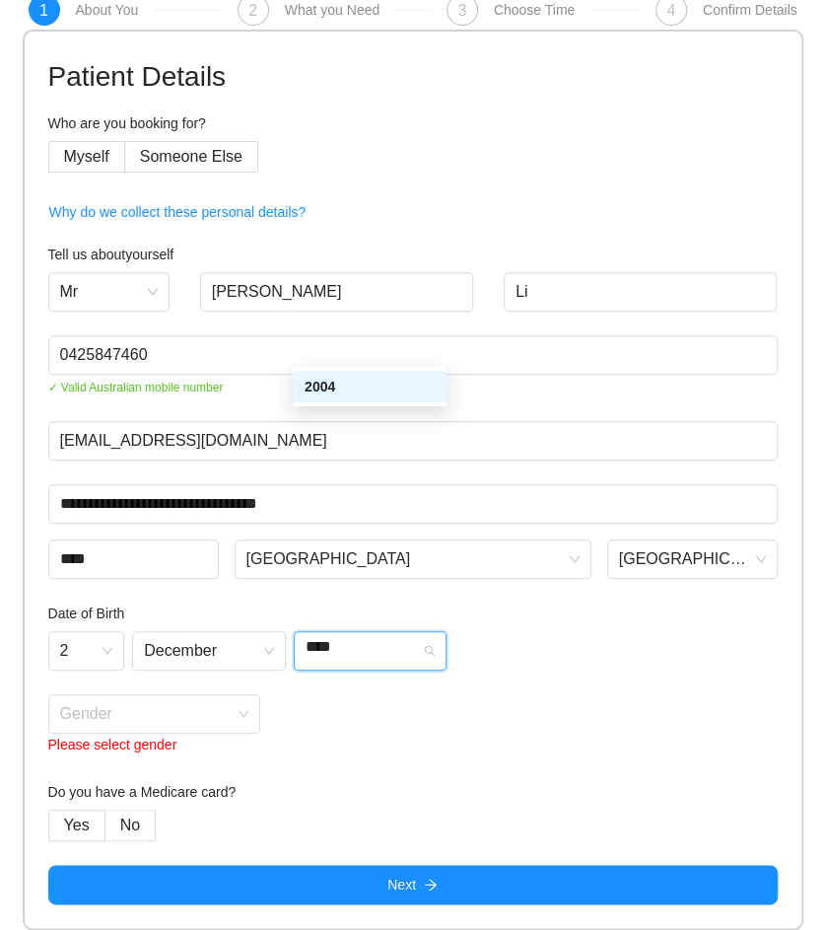
type input "****"
click at [389, 742] on div "Gender Please select gender" at bounding box center [413, 725] width 730 height 63
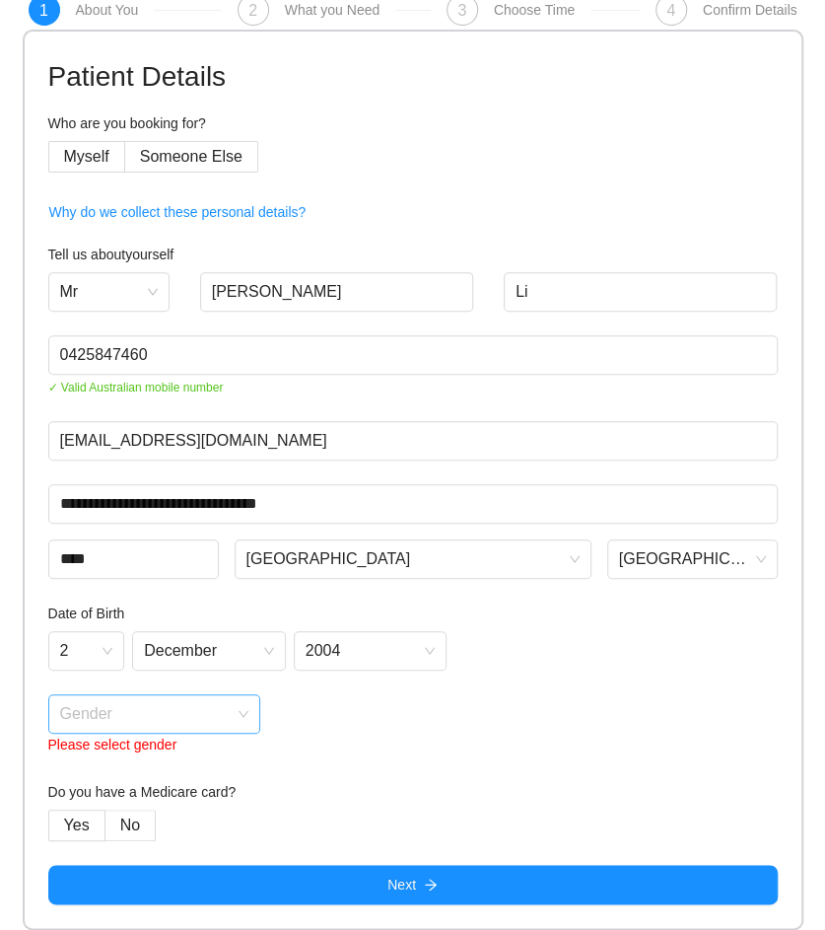
click at [183, 702] on input "search" at bounding box center [148, 710] width 176 height 30
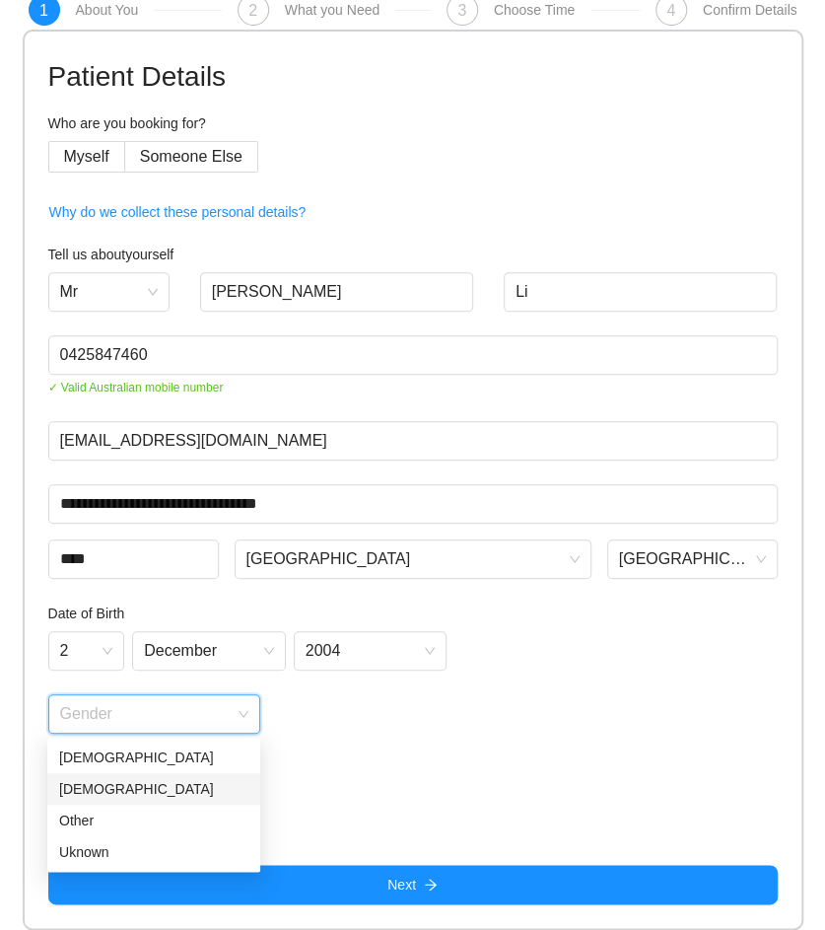
click at [106, 792] on div "[DEMOGRAPHIC_DATA]" at bounding box center [153, 789] width 189 height 22
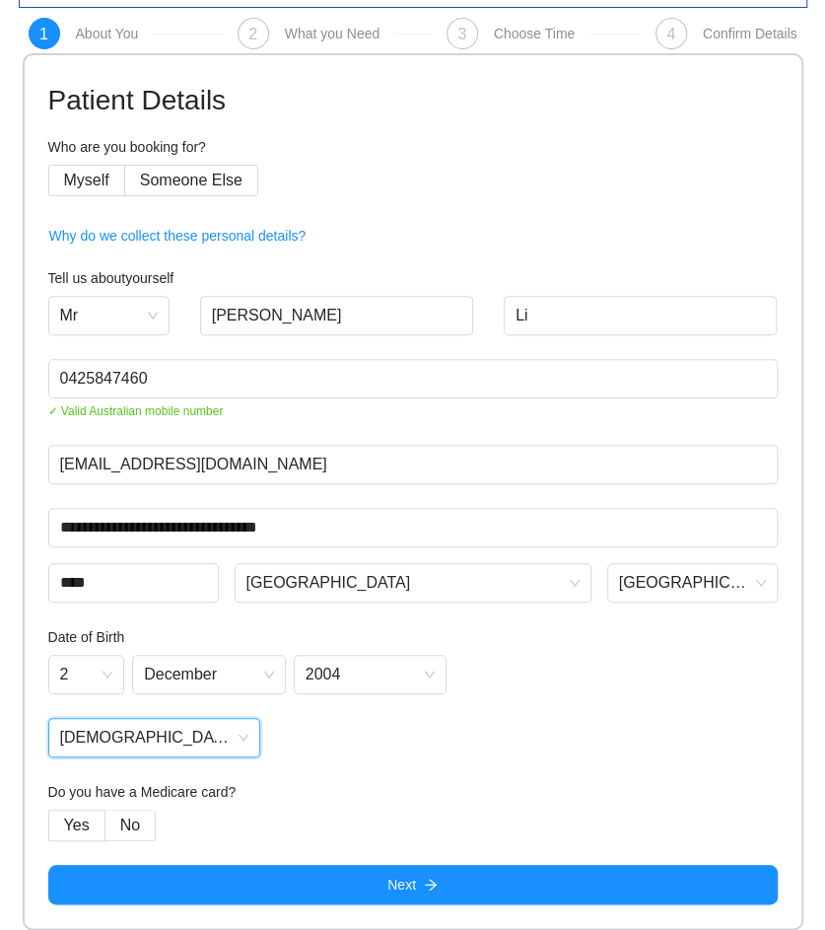
scroll to position [47, 0]
click at [71, 821] on span "Yes" at bounding box center [77, 824] width 26 height 17
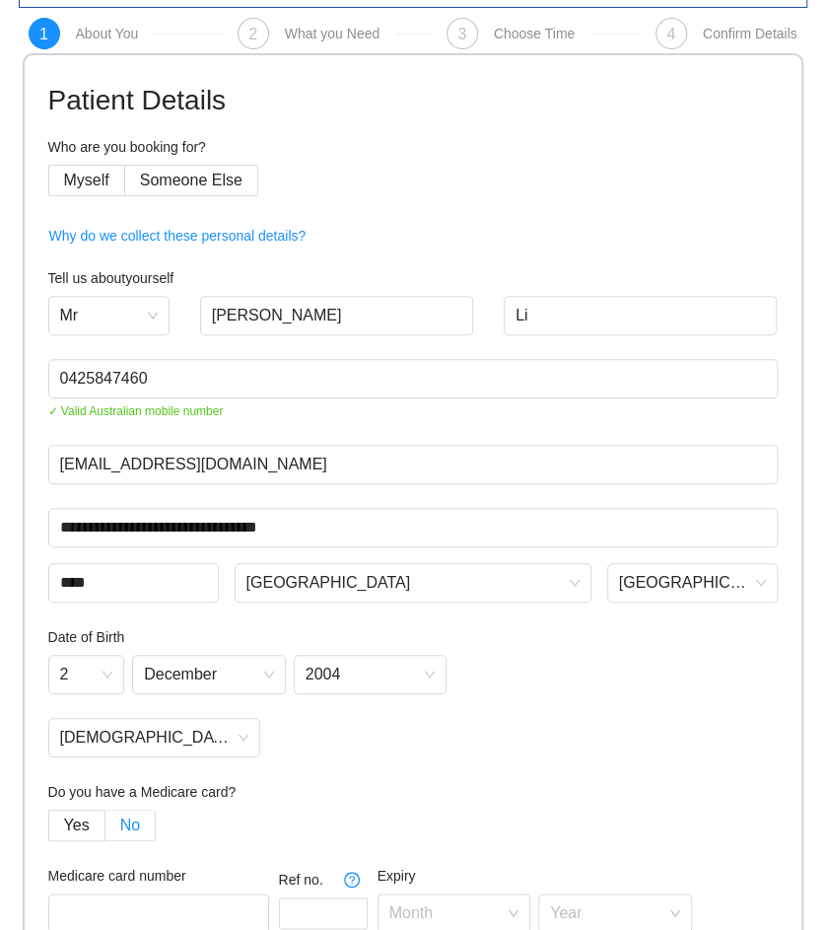
click at [123, 829] on span "No" at bounding box center [130, 824] width 20 height 17
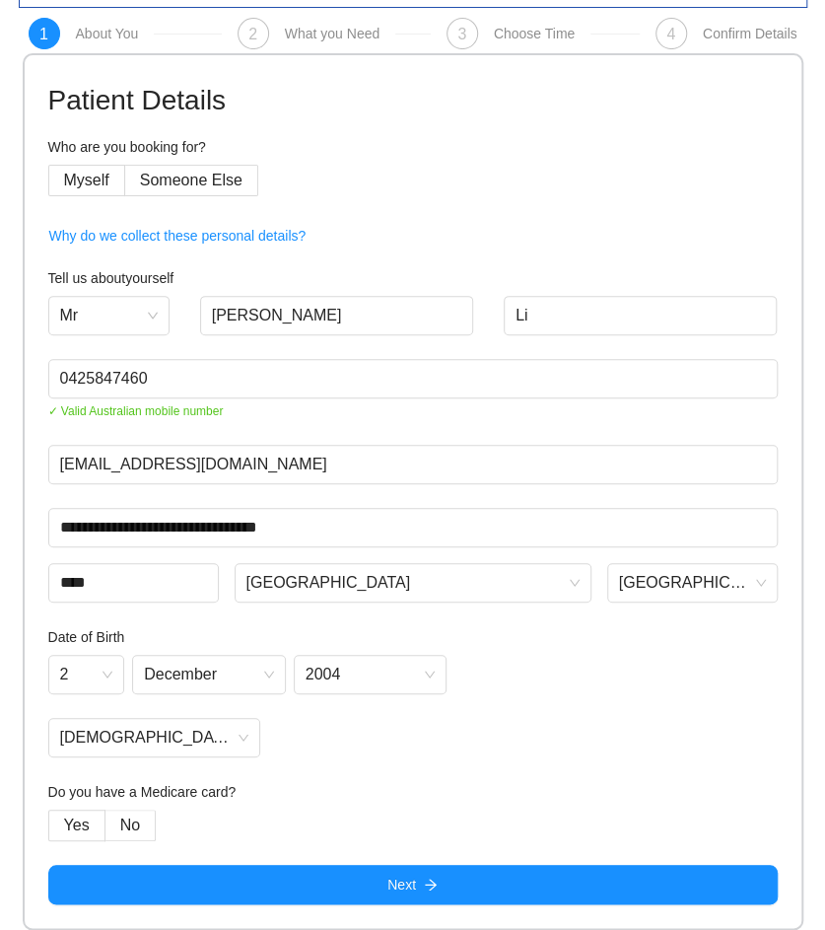
click at [410, 802] on h4 "Do you have a Medicare card?" at bounding box center [413, 792] width 730 height 22
click at [117, 827] on label "No" at bounding box center [131, 826] width 50 height 32
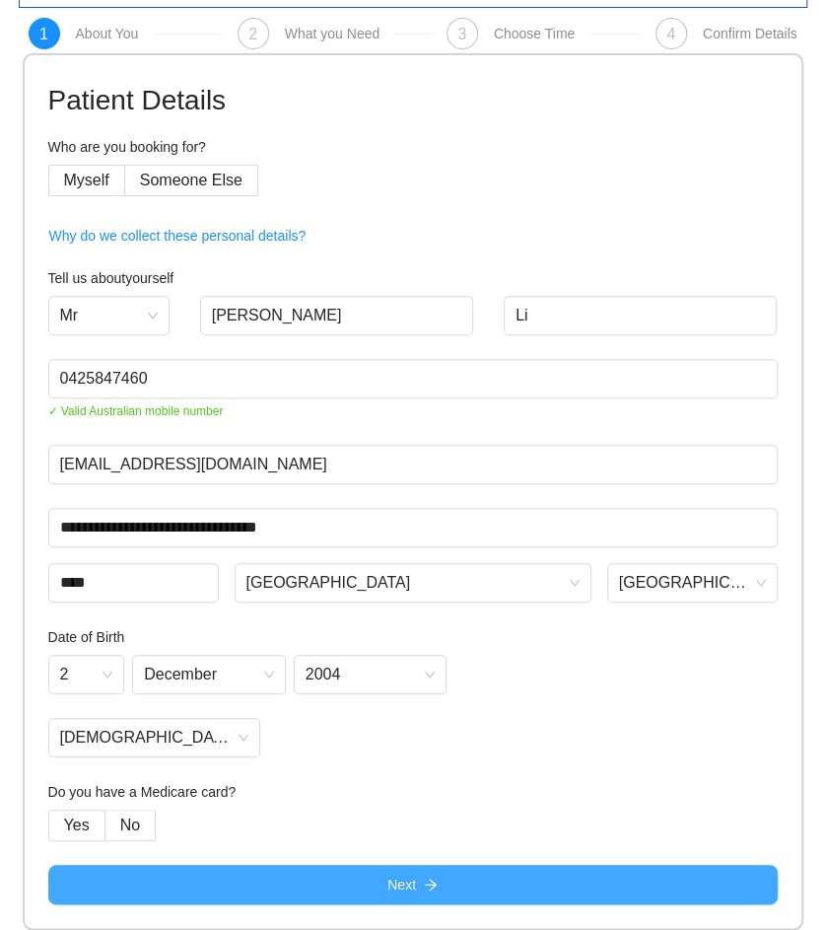
click at [252, 892] on button "Next" at bounding box center [413, 884] width 730 height 39
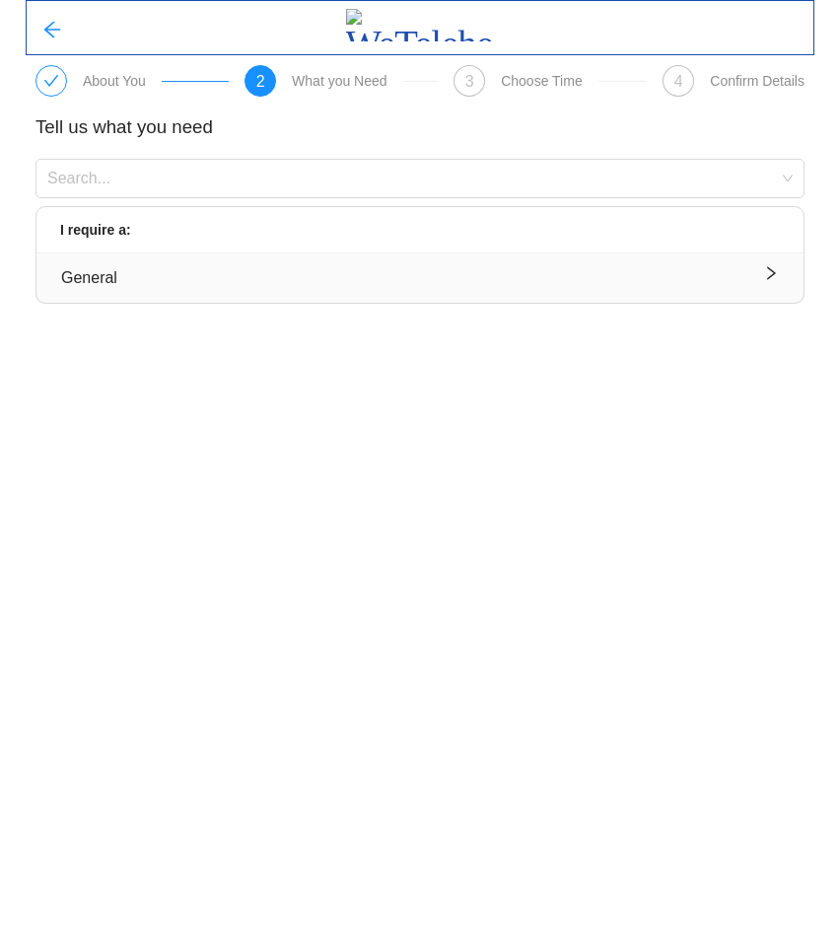
click at [314, 286] on div "General" at bounding box center [420, 277] width 718 height 25
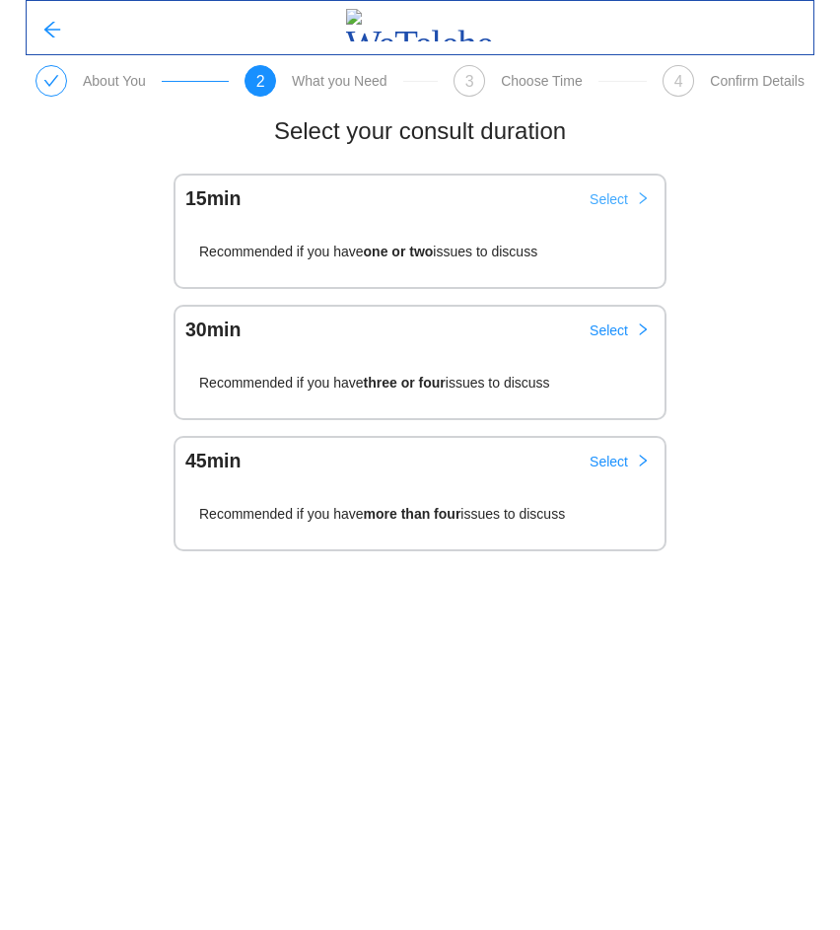
click at [617, 204] on span "Select" at bounding box center [609, 199] width 38 height 22
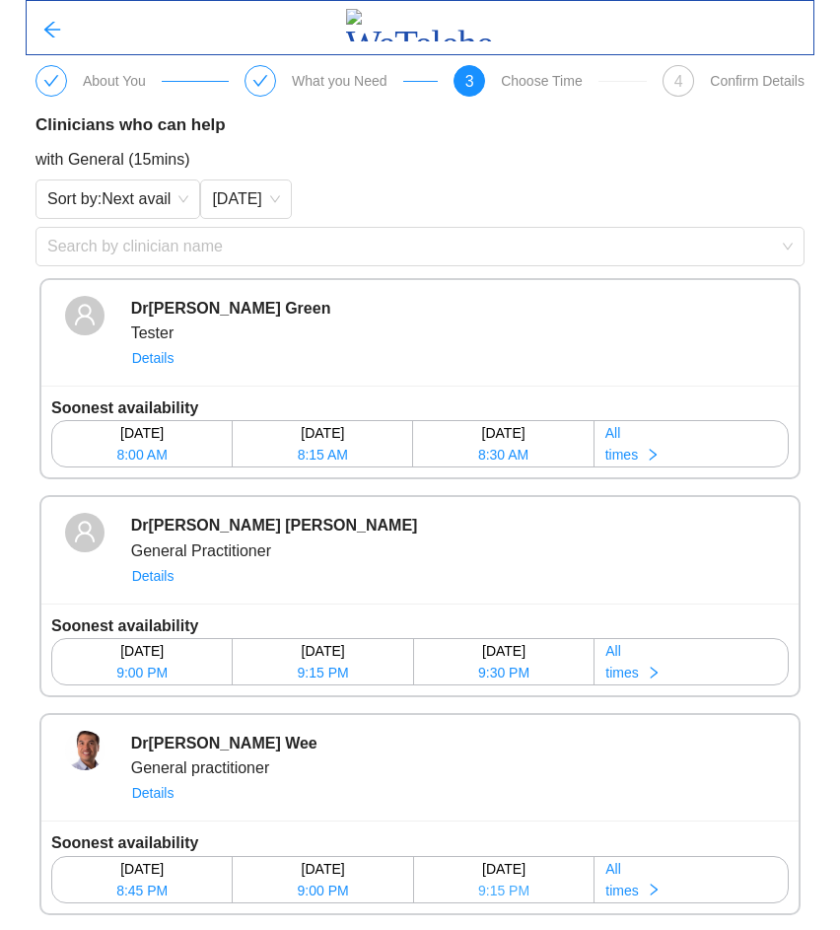
click at [516, 886] on span "9:15 PM" at bounding box center [503, 891] width 51 height 22
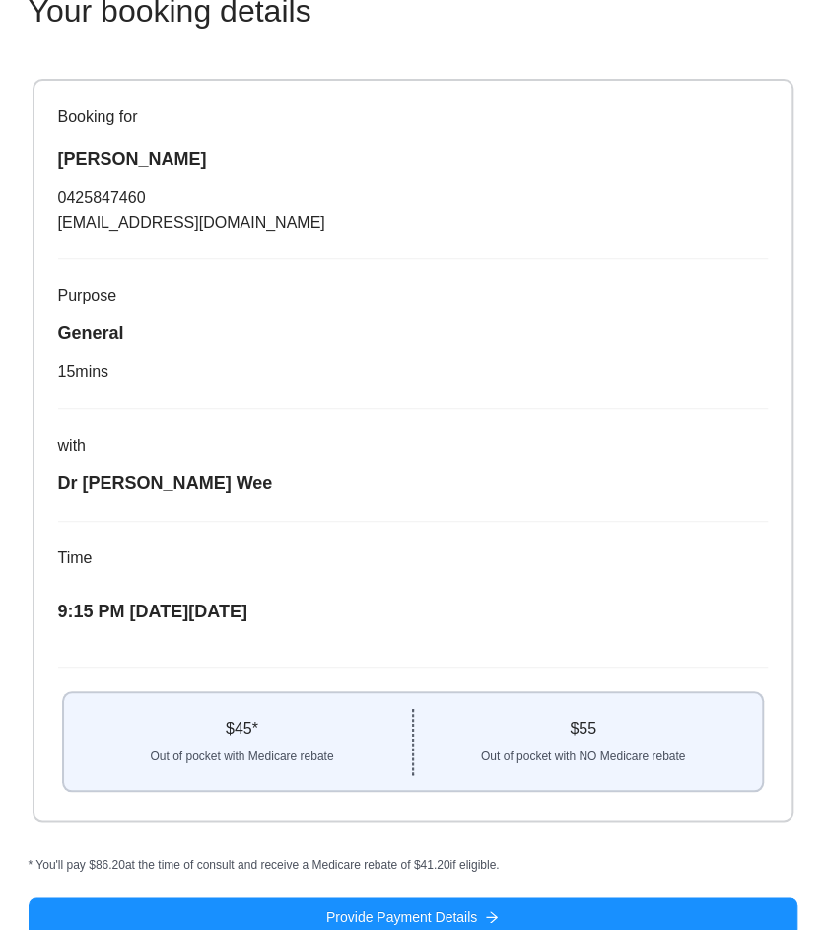
scroll to position [148, 0]
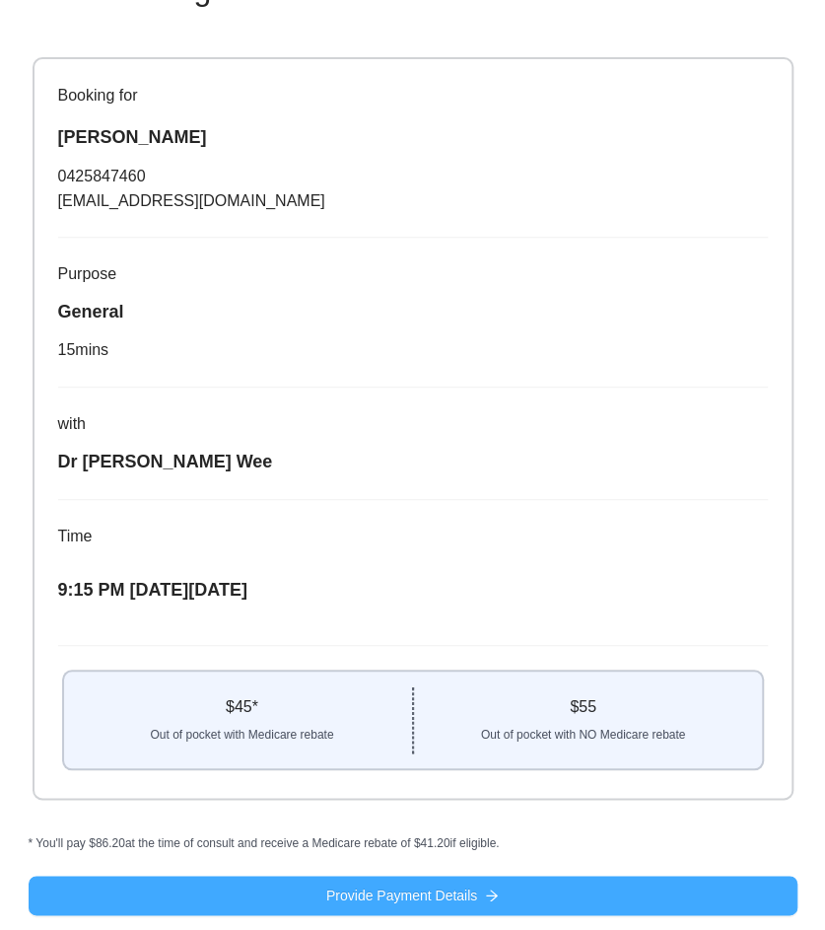
click at [490, 888] on icon "arrow-right" at bounding box center [492, 895] width 14 height 14
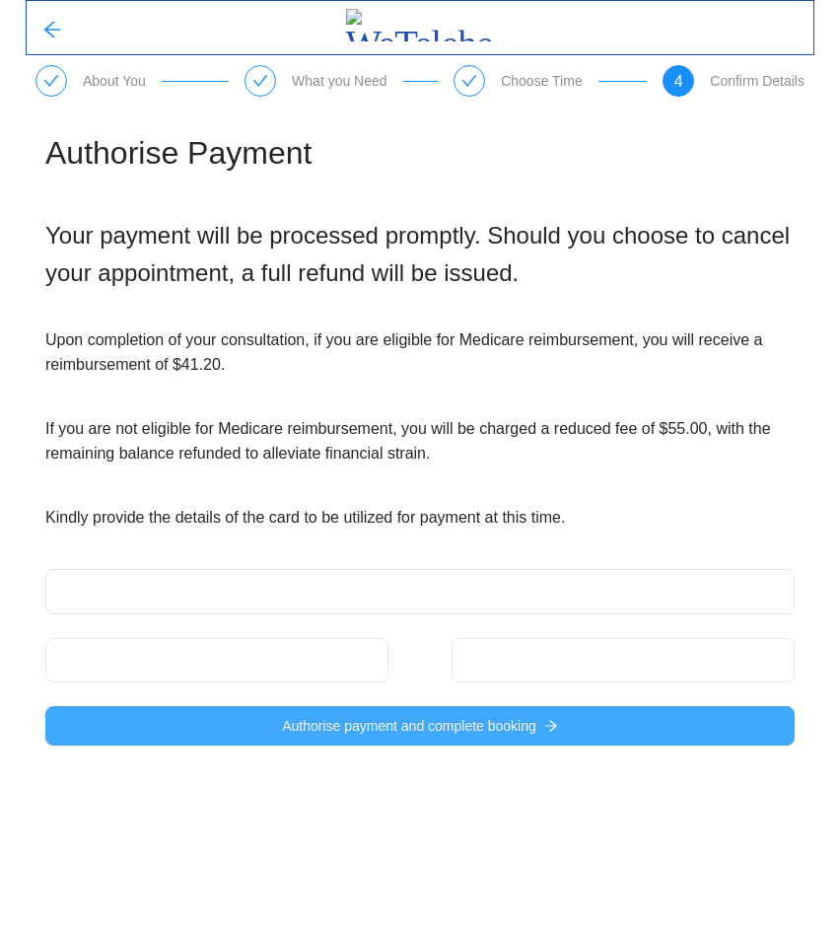
click at [299, 718] on span "Authorise payment and complete booking" at bounding box center [409, 726] width 254 height 22
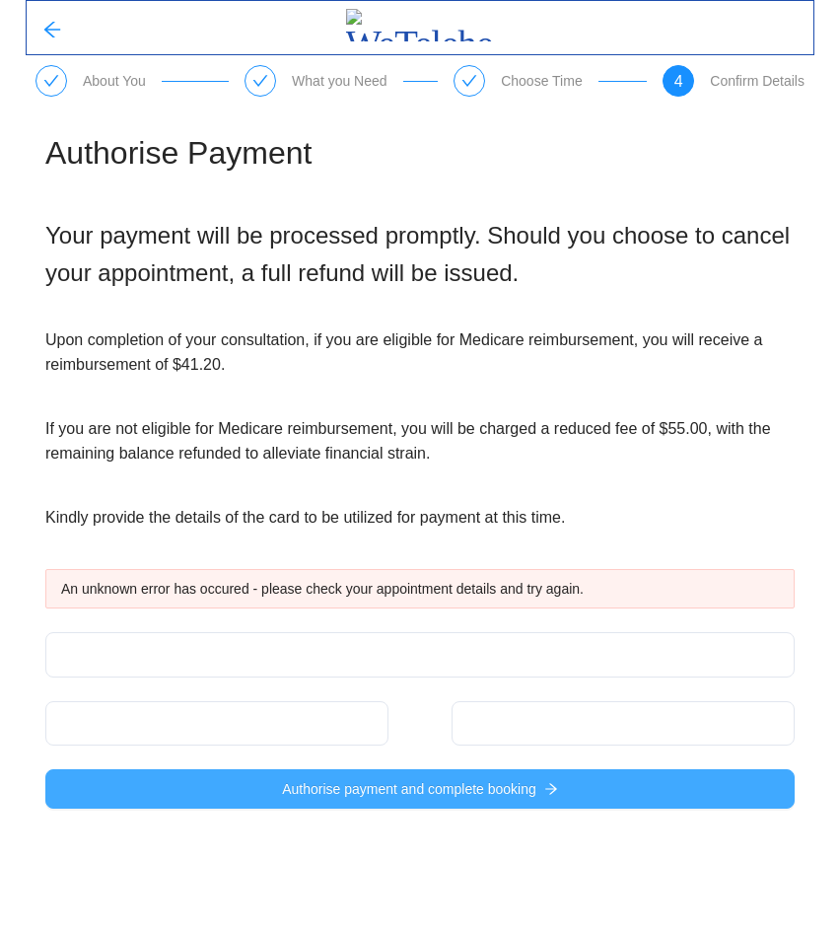
click at [212, 791] on button "Authorise payment and complete booking" at bounding box center [419, 788] width 749 height 39
click at [250, 788] on button "Authorise payment and complete booking" at bounding box center [419, 788] width 749 height 39
click at [188, 792] on button "Authorise payment and complete booking" at bounding box center [419, 788] width 749 height 39
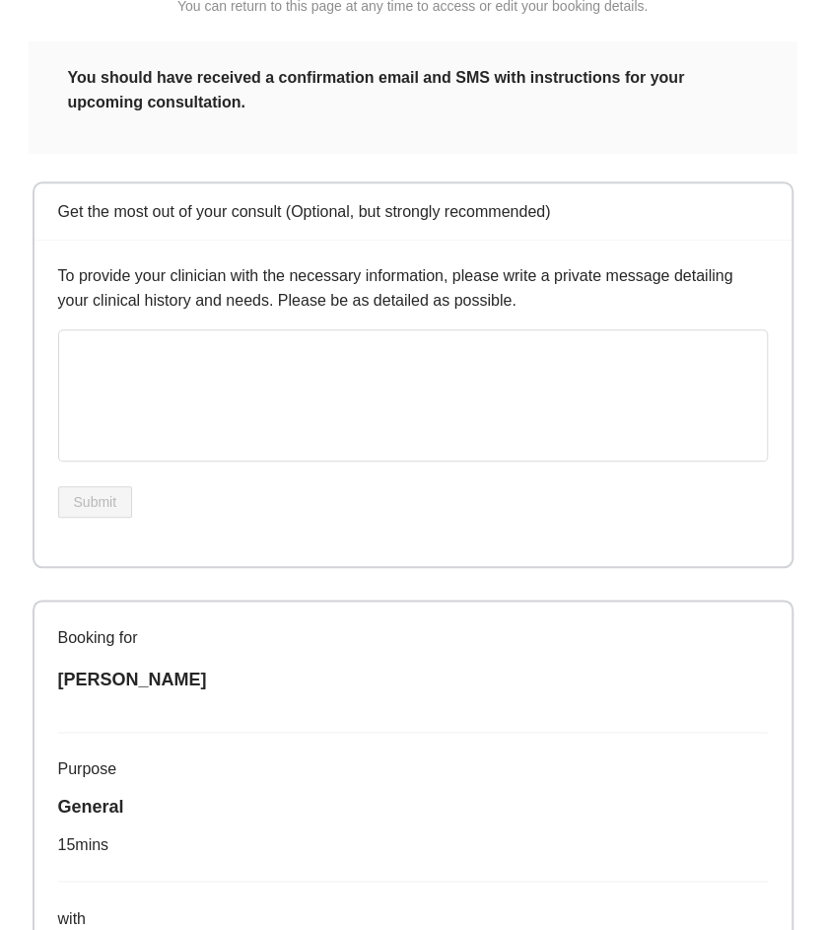
scroll to position [744, 0]
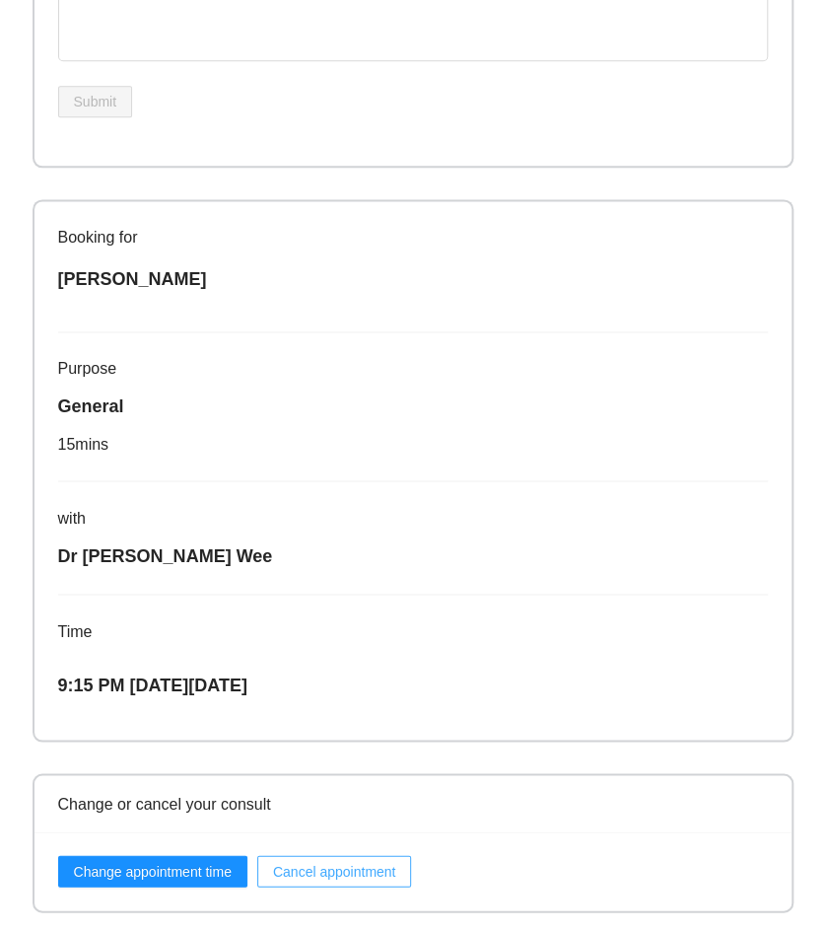
click at [333, 866] on span "Cancel appointment" at bounding box center [334, 871] width 123 height 22
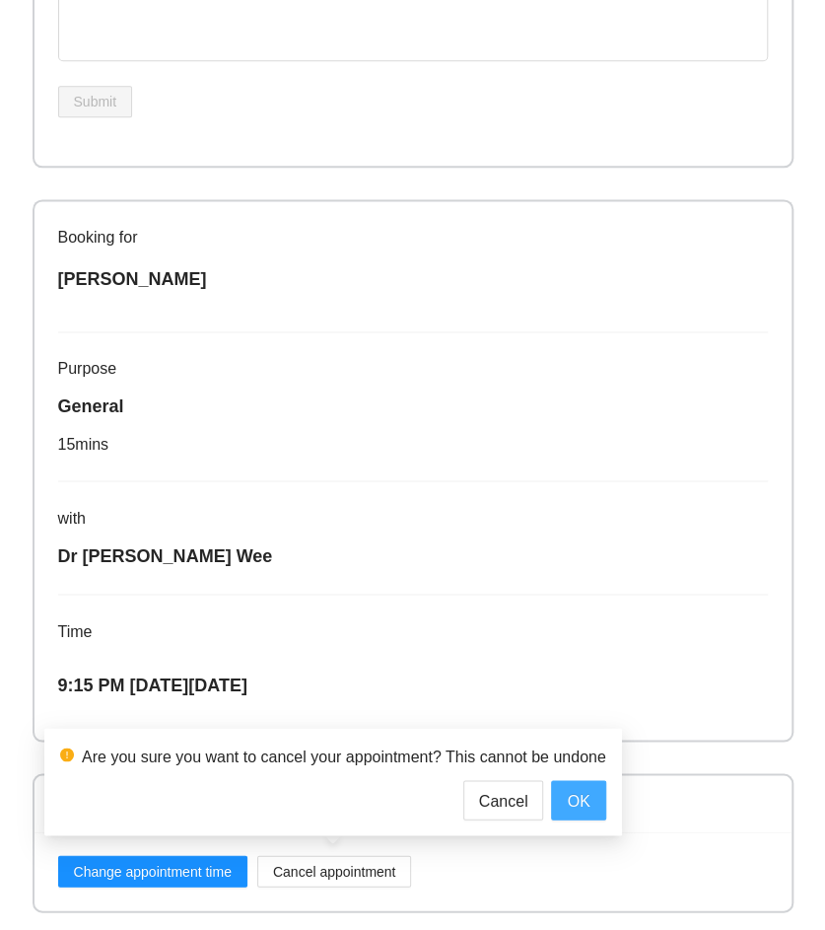
click at [586, 797] on span "OK" at bounding box center [578, 800] width 23 height 25
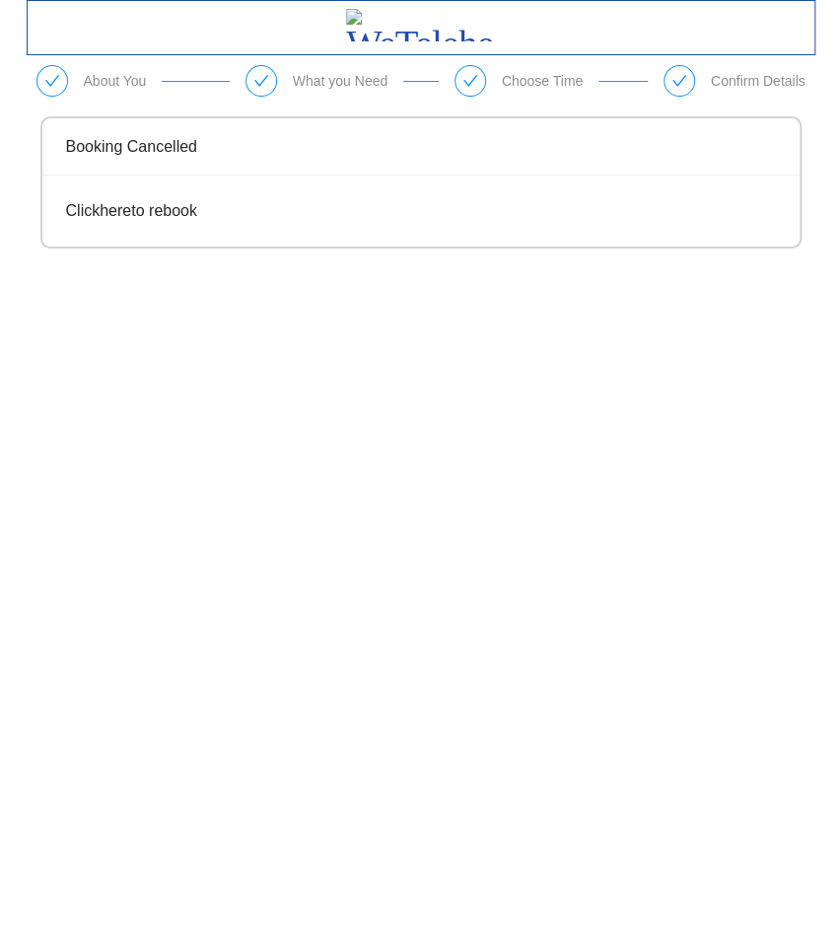
scroll to position [0, 0]
